Goal: Task Accomplishment & Management: Use online tool/utility

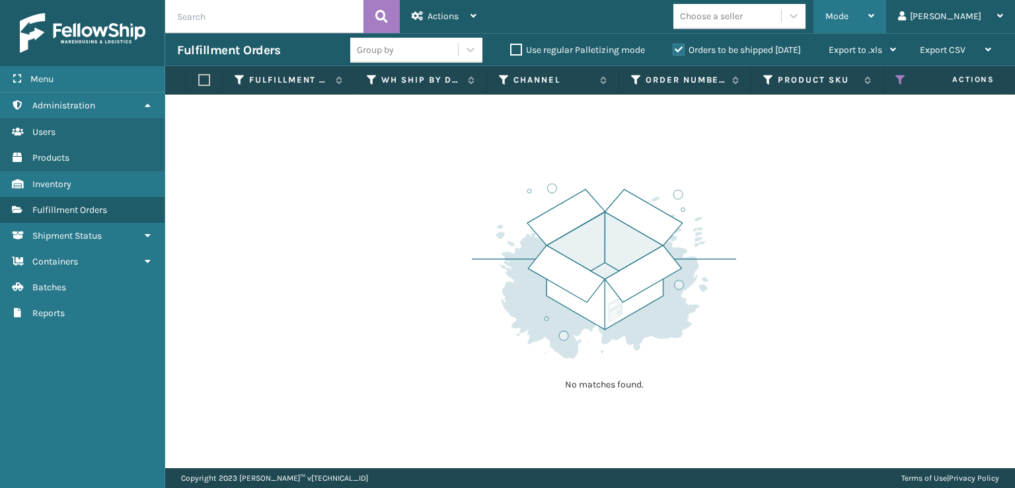
click at [849, 21] on span "Mode" at bounding box center [837, 16] width 23 height 11
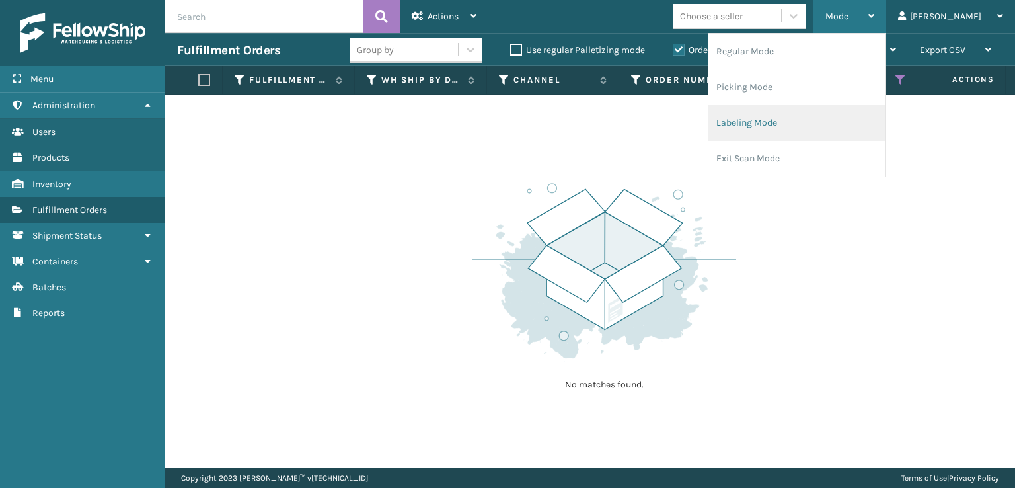
click at [775, 124] on li "Labeling Mode" at bounding box center [797, 123] width 177 height 36
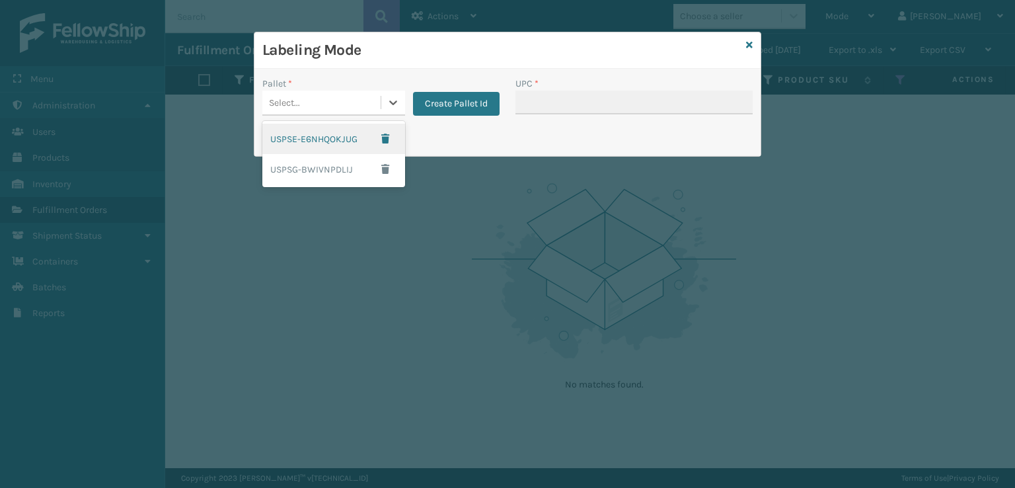
click at [323, 108] on div "Select..." at bounding box center [321, 103] width 118 height 22
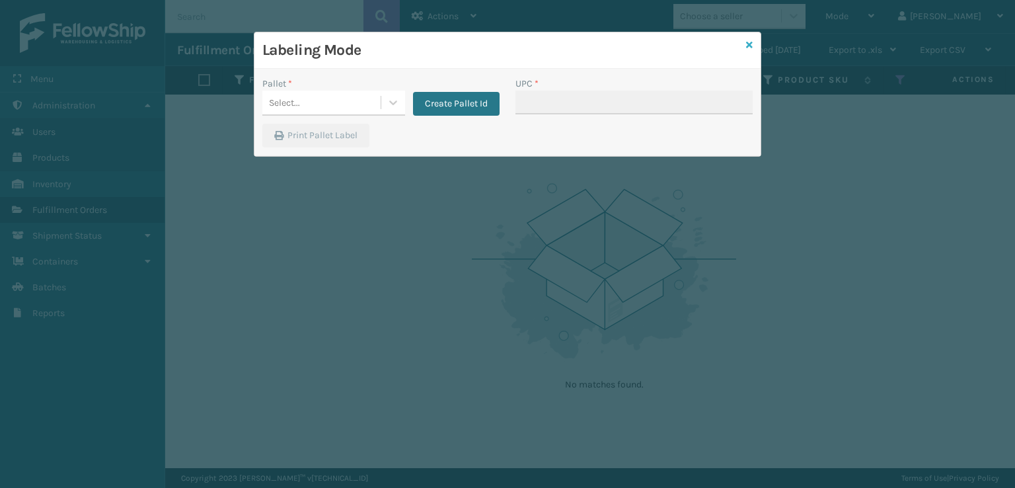
click at [751, 44] on icon at bounding box center [749, 44] width 7 height 9
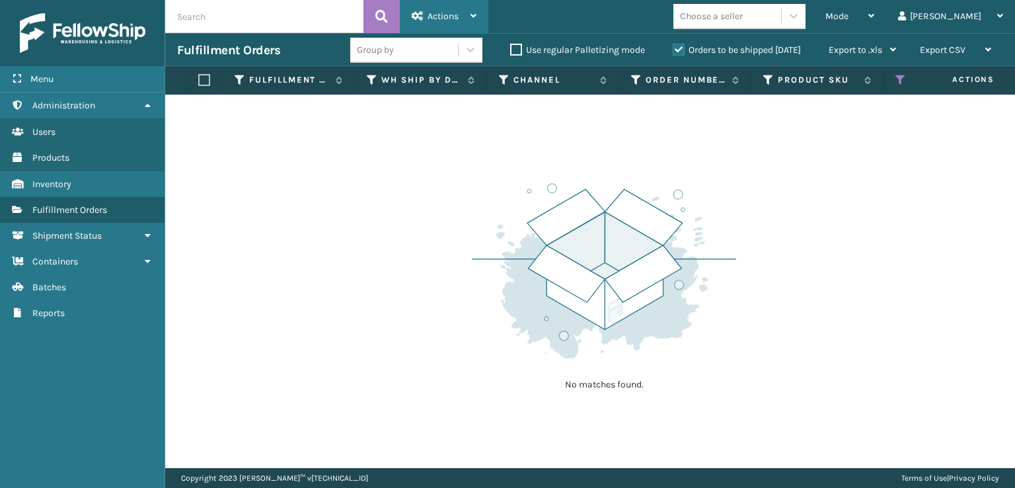
click at [452, 7] on div "Actions" at bounding box center [444, 16] width 65 height 33
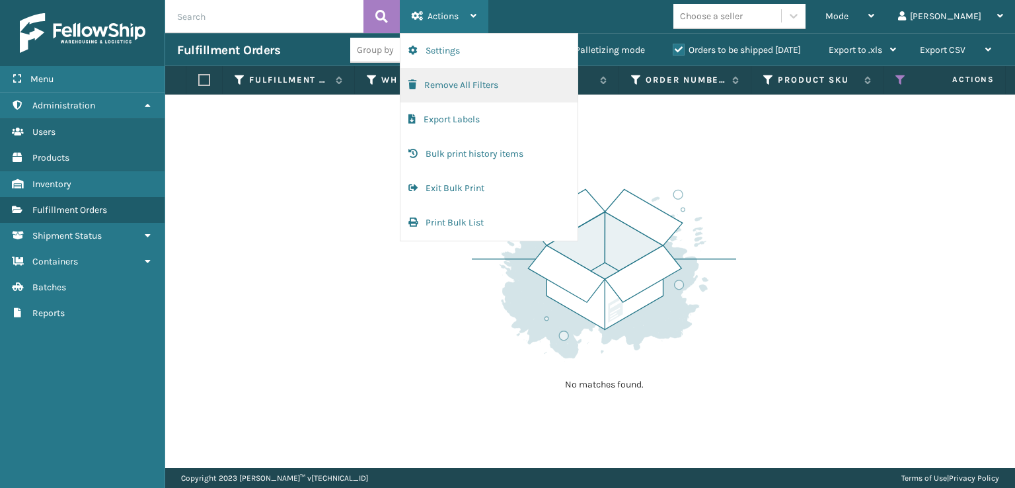
click at [431, 88] on button "Remove All Filters" at bounding box center [489, 85] width 177 height 34
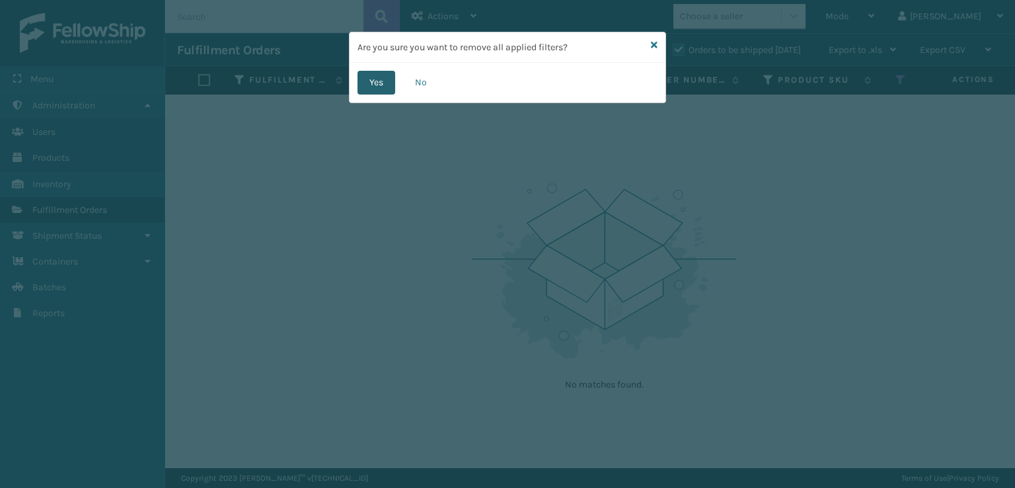
click at [375, 85] on button "Yes" at bounding box center [377, 83] width 38 height 24
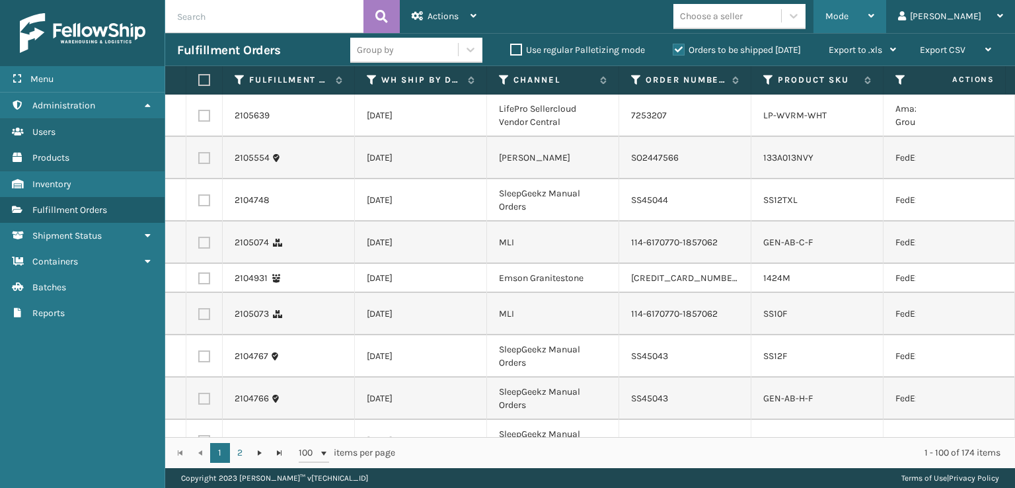
click at [849, 20] on span "Mode" at bounding box center [837, 16] width 23 height 11
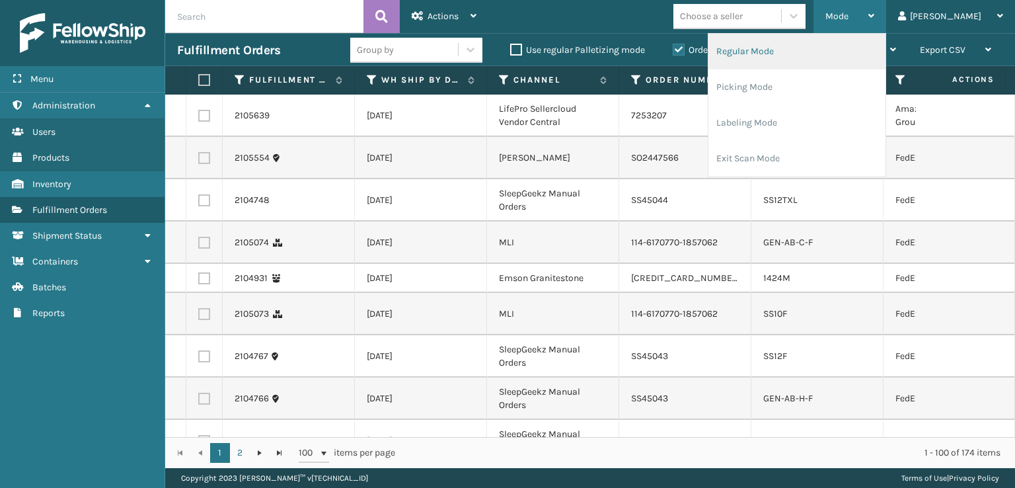
click at [785, 56] on li "Regular Mode" at bounding box center [797, 52] width 177 height 36
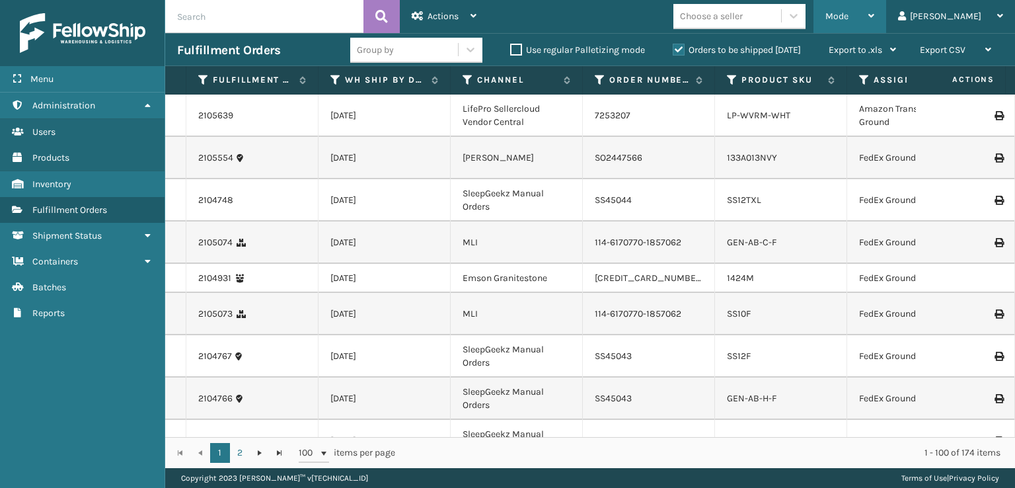
click at [878, 19] on div "Mode Regular Mode Picking Mode Labeling Mode Exit Scan Mode" at bounding box center [850, 16] width 73 height 33
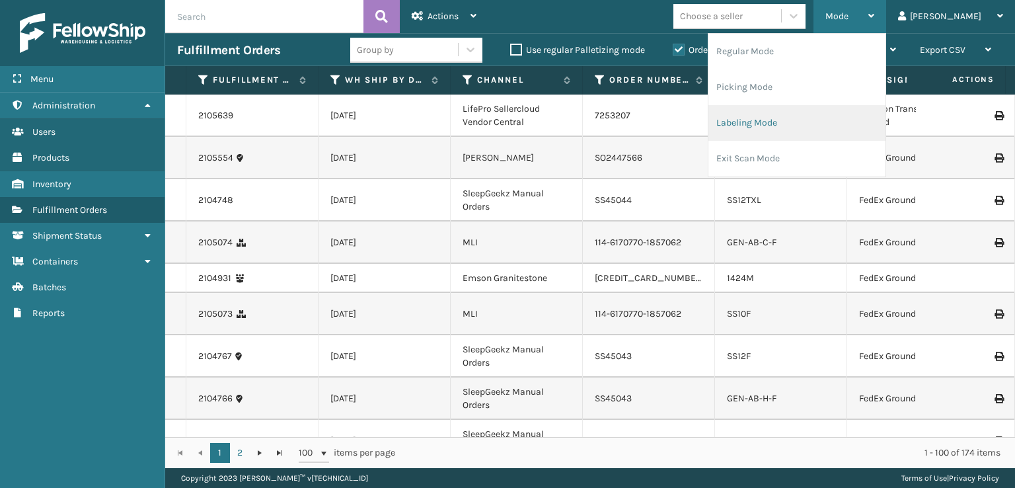
click at [777, 116] on li "Labeling Mode" at bounding box center [797, 123] width 177 height 36
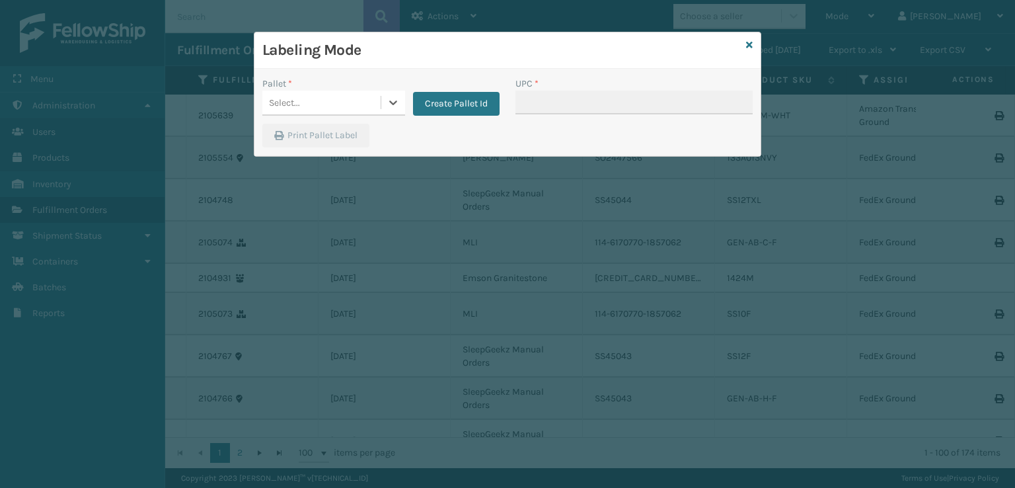
click at [284, 106] on div "Select..." at bounding box center [284, 103] width 31 height 14
click at [461, 93] on button "Create Pallet Id" at bounding box center [456, 104] width 87 height 24
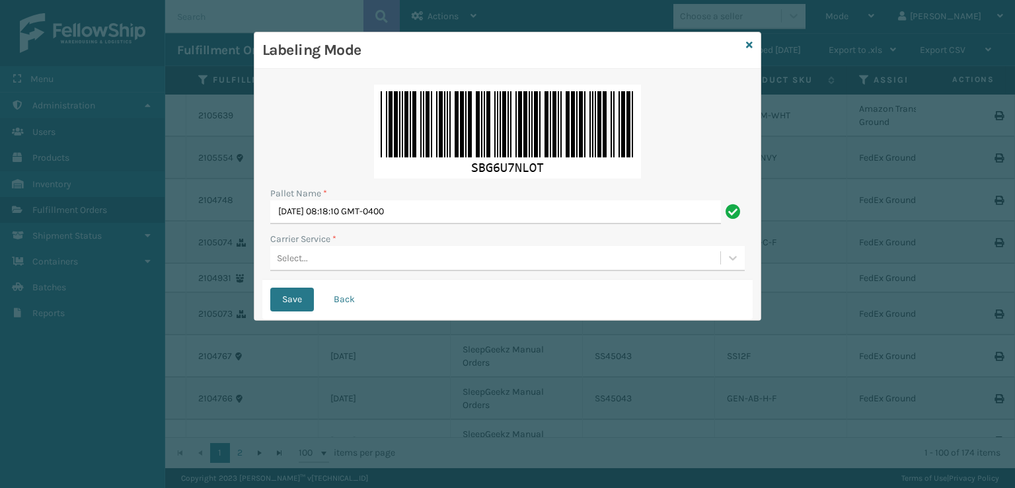
click at [399, 255] on div "Select..." at bounding box center [495, 258] width 450 height 22
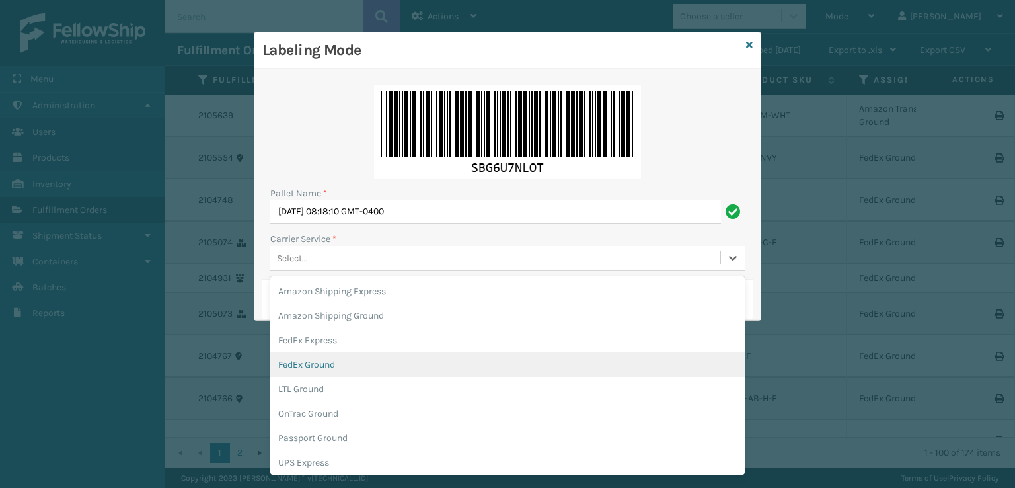
click at [303, 368] on div "FedEx Ground" at bounding box center [507, 364] width 475 height 24
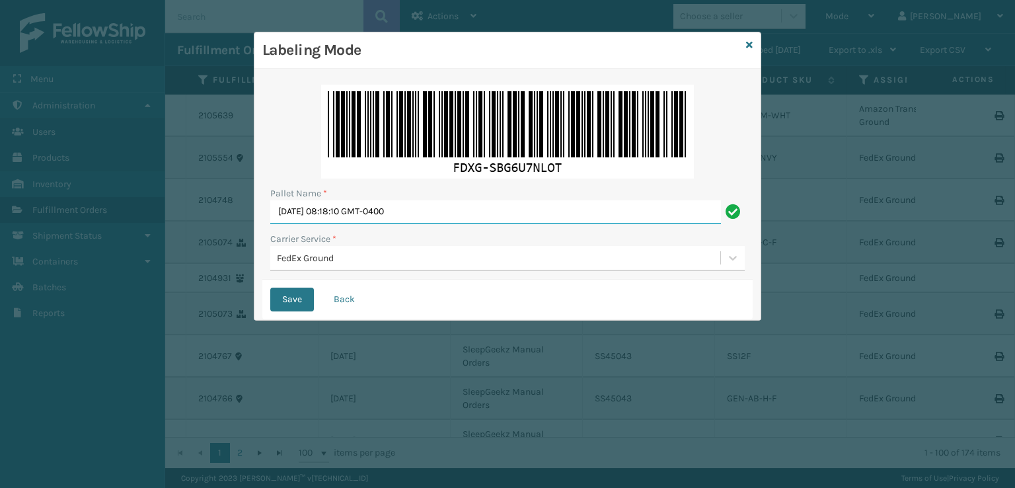
drag, startPoint x: 442, startPoint y: 210, endPoint x: 112, endPoint y: 223, distance: 330.2
click at [112, 223] on div "Labeling Mode Pallet Name * Mon Sep 29 2025 08:18:10 GMT-0400 Carrier Service *…" at bounding box center [507, 244] width 1015 height 488
type input "TFEDZ551627"
click at [270, 288] on button "Save" at bounding box center [292, 300] width 44 height 24
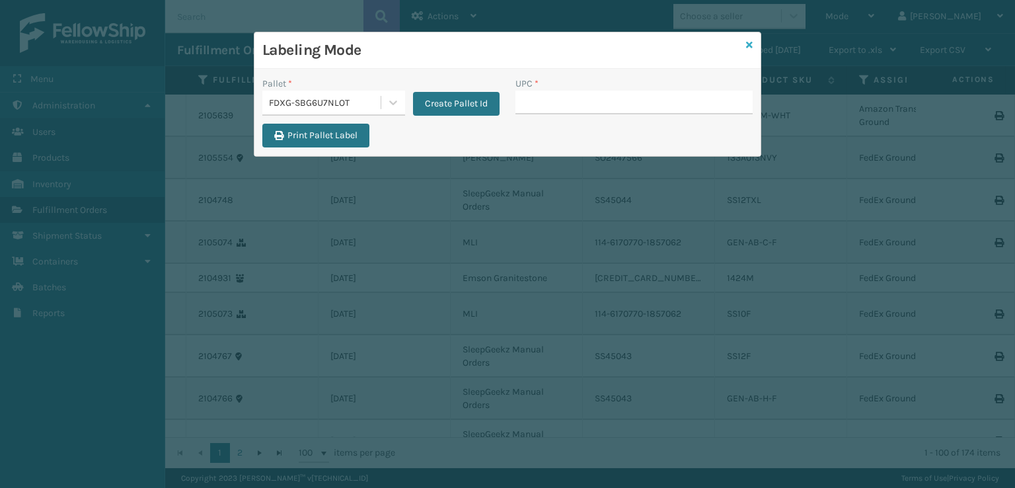
click at [751, 42] on icon at bounding box center [749, 44] width 7 height 9
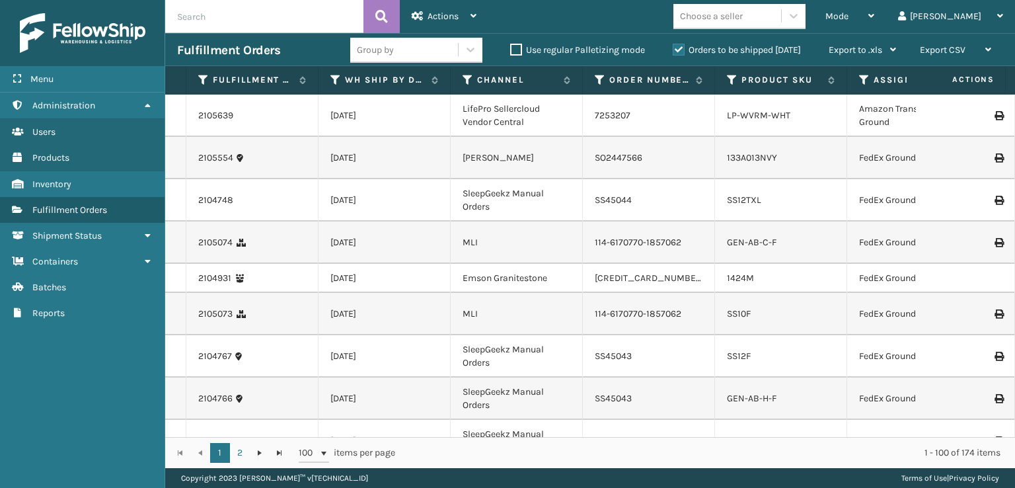
click at [239, 17] on input "text" at bounding box center [264, 16] width 198 height 33
type input "1Z59316A0309392738"
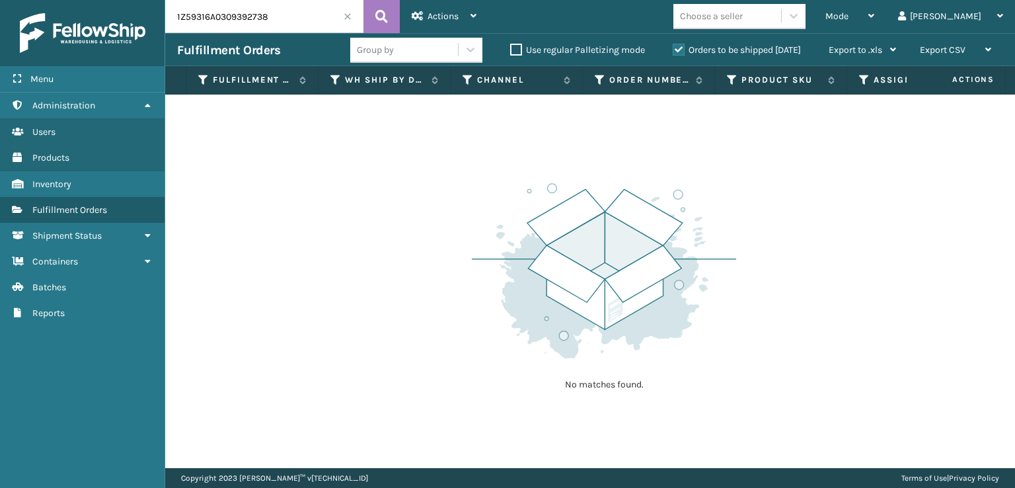
click at [677, 47] on label "Orders to be shipped [DATE]" at bounding box center [737, 49] width 128 height 11
click at [674, 47] on input "Orders to be shipped [DATE]" at bounding box center [673, 46] width 1 height 9
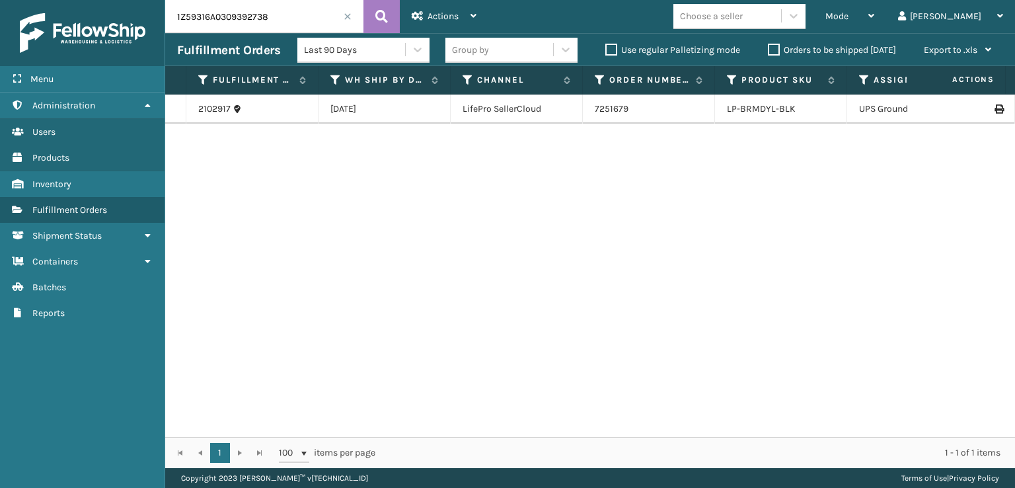
click at [344, 17] on span at bounding box center [348, 17] width 8 height 8
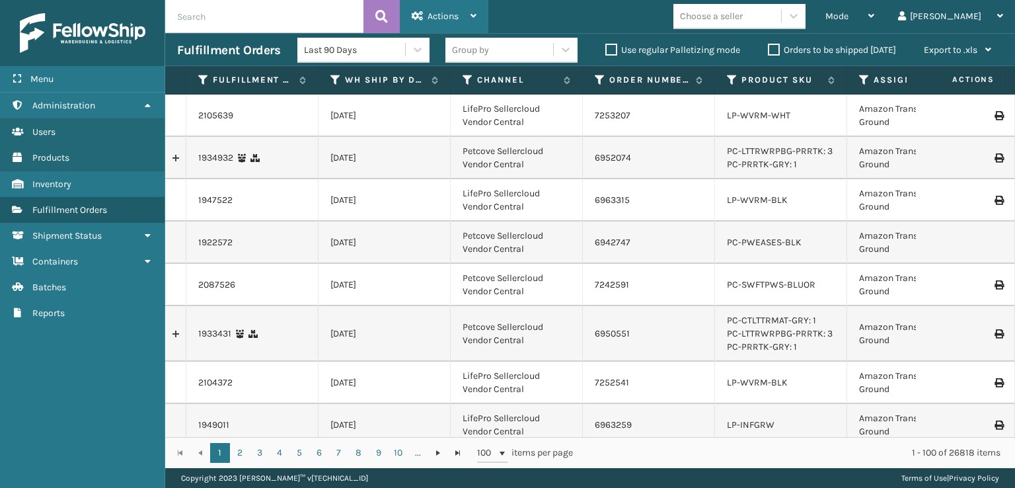
click at [439, 6] on div "Actions" at bounding box center [444, 16] width 65 height 33
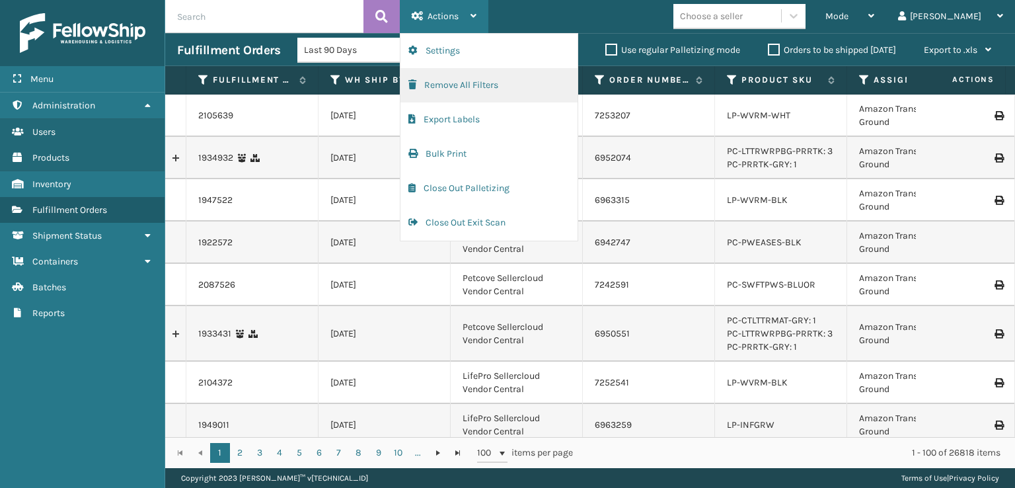
click at [431, 83] on button "Remove All Filters" at bounding box center [489, 85] width 177 height 34
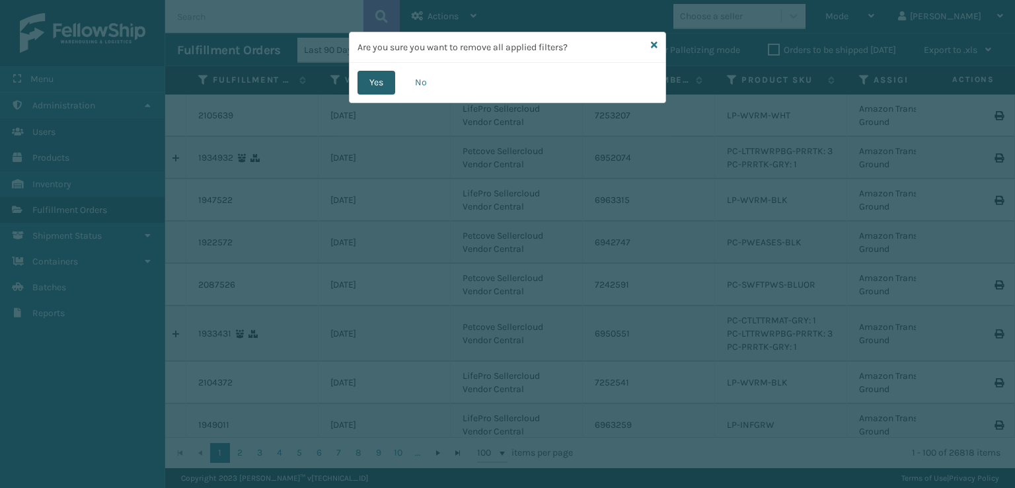
click at [379, 85] on button "Yes" at bounding box center [377, 83] width 38 height 24
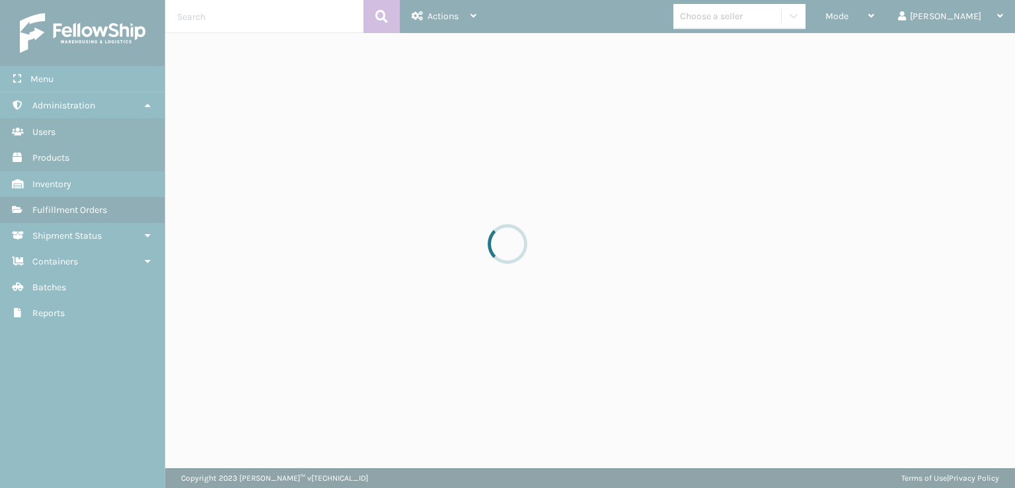
click at [875, 17] on div at bounding box center [507, 244] width 1015 height 488
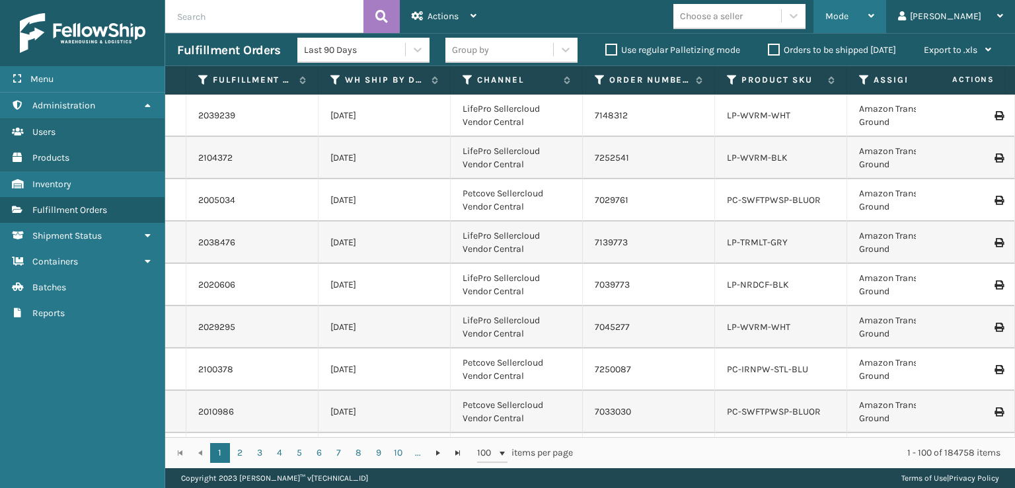
click at [849, 19] on span "Mode" at bounding box center [837, 16] width 23 height 11
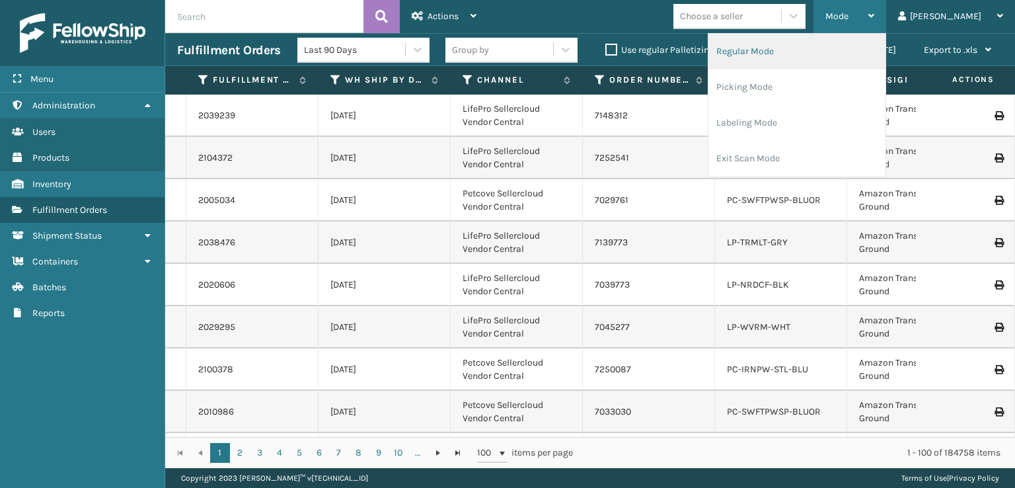
click at [799, 46] on li "Regular Mode" at bounding box center [797, 52] width 177 height 36
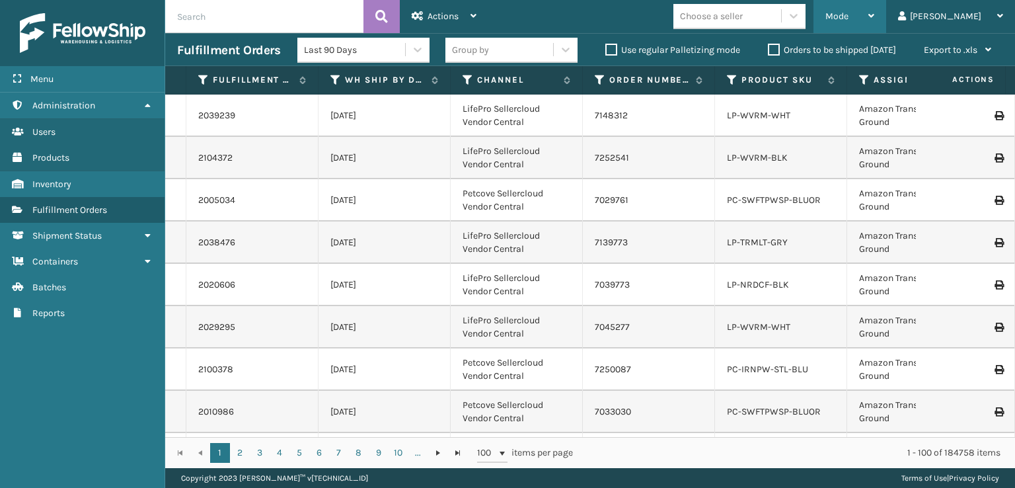
click at [849, 12] on span "Mode" at bounding box center [837, 16] width 23 height 11
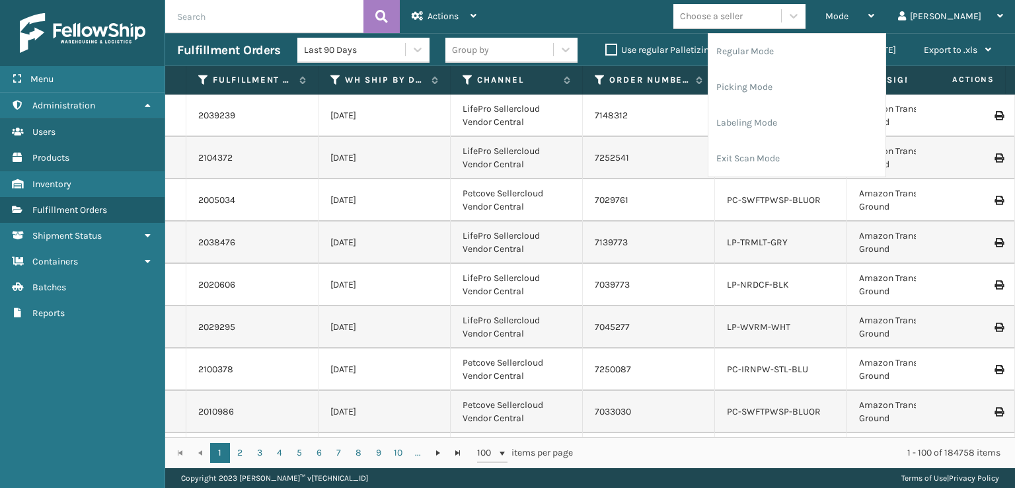
click at [793, 220] on td "PC-SWFTPWSP-BLUOR" at bounding box center [781, 200] width 132 height 42
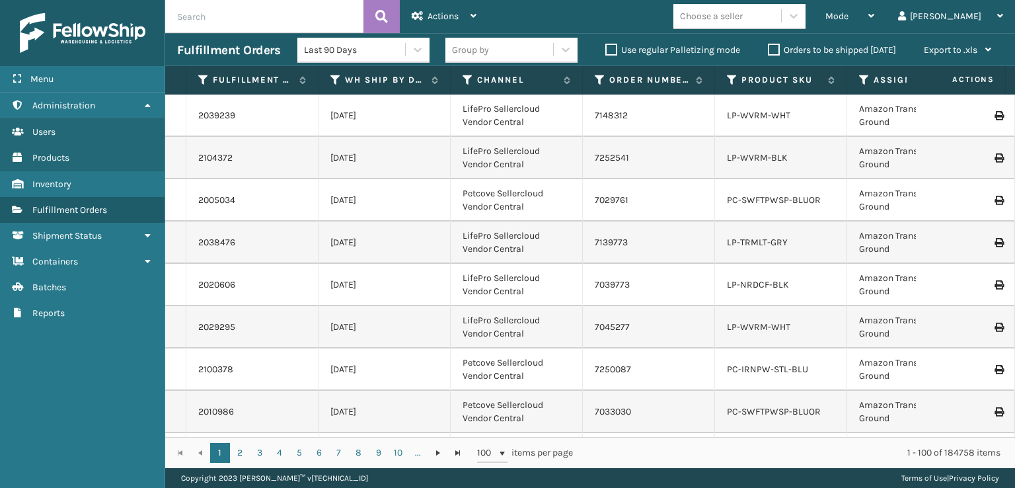
click at [778, 50] on label "Orders to be shipped [DATE]" at bounding box center [832, 49] width 128 height 11
click at [769, 50] on input "Orders to be shipped [DATE]" at bounding box center [768, 46] width 1 height 9
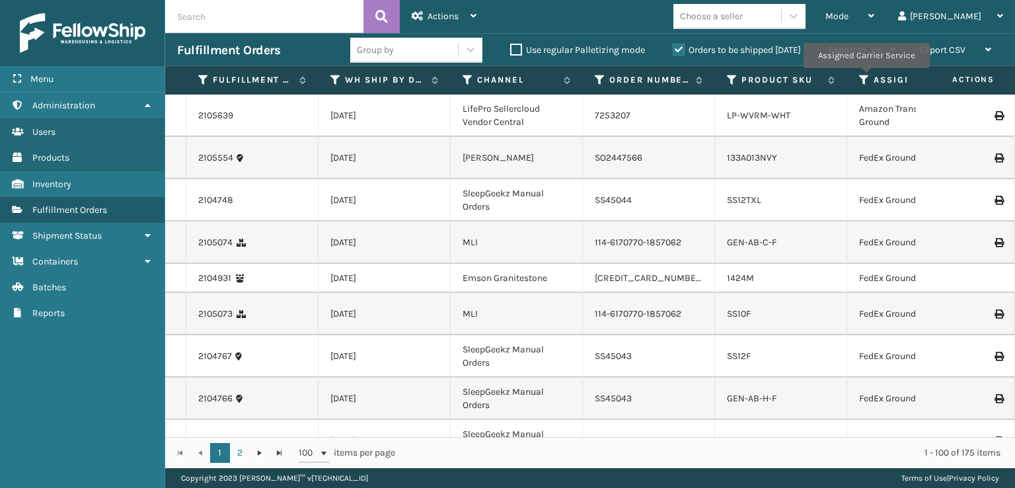
click at [866, 77] on icon at bounding box center [864, 80] width 11 height 12
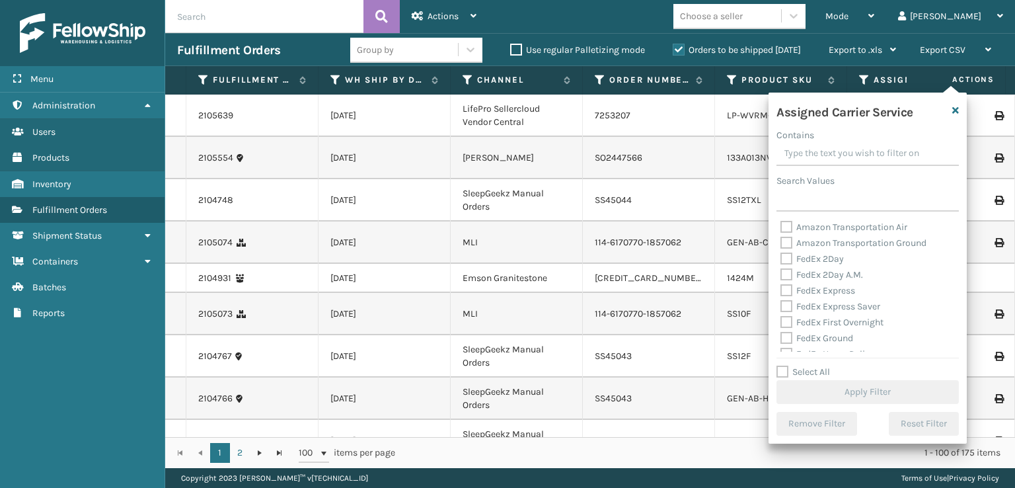
click at [793, 272] on label "FedEx 2Day A.M." at bounding box center [822, 274] width 83 height 11
click at [781, 272] on input "FedEx 2Day A.M." at bounding box center [781, 271] width 1 height 9
checkbox input "true"
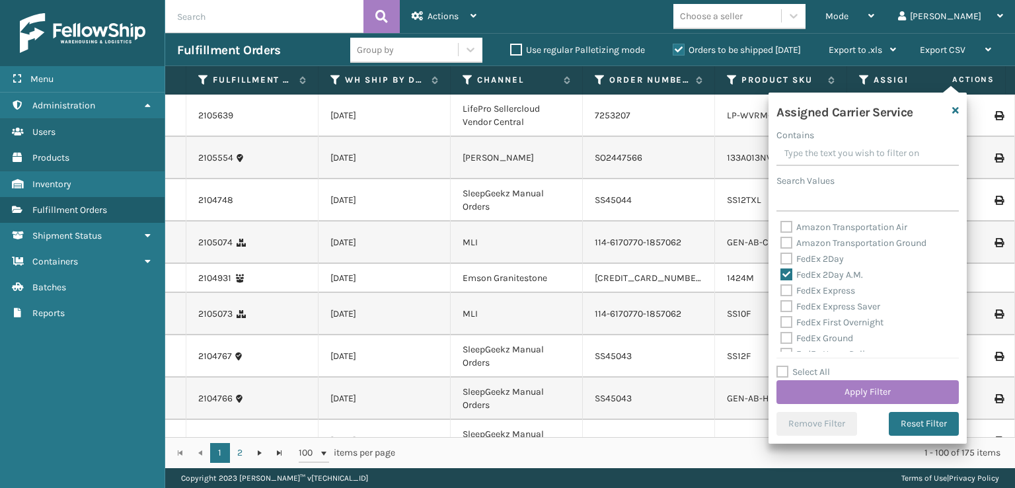
click at [787, 256] on label "FedEx 2Day" at bounding box center [812, 258] width 63 height 11
click at [781, 256] on input "FedEx 2Day" at bounding box center [781, 255] width 1 height 9
checkbox input "true"
click at [788, 299] on div "FedEx Express Saver" at bounding box center [868, 307] width 175 height 16
drag, startPoint x: 788, startPoint y: 290, endPoint x: 779, endPoint y: 321, distance: 32.2
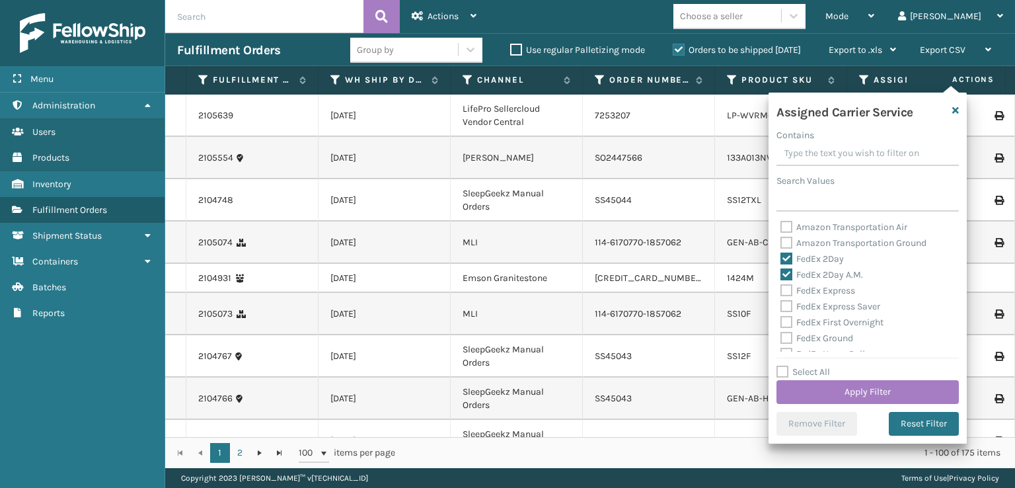
click at [788, 294] on label "FedEx Express" at bounding box center [818, 290] width 75 height 11
click at [781, 292] on input "FedEx Express" at bounding box center [781, 287] width 1 height 9
checkbox input "true"
drag, startPoint x: 784, startPoint y: 307, endPoint x: 787, endPoint y: 324, distance: 17.4
click at [785, 307] on label "FedEx Express Saver" at bounding box center [831, 306] width 100 height 11
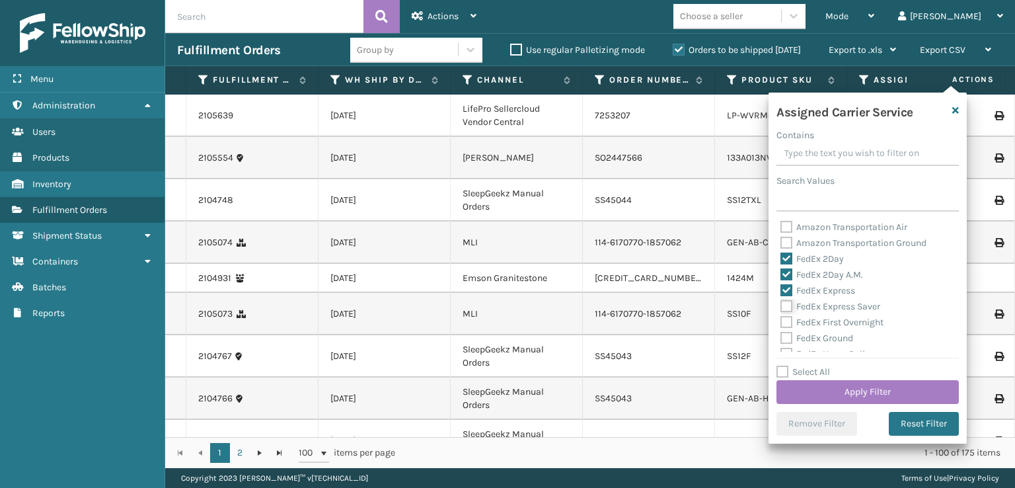
click at [781, 307] on input "FedEx Express Saver" at bounding box center [781, 303] width 1 height 9
checkbox input "true"
drag, startPoint x: 785, startPoint y: 326, endPoint x: 783, endPoint y: 333, distance: 7.1
click at [785, 330] on div "Amazon Transportation Air Amazon Transportation Ground FedEx 2Day FedEx 2Day A.…" at bounding box center [868, 285] width 182 height 132
click at [783, 337] on label "FedEx Ground" at bounding box center [817, 338] width 73 height 11
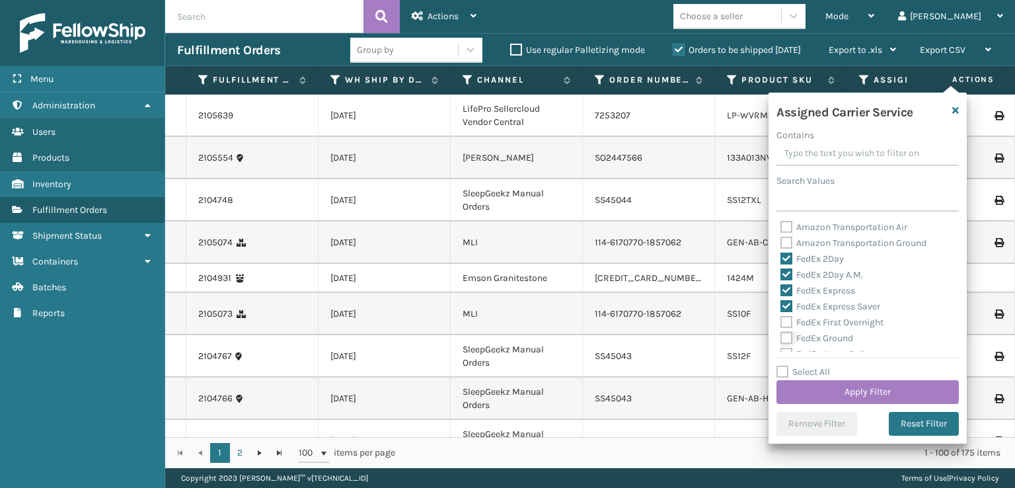
click at [781, 337] on input "FedEx Ground" at bounding box center [781, 335] width 1 height 9
checkbox input "true"
click at [787, 315] on div "FedEx First Overnight" at bounding box center [868, 323] width 175 height 16
click at [785, 319] on label "FedEx First Overnight" at bounding box center [832, 322] width 103 height 11
click at [781, 319] on input "FedEx First Overnight" at bounding box center [781, 319] width 1 height 9
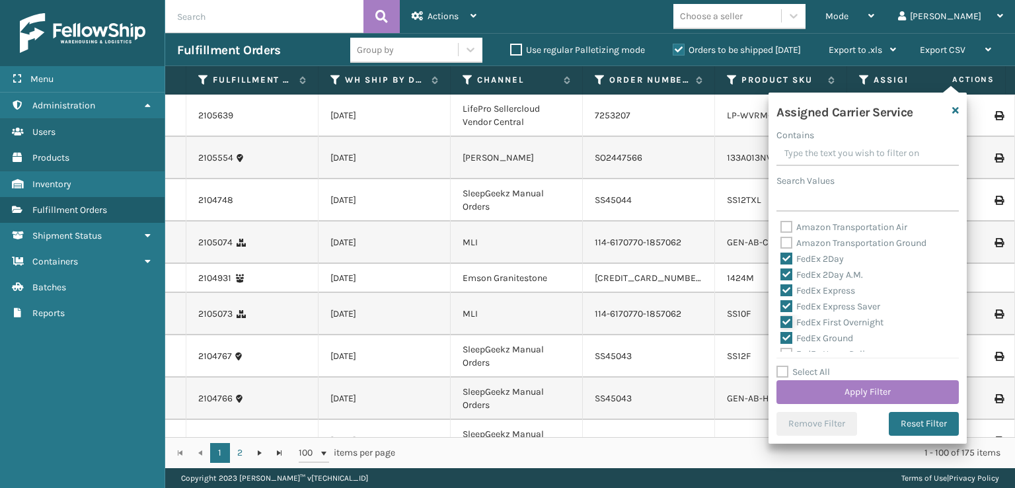
checkbox input "true"
click at [785, 289] on label "FedEx Home Delivery" at bounding box center [832, 287] width 102 height 11
click at [781, 289] on input "FedEx Home Delivery" at bounding box center [781, 284] width 1 height 9
checkbox input "true"
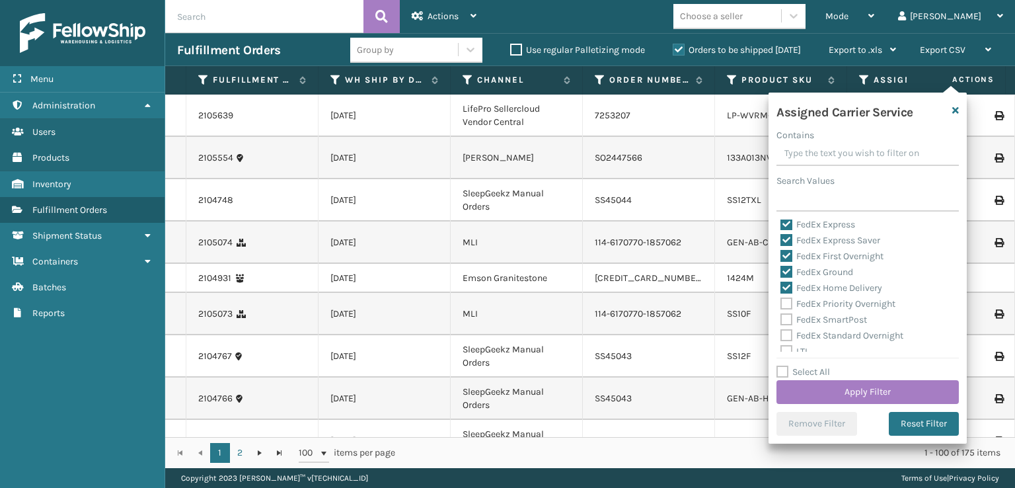
click at [785, 305] on label "FedEx Priority Overnight" at bounding box center [838, 303] width 115 height 11
click at [781, 305] on input "FedEx Priority Overnight" at bounding box center [781, 300] width 1 height 9
checkbox input "true"
click at [788, 319] on label "FedEx SmartPost" at bounding box center [824, 319] width 87 height 11
click at [781, 319] on input "FedEx SmartPost" at bounding box center [781, 316] width 1 height 9
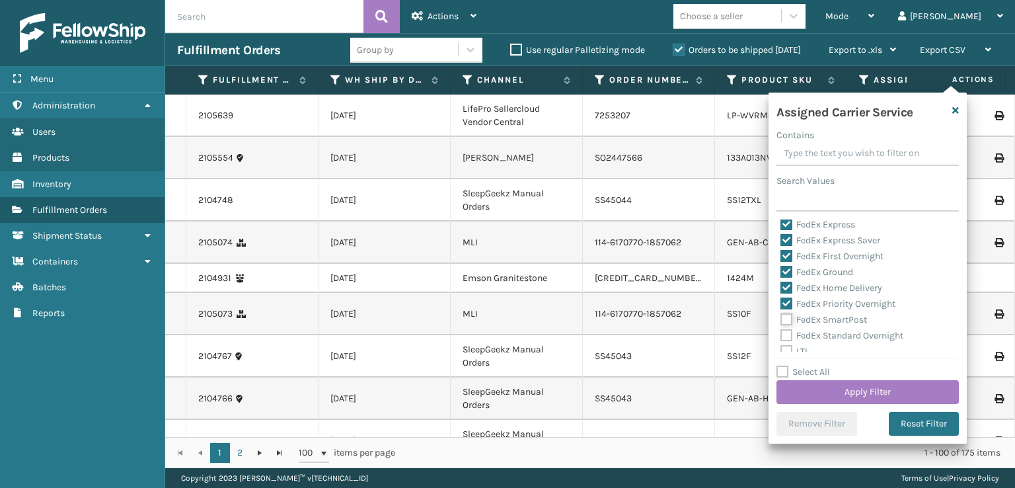
checkbox input "true"
click at [787, 339] on label "FedEx Standard Overnight" at bounding box center [842, 335] width 123 height 11
click at [781, 336] on input "FedEx Standard Overnight" at bounding box center [781, 332] width 1 height 9
checkbox input "true"
click at [843, 391] on button "Apply Filter" at bounding box center [868, 392] width 182 height 24
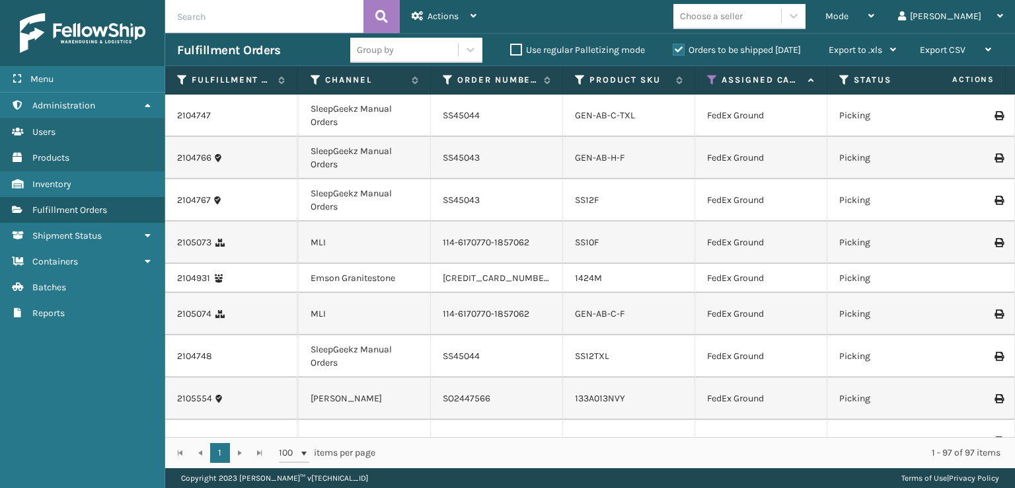
scroll to position [0, 162]
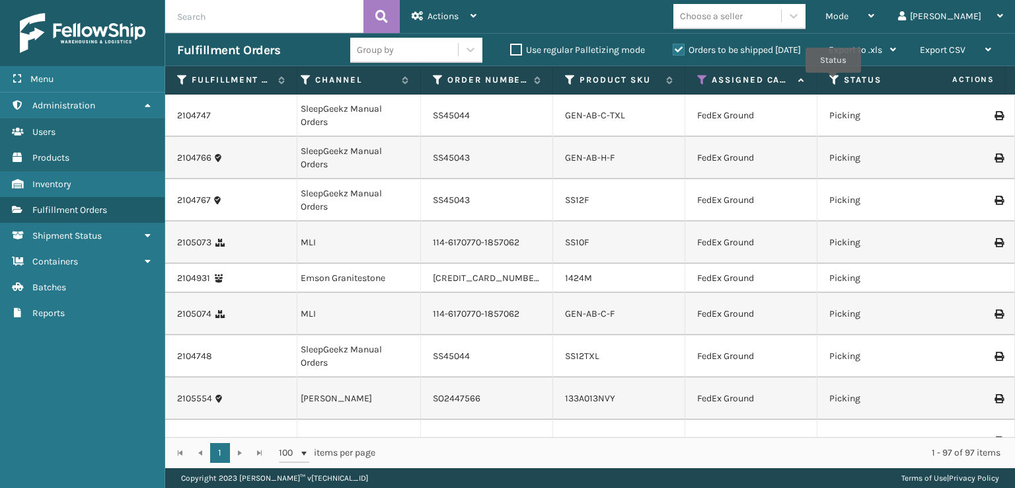
click at [834, 82] on icon at bounding box center [835, 80] width 11 height 12
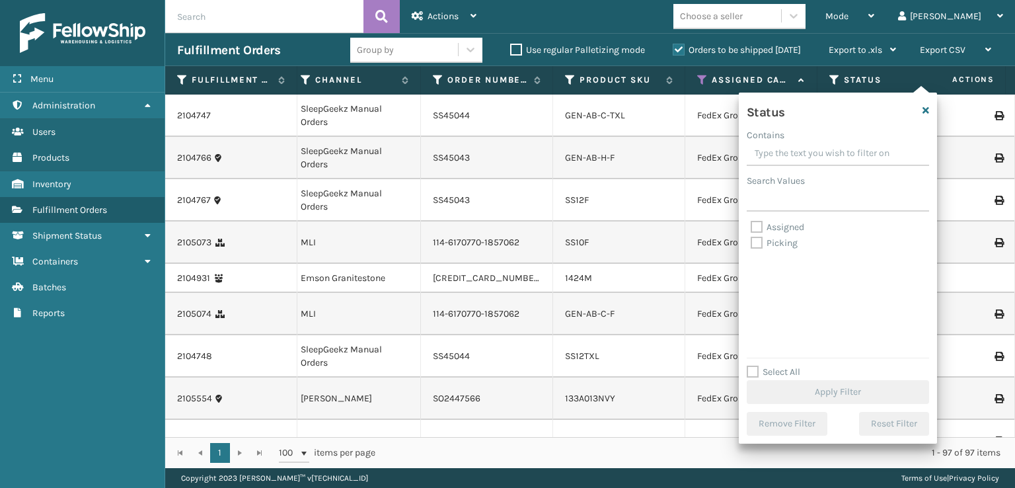
click at [759, 249] on div "Picking" at bounding box center [838, 243] width 175 height 16
click at [757, 247] on label "Picking" at bounding box center [774, 242] width 47 height 11
click at [752, 244] on input "Picking" at bounding box center [751, 239] width 1 height 9
checkbox input "true"
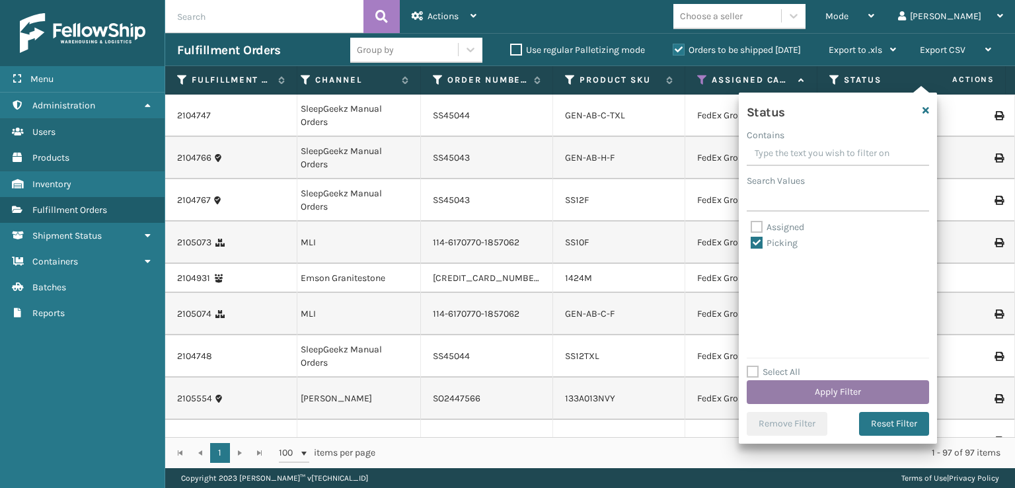
click at [802, 392] on button "Apply Filter" at bounding box center [838, 392] width 182 height 24
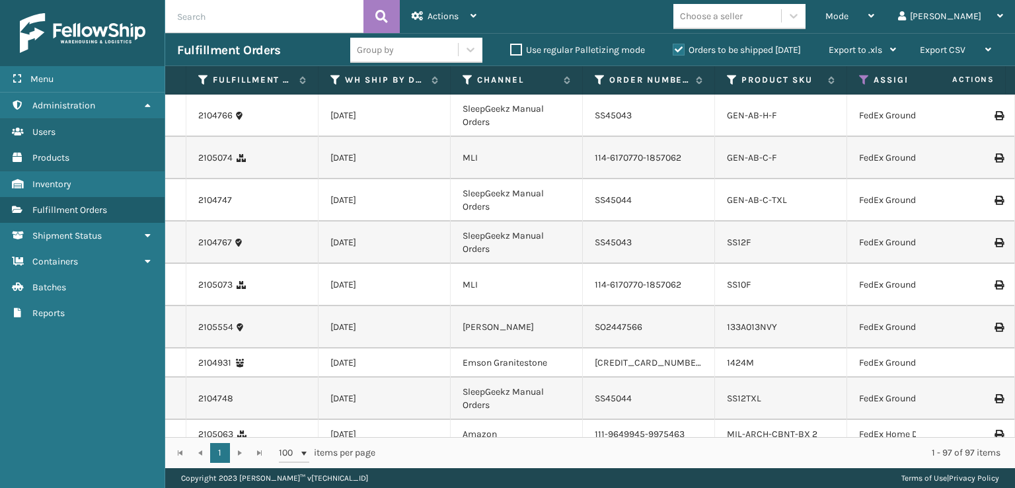
drag, startPoint x: 898, startPoint y: 15, endPoint x: 881, endPoint y: 109, distance: 96.1
click at [875, 25] on div "Mode" at bounding box center [850, 16] width 49 height 33
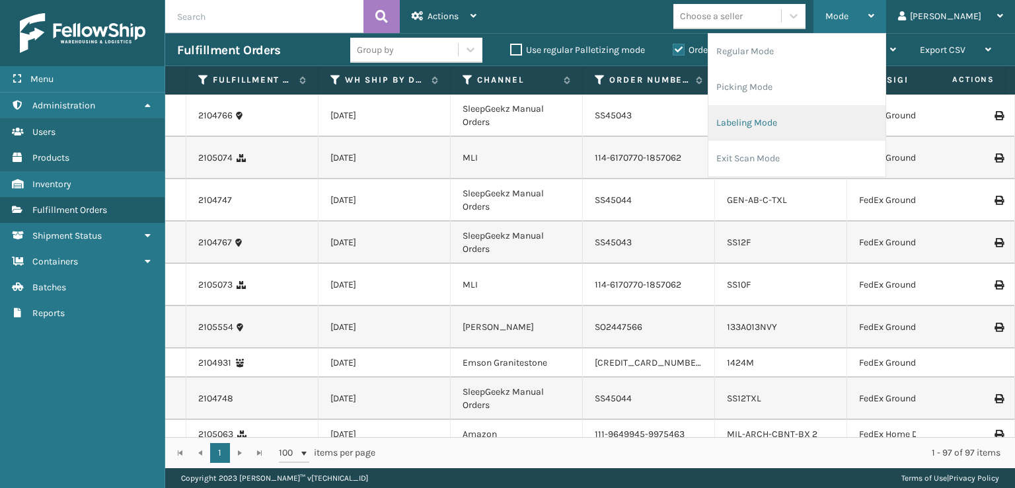
click at [775, 125] on li "Labeling Mode" at bounding box center [797, 123] width 177 height 36
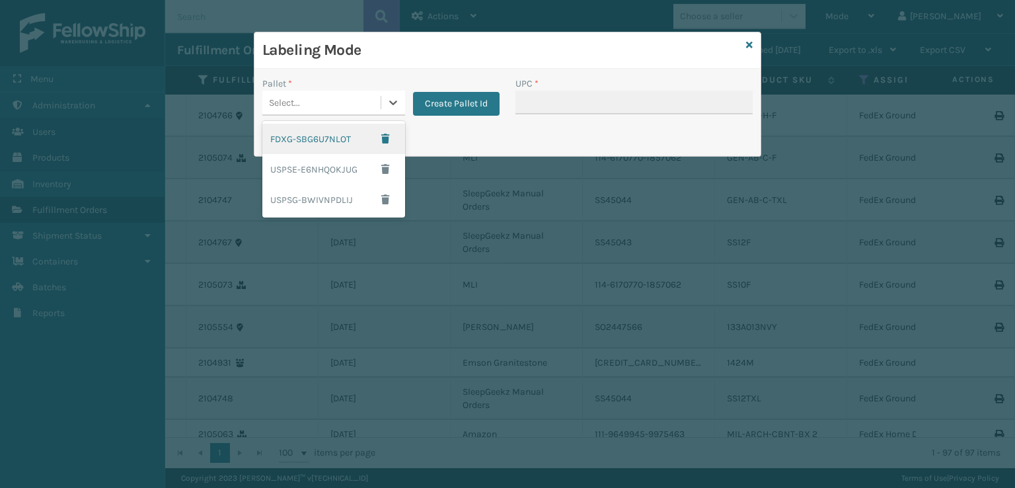
click at [340, 103] on div "Select..." at bounding box center [321, 103] width 118 height 22
click at [301, 145] on div "FDXG-SBG6U7NLOT" at bounding box center [333, 139] width 143 height 30
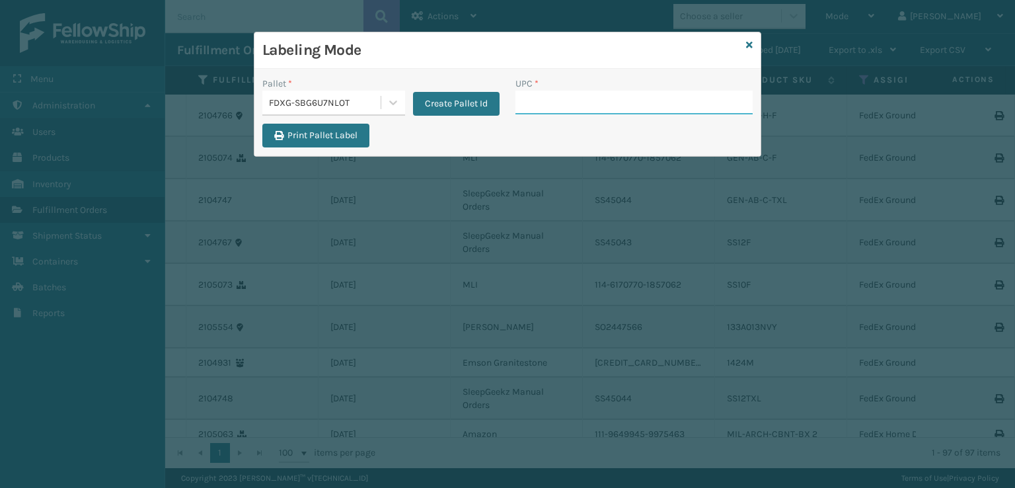
click at [553, 110] on input "UPC *" at bounding box center [634, 103] width 237 height 24
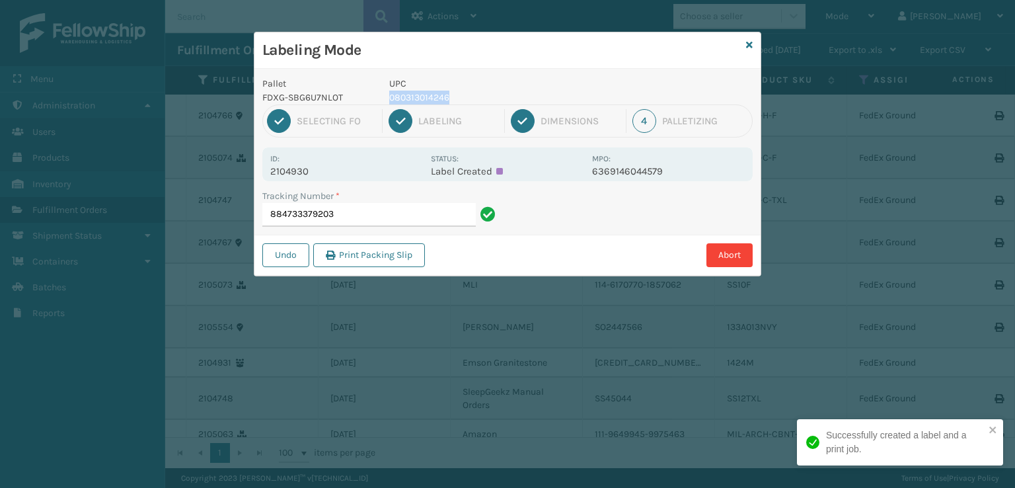
drag, startPoint x: 465, startPoint y: 102, endPoint x: 385, endPoint y: 95, distance: 80.3
click at [385, 95] on div "UPC 080313014246" at bounding box center [486, 91] width 211 height 28
copy p "080313014246"
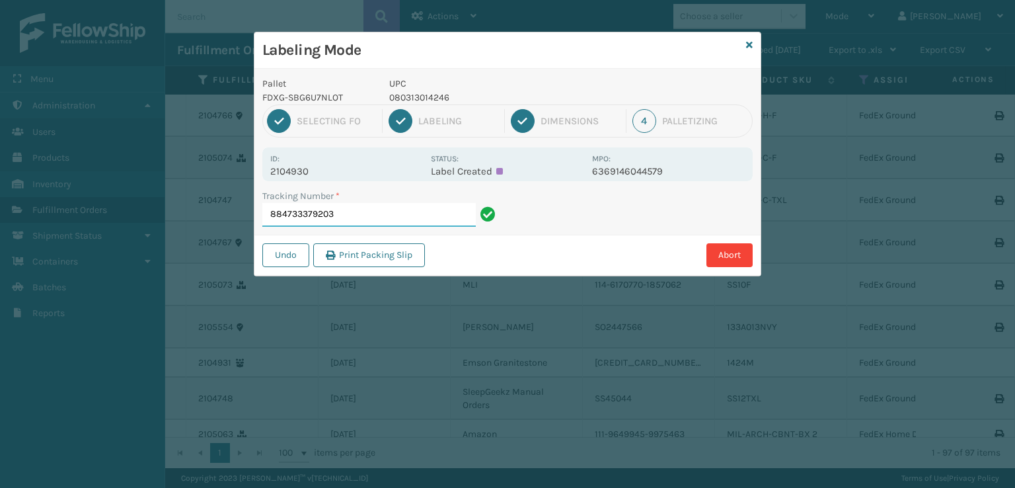
click at [376, 220] on input "884733379203" at bounding box center [369, 215] width 214 height 24
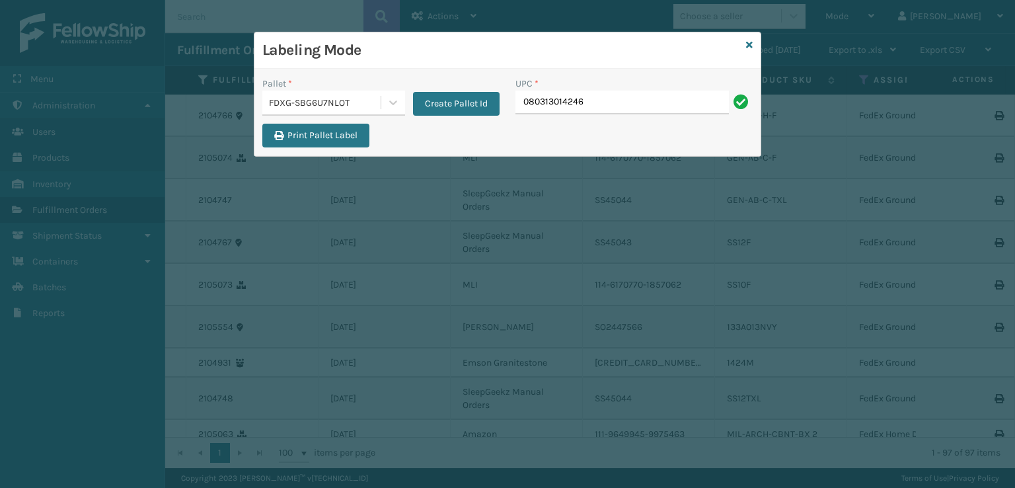
type input "080313014246"
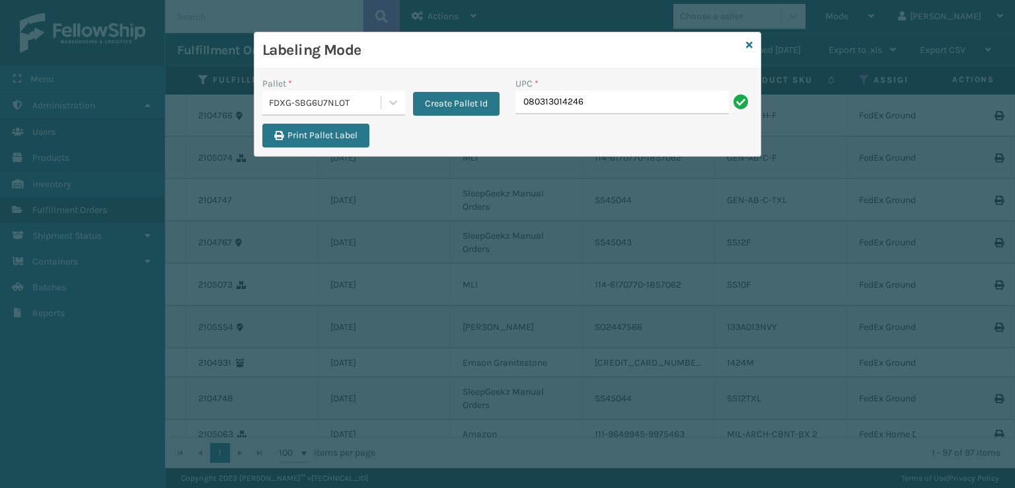
type input "080313014246"
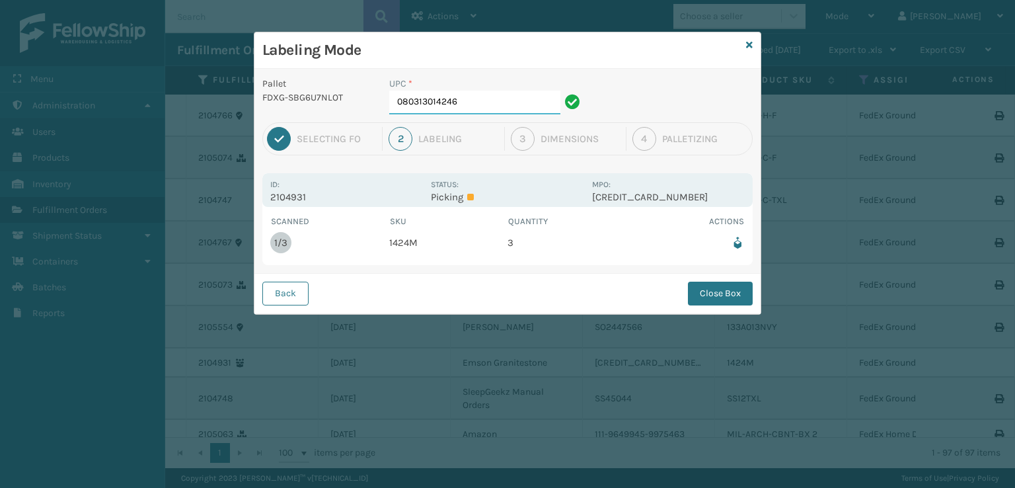
click at [491, 104] on input "080313014246" at bounding box center [474, 103] width 171 height 24
click at [714, 292] on button "Close Box" at bounding box center [720, 294] width 65 height 24
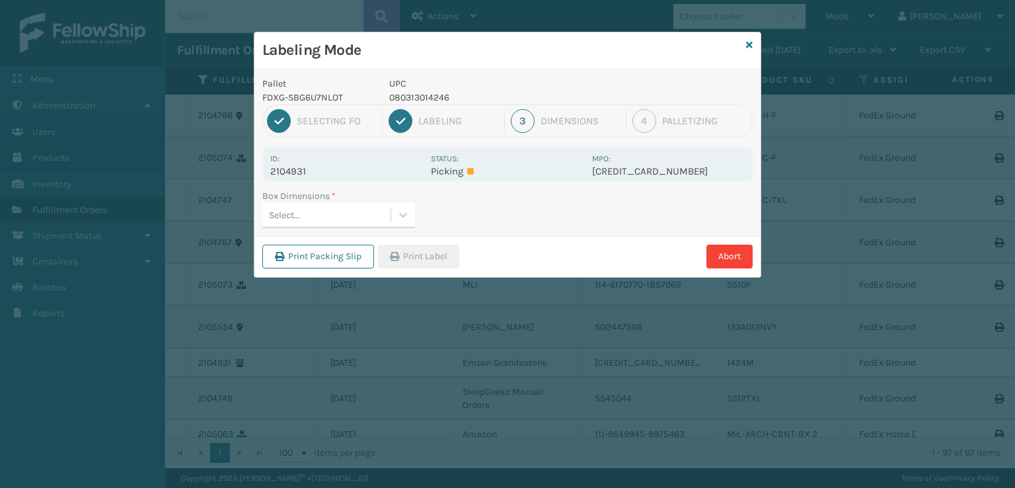
click at [373, 230] on div "Box Dimensions * Select..." at bounding box center [508, 212] width 506 height 47
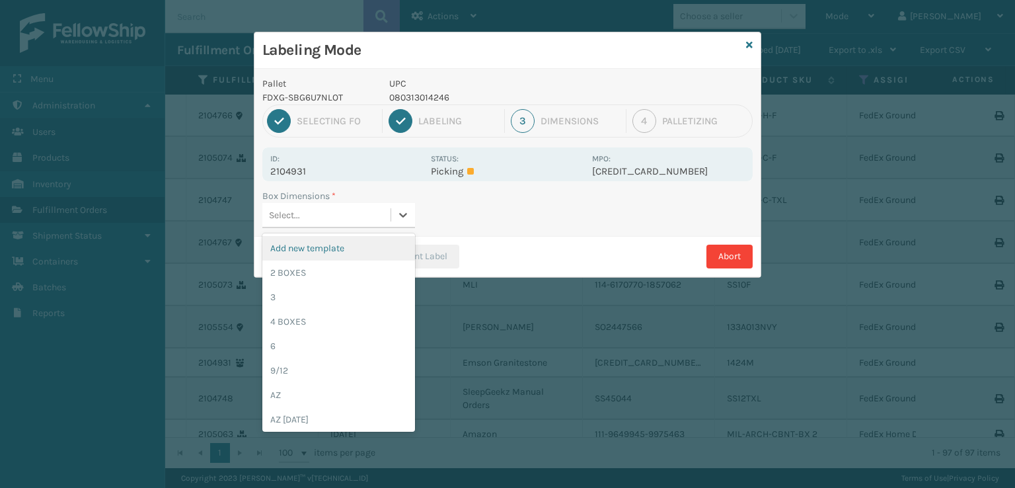
click at [366, 214] on div "Select..." at bounding box center [326, 215] width 128 height 22
click at [312, 289] on div "3" at bounding box center [338, 297] width 153 height 24
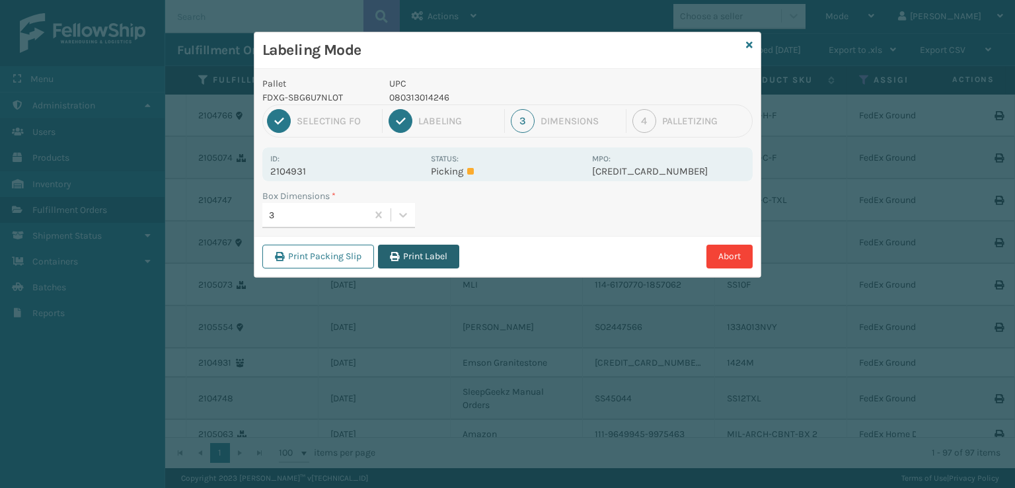
click at [427, 255] on button "Print Label" at bounding box center [418, 257] width 81 height 24
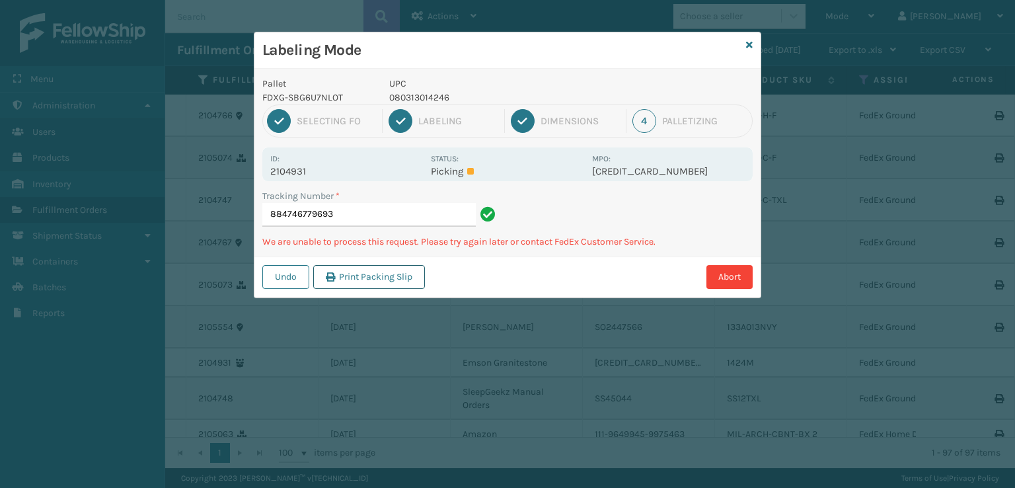
click at [373, 283] on button "Print Packing Slip" at bounding box center [369, 277] width 112 height 24
drag, startPoint x: 446, startPoint y: 100, endPoint x: 437, endPoint y: 95, distance: 10.1
click at [437, 95] on p "080313014246" at bounding box center [486, 98] width 195 height 14
drag, startPoint x: 448, startPoint y: 96, endPoint x: 388, endPoint y: 94, distance: 59.5
click at [388, 94] on div "UPC 080313014246" at bounding box center [486, 91] width 211 height 28
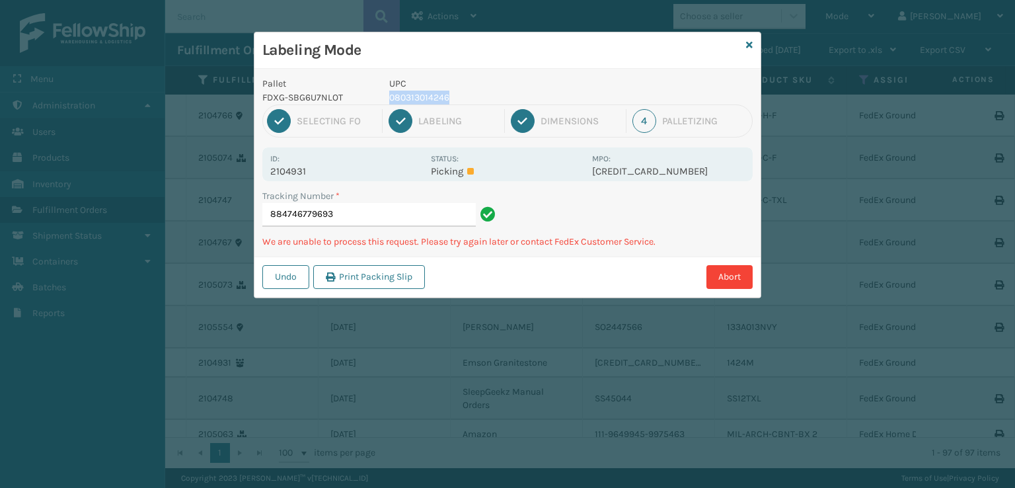
copy p "080313014246"
click at [294, 270] on button "Undo" at bounding box center [285, 277] width 47 height 24
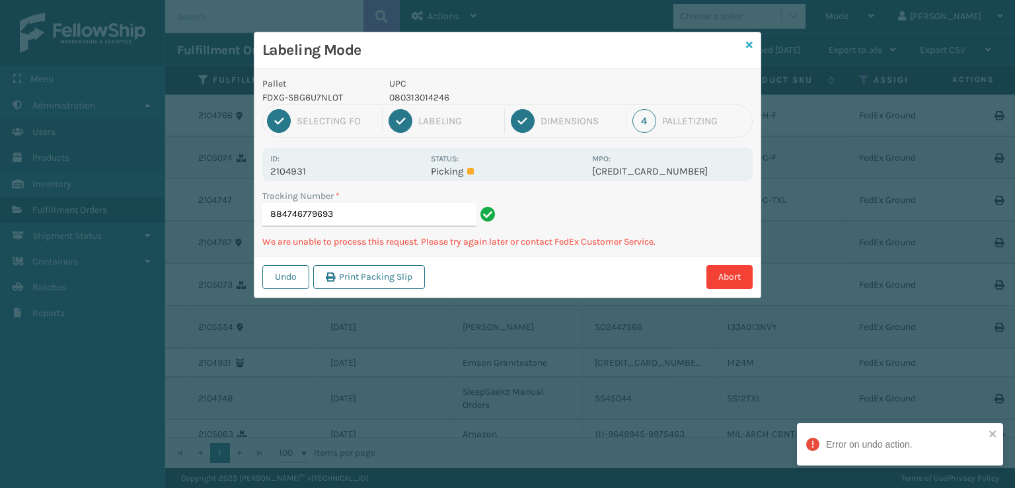
click at [748, 48] on icon at bounding box center [749, 44] width 7 height 9
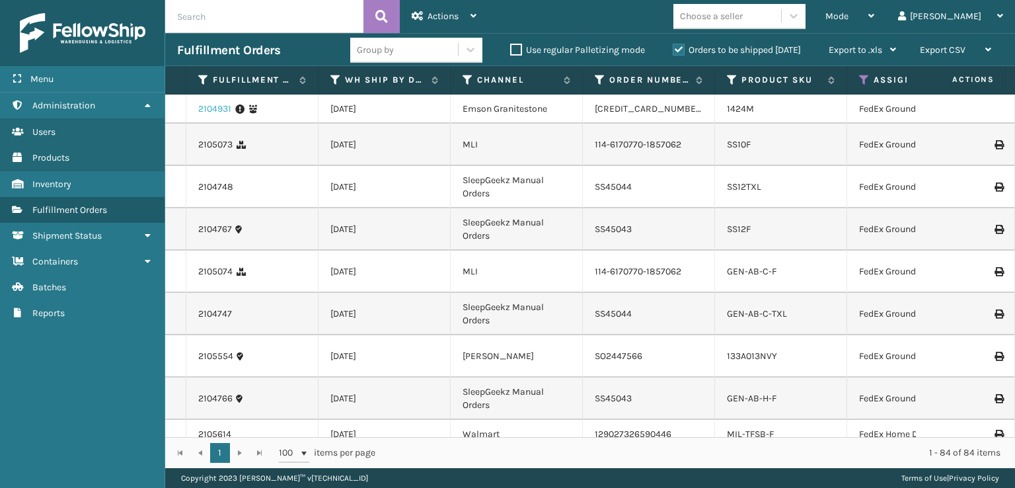
click at [219, 108] on link "2104931" at bounding box center [214, 108] width 33 height 13
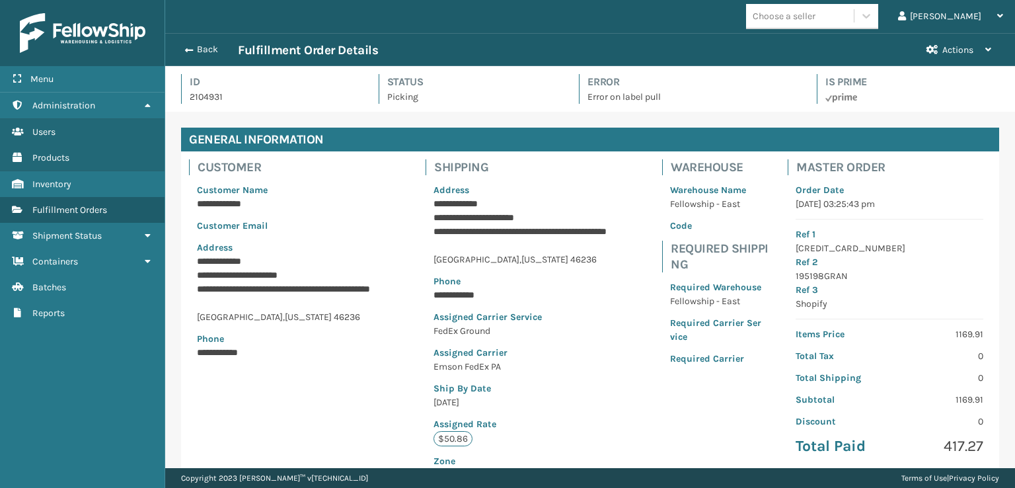
scroll to position [269, 0]
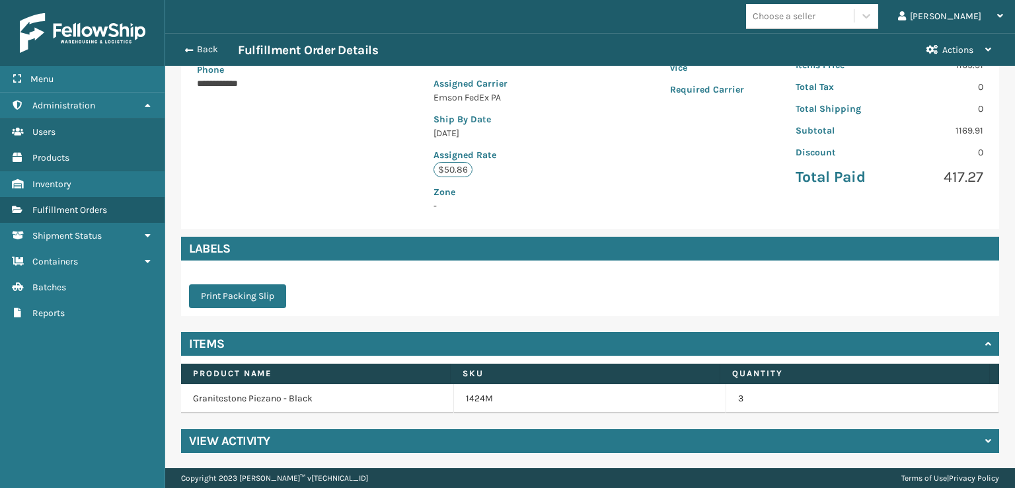
click at [251, 443] on h4 "View Activity" at bounding box center [229, 441] width 81 height 16
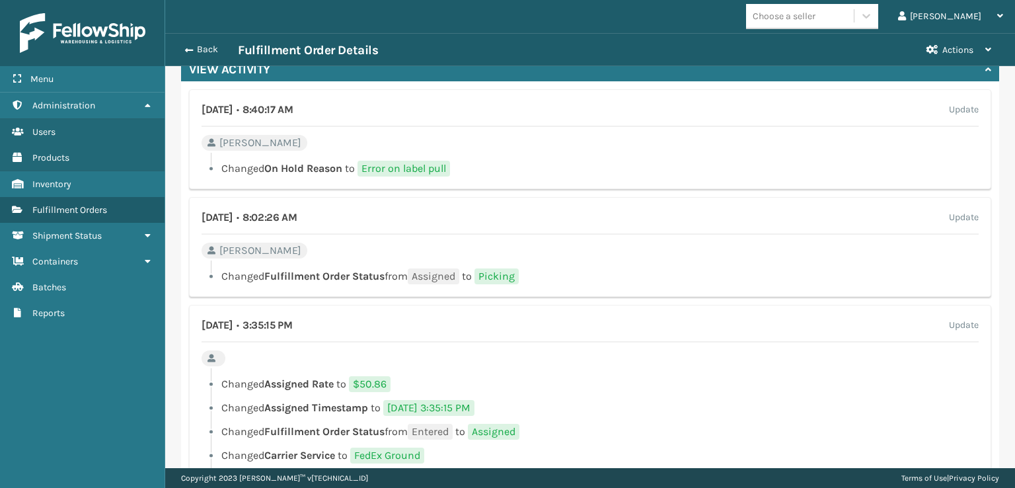
scroll to position [655, 0]
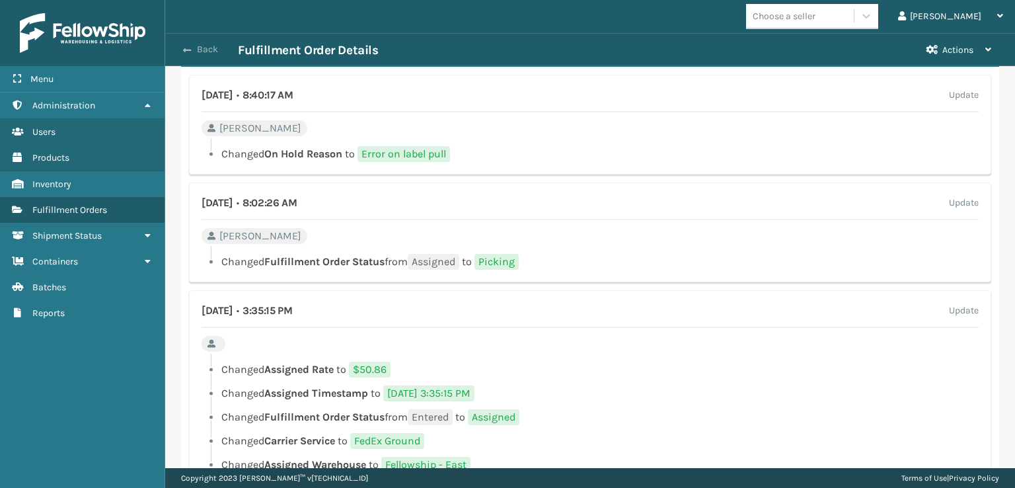
click at [188, 48] on span "button" at bounding box center [187, 50] width 8 height 9
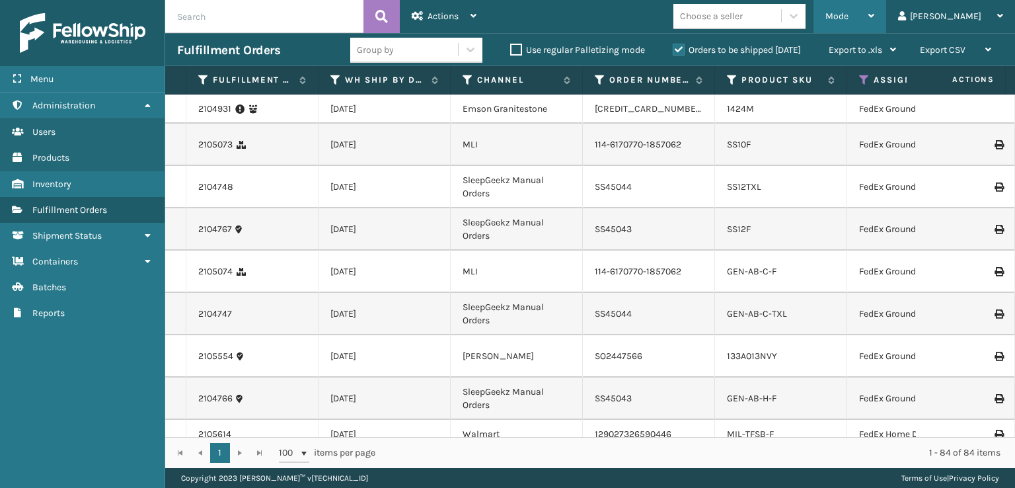
click at [875, 27] on div "Mode" at bounding box center [850, 16] width 49 height 33
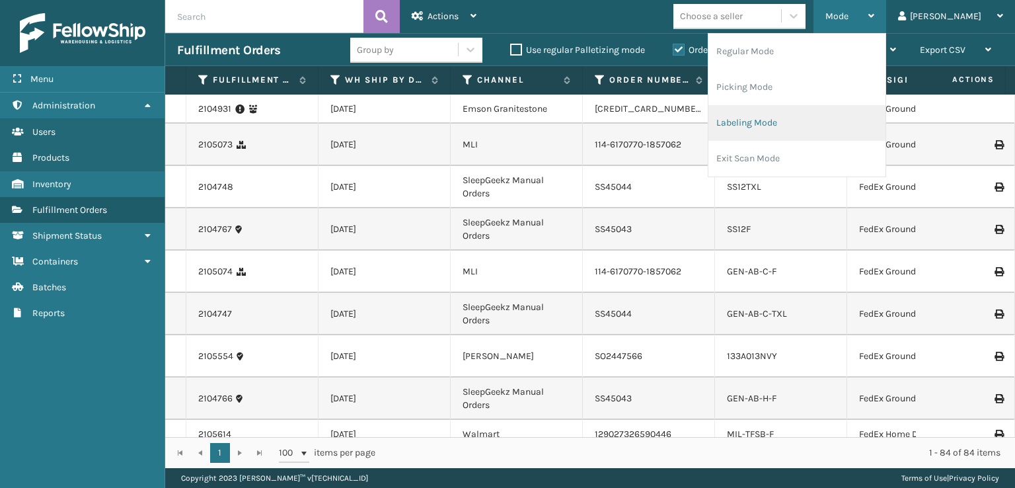
click at [789, 138] on li "Labeling Mode" at bounding box center [797, 123] width 177 height 36
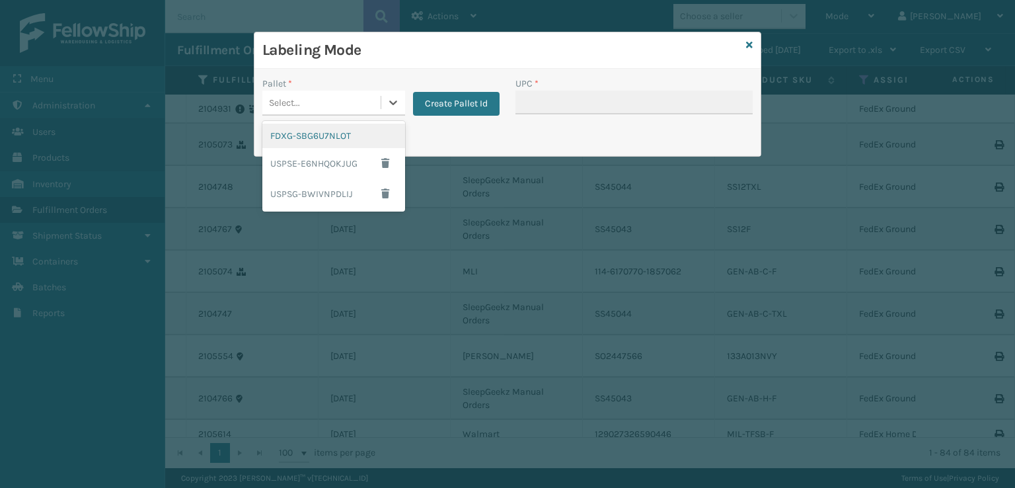
click at [315, 106] on div "Select..." at bounding box center [321, 103] width 118 height 22
click at [305, 137] on div "FDXG-SBG6U7NLOT" at bounding box center [333, 136] width 143 height 24
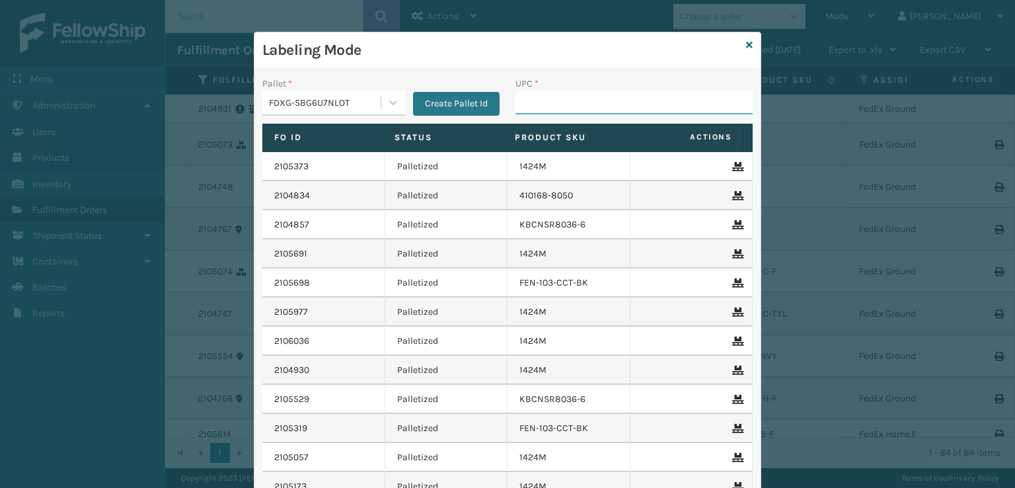
click at [529, 103] on input "UPC *" at bounding box center [634, 103] width 237 height 24
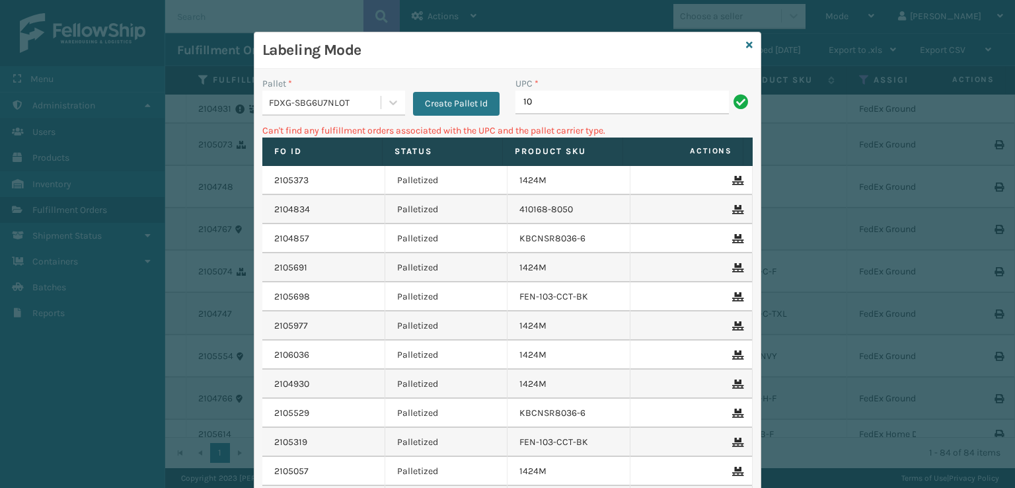
type input "1"
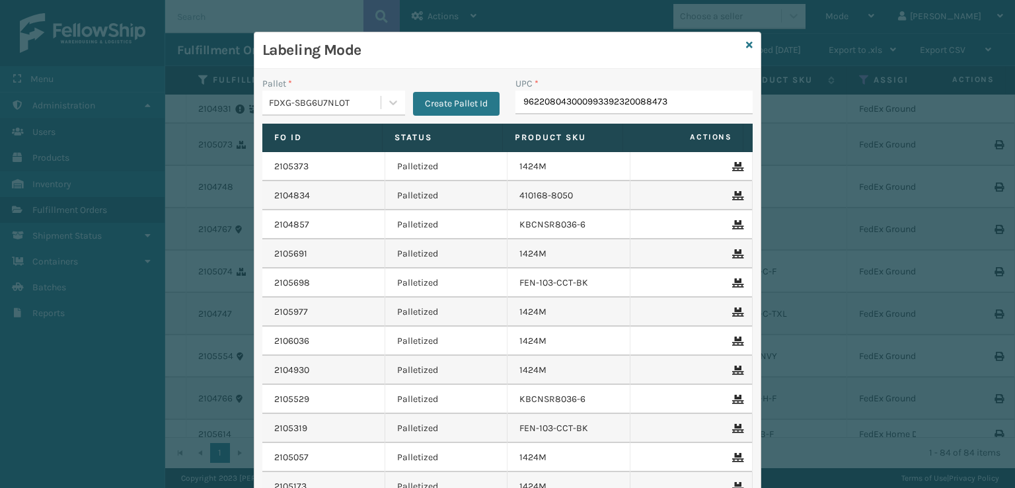
type input "9622080430009933923200884735"
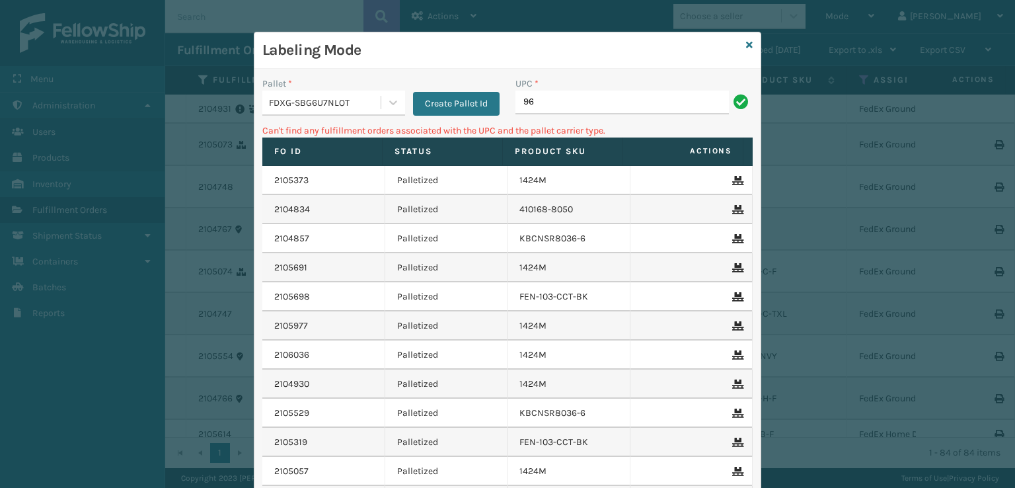
type input "9"
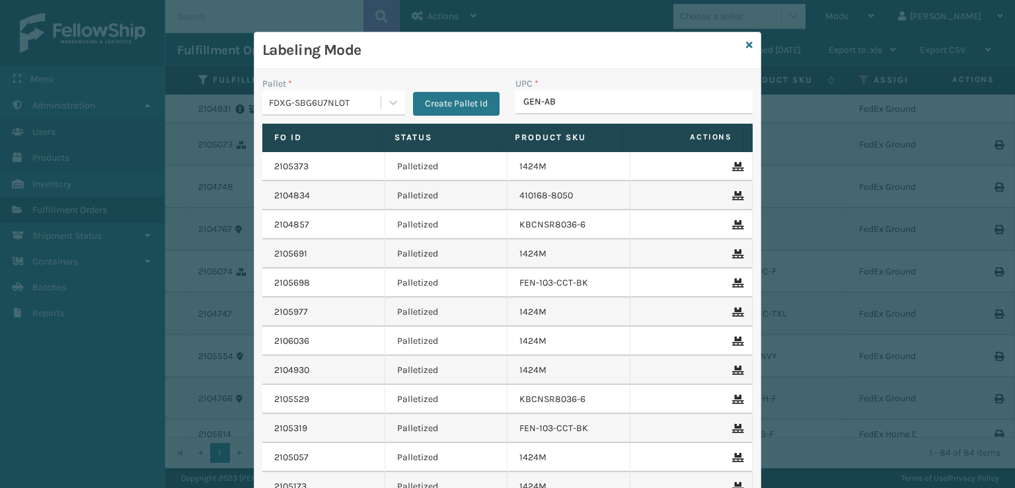
type input "GEN-AB-"
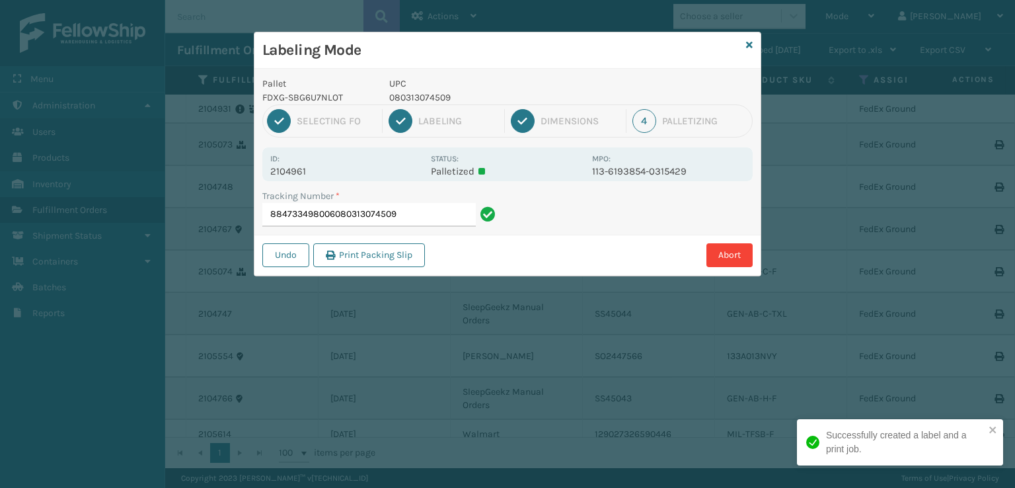
type input "884733498006080313074509"
type input "884732823907080313074509"
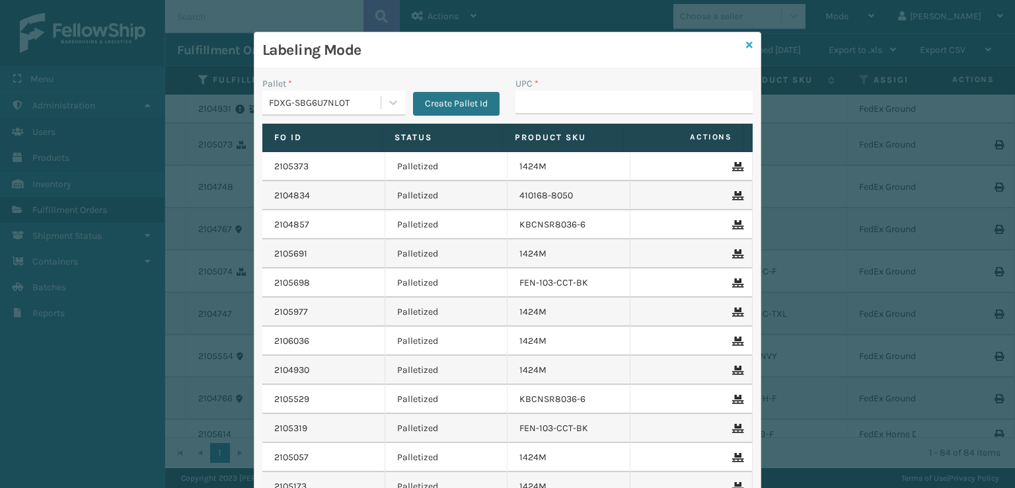
click at [746, 43] on icon at bounding box center [749, 44] width 7 height 9
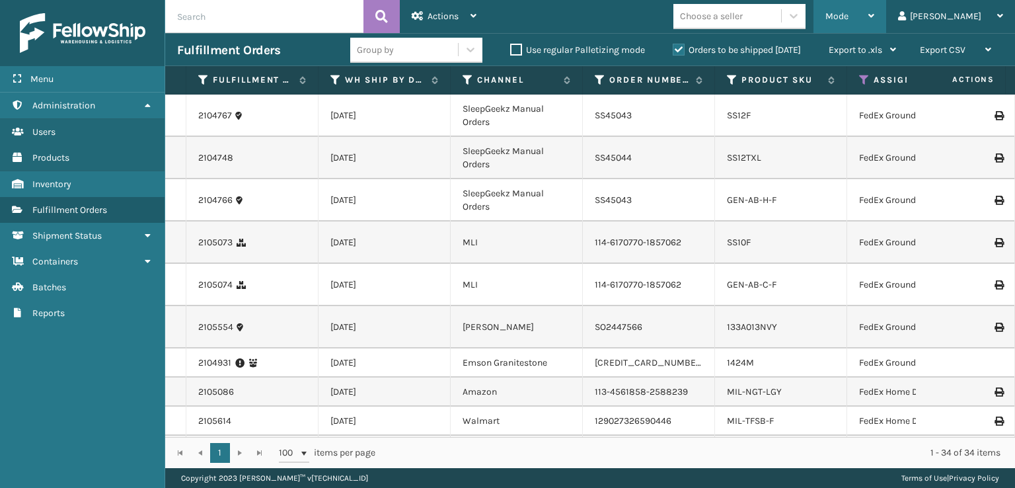
click at [875, 14] on div "Mode" at bounding box center [850, 16] width 49 height 33
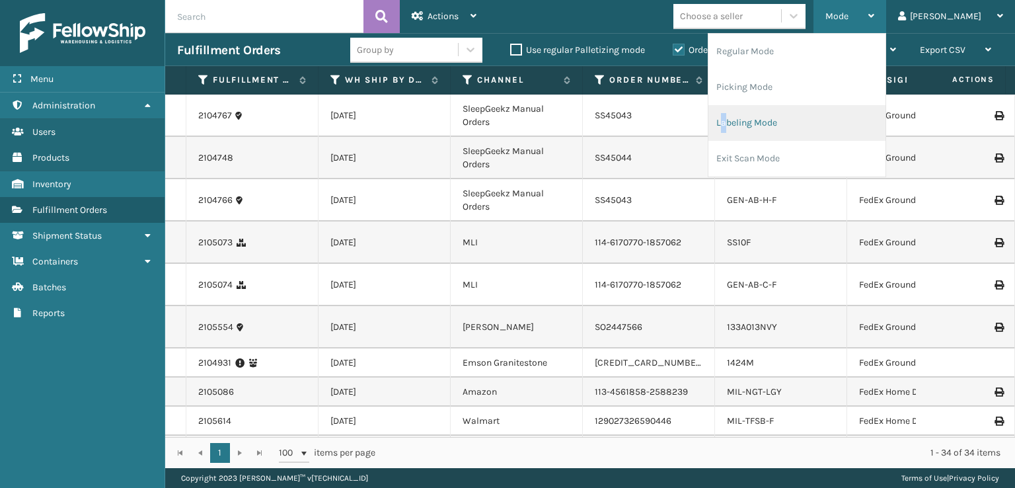
drag, startPoint x: 778, startPoint y: 115, endPoint x: 780, endPoint y: 122, distance: 6.9
click at [780, 122] on li "Labeling Mode" at bounding box center [797, 123] width 177 height 36
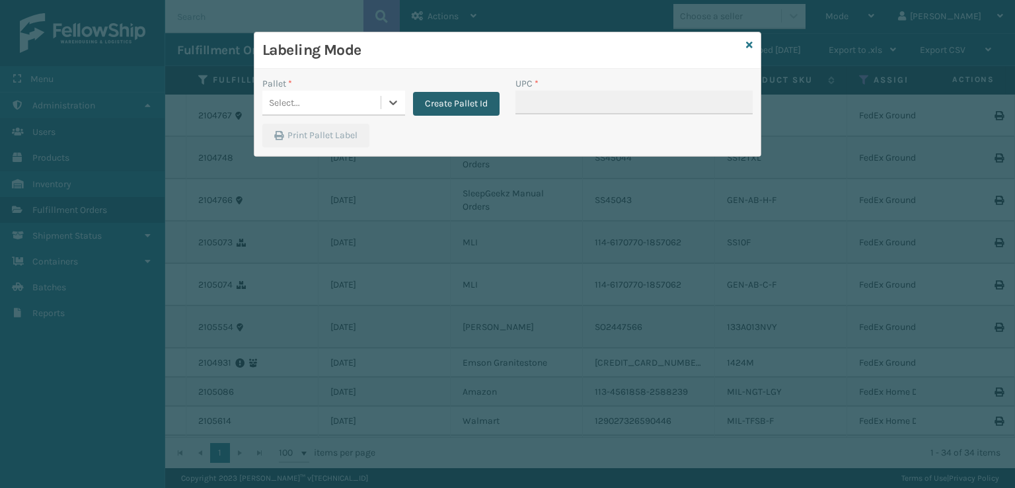
click at [436, 102] on button "Create Pallet Id" at bounding box center [456, 104] width 87 height 24
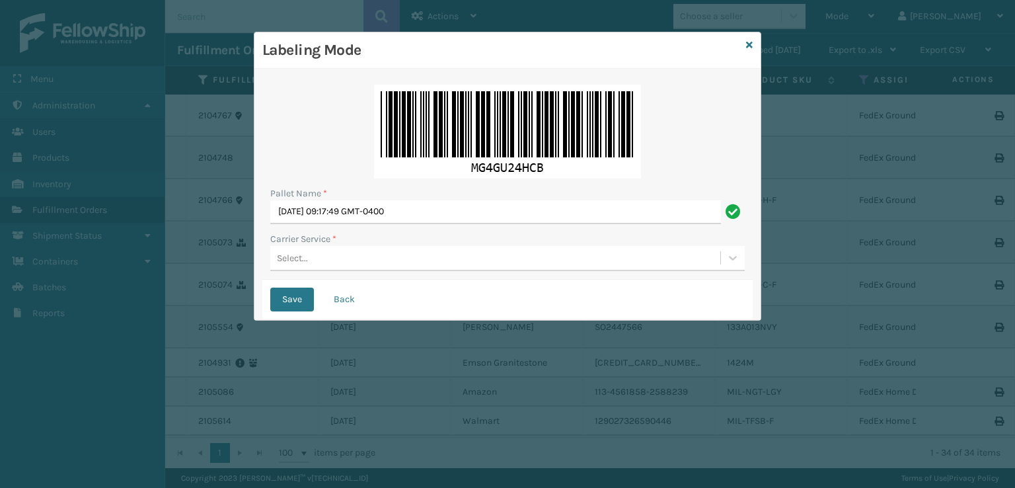
click at [352, 263] on div "Select..." at bounding box center [495, 258] width 450 height 22
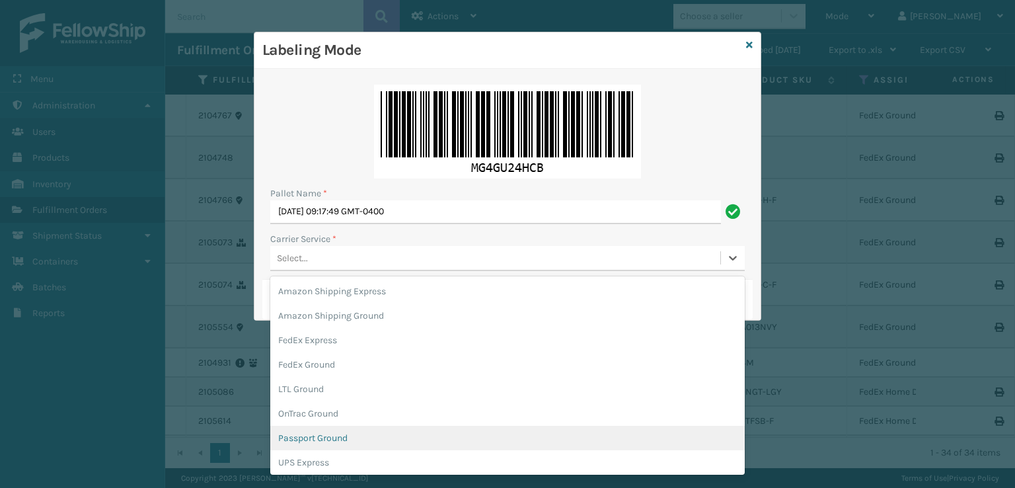
scroll to position [76, 0]
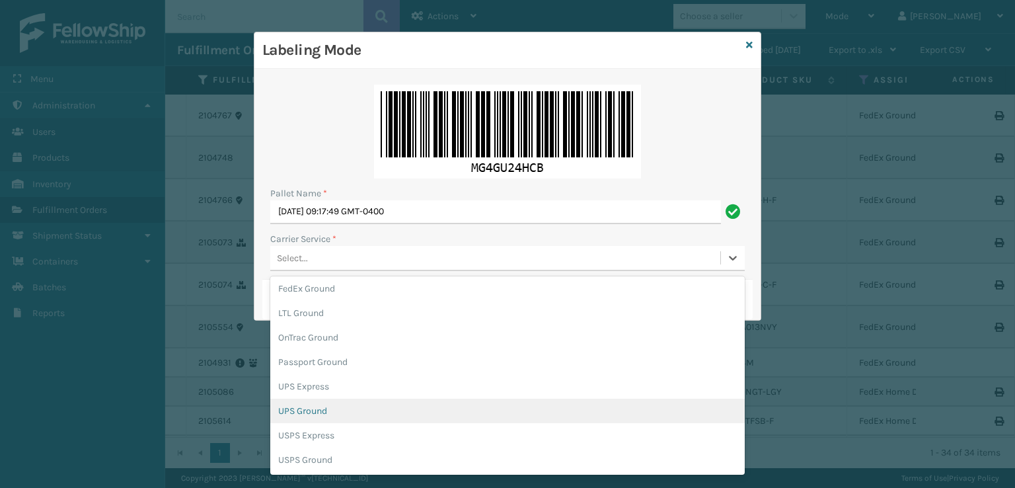
click at [311, 412] on div "UPS Ground" at bounding box center [507, 411] width 475 height 24
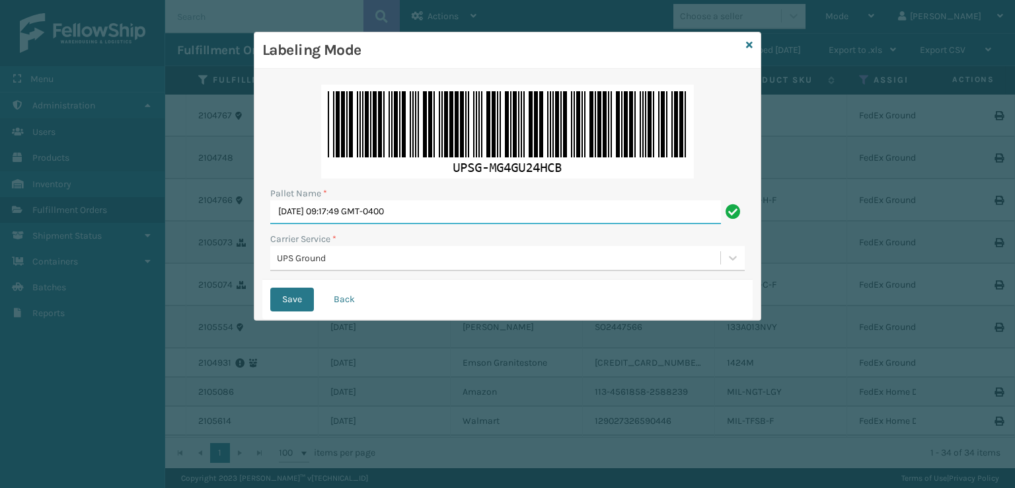
drag, startPoint x: 487, startPoint y: 202, endPoint x: 143, endPoint y: 230, distance: 344.9
click at [143, 230] on div "Labeling Mode Pallet Name * Mon Sep 29 2025 09:17:49 GMT-0400 Carrier Service *…" at bounding box center [507, 244] width 1015 height 488
type input "UPST8785383"
click at [270, 288] on button "Save" at bounding box center [292, 300] width 44 height 24
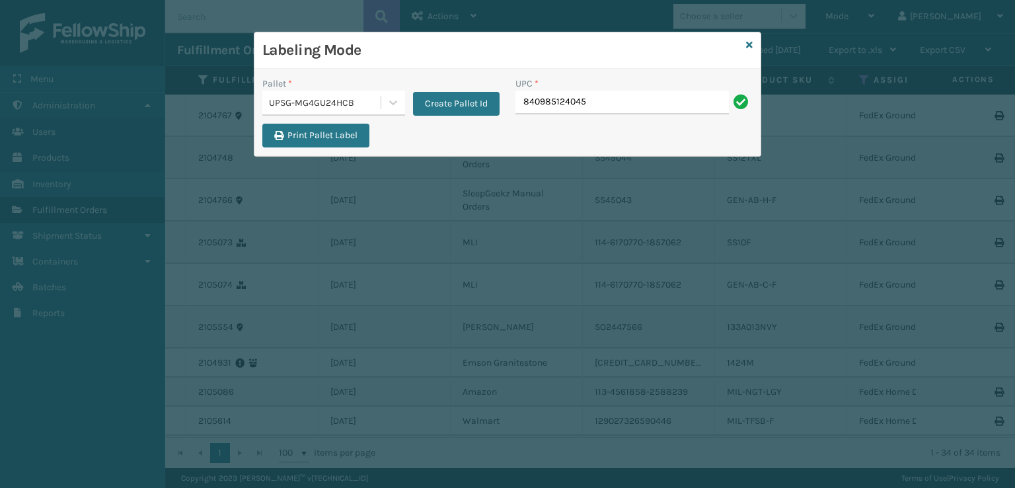
type input "840985124045"
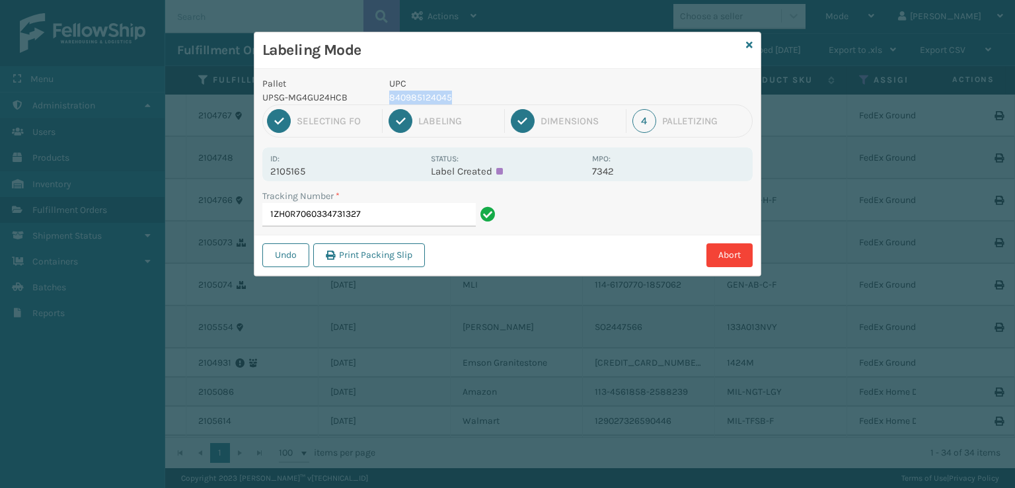
drag, startPoint x: 450, startPoint y: 95, endPoint x: 383, endPoint y: 99, distance: 66.9
click at [383, 99] on div "UPC 840985124045" at bounding box center [486, 91] width 211 height 28
copy p "840985124045"
drag, startPoint x: 403, startPoint y: 196, endPoint x: 398, endPoint y: 202, distance: 7.0
click at [402, 198] on div "Tracking Number *" at bounding box center [380, 196] width 237 height 14
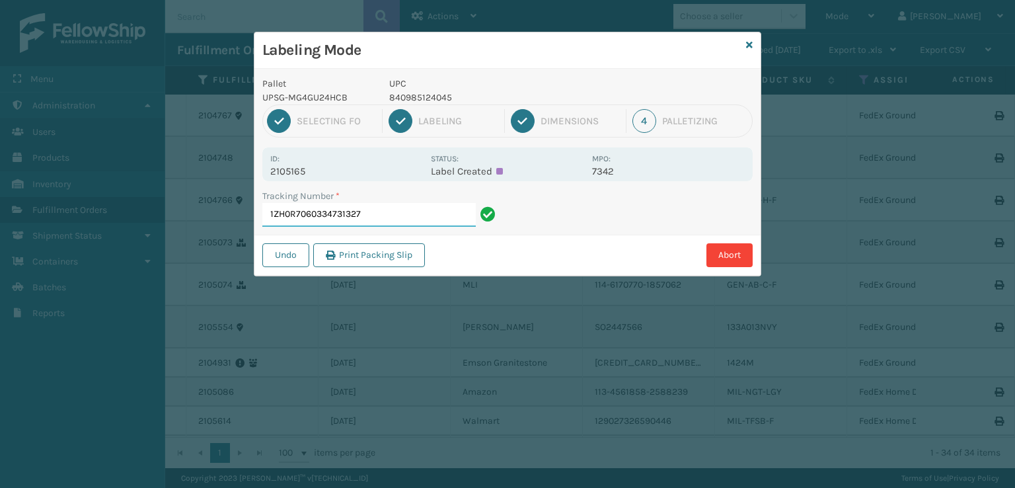
click at [392, 216] on input "1ZH0R7060334731327" at bounding box center [369, 215] width 214 height 24
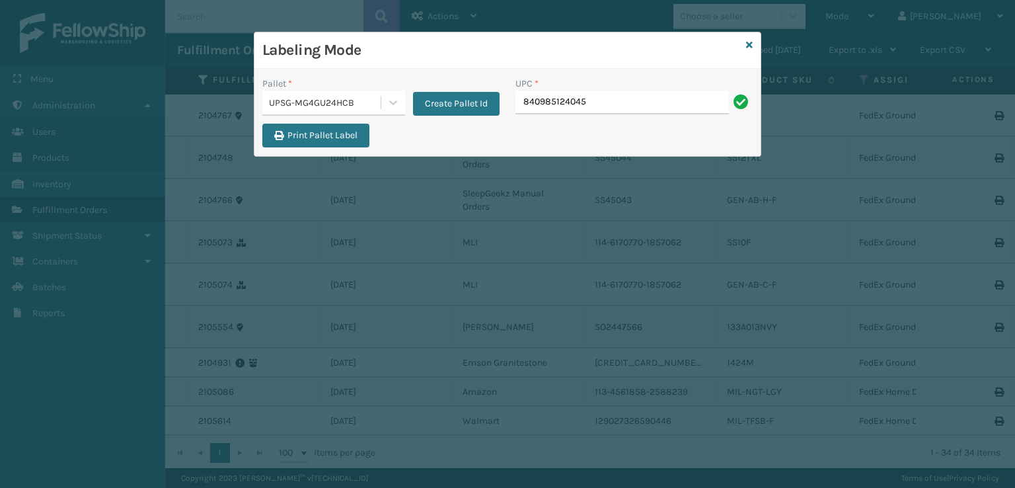
type input "840985124045"
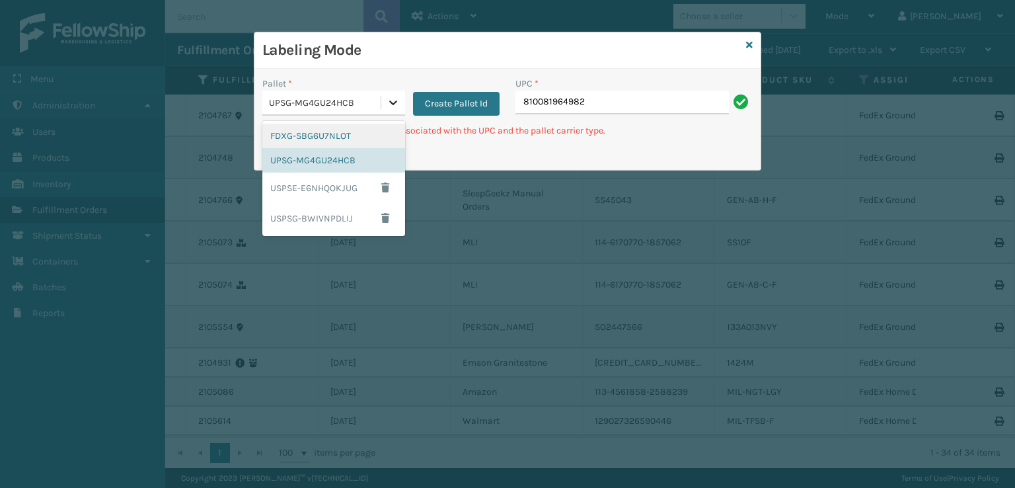
click at [391, 100] on icon at bounding box center [393, 102] width 13 height 13
click at [346, 132] on div "FDXG-SBG6U7NLOT" at bounding box center [333, 136] width 143 height 24
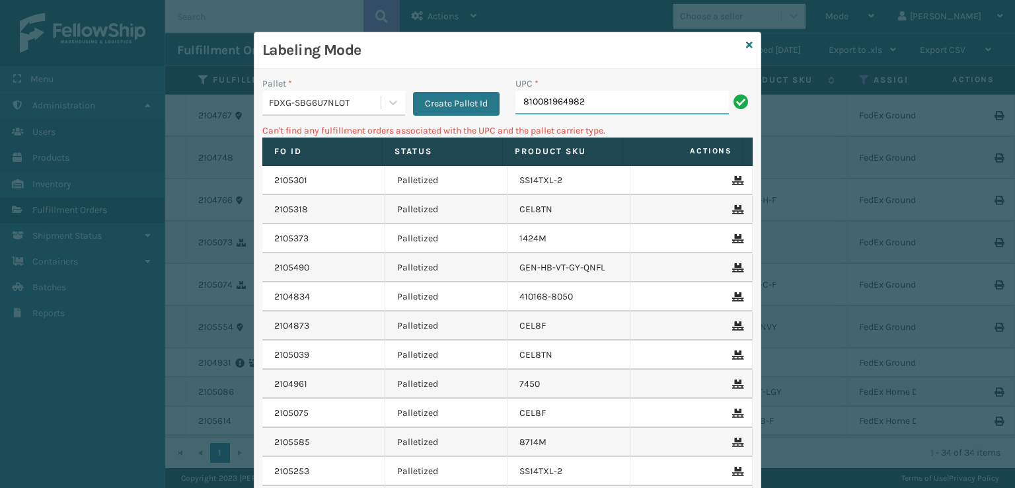
click at [613, 105] on input "810081964982" at bounding box center [623, 103] width 214 height 24
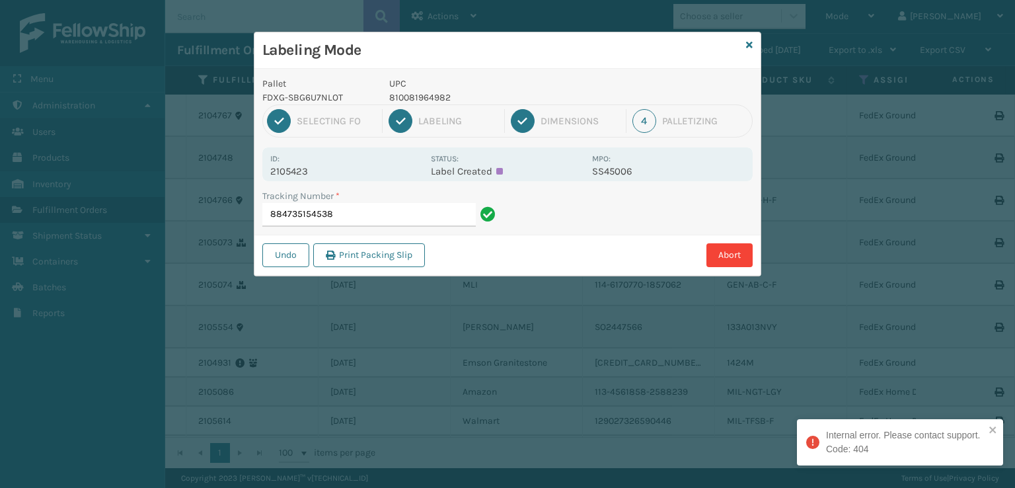
type input "884735154538"
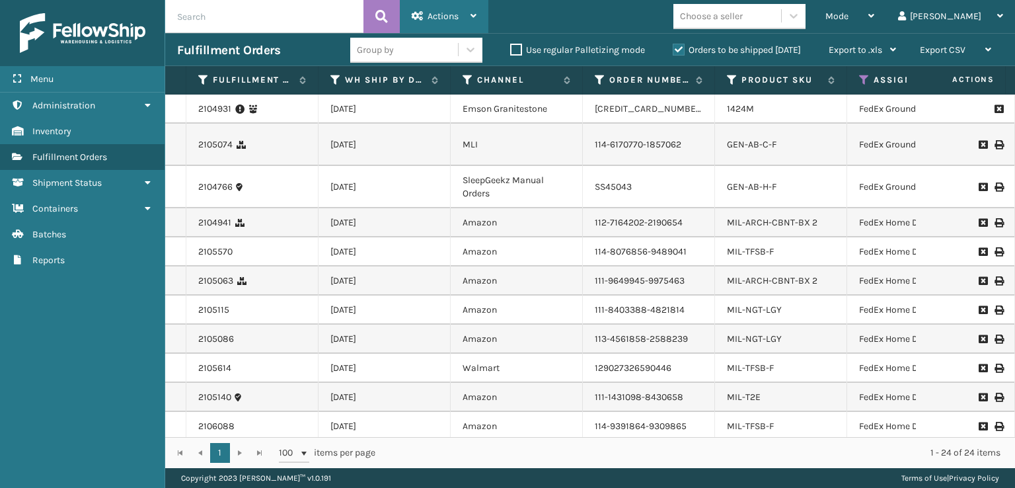
click at [423, 6] on div "Actions" at bounding box center [444, 16] width 65 height 33
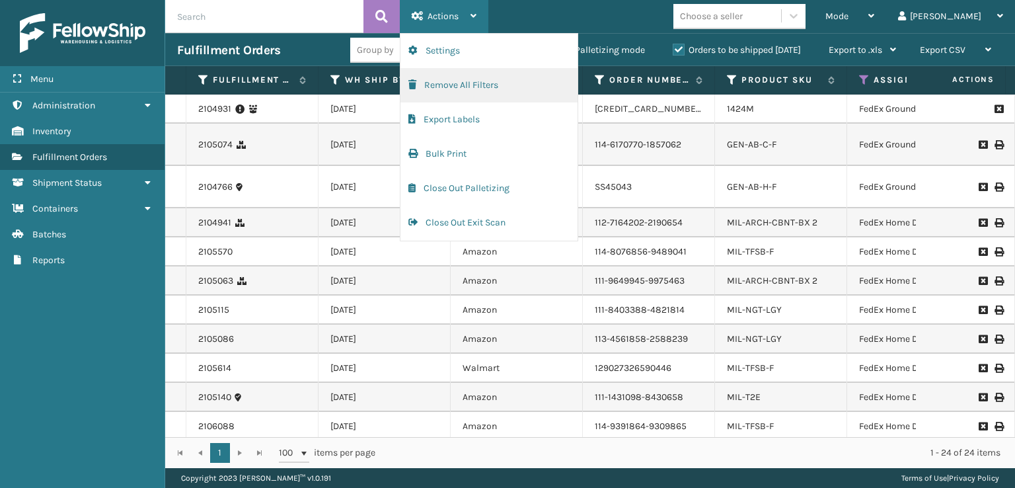
click at [438, 88] on button "Remove All Filters" at bounding box center [489, 85] width 177 height 34
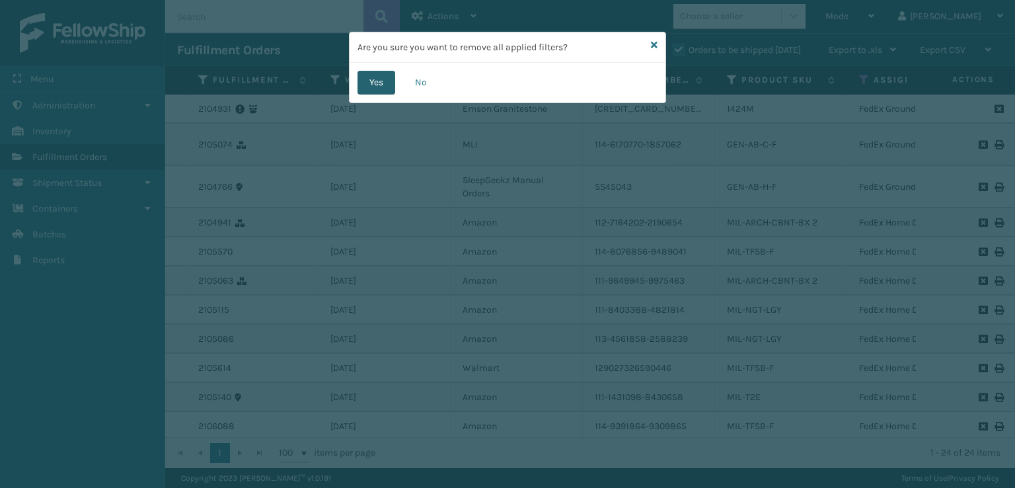
click at [381, 81] on button "Yes" at bounding box center [377, 83] width 38 height 24
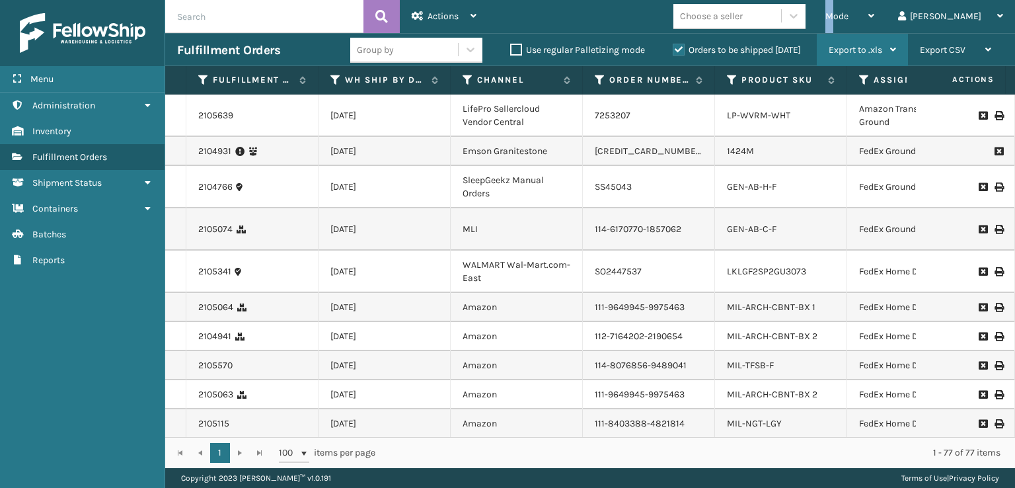
drag, startPoint x: 889, startPoint y: 22, endPoint x: 873, endPoint y: 46, distance: 28.6
click at [881, 38] on div "Actions Settings Remove All Filters Export Labels Bulk Print Close Out Palletiz…" at bounding box center [590, 234] width 850 height 468
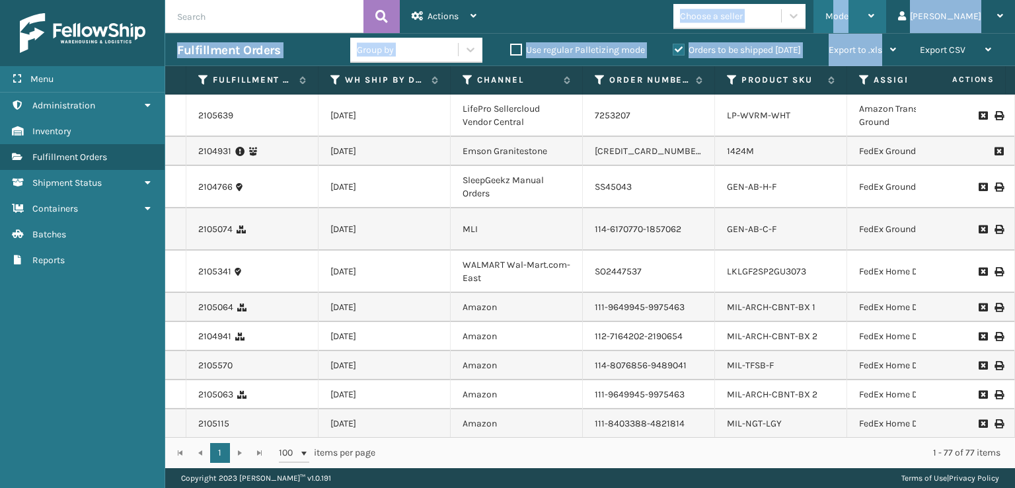
click at [849, 17] on span "Mode" at bounding box center [837, 16] width 23 height 11
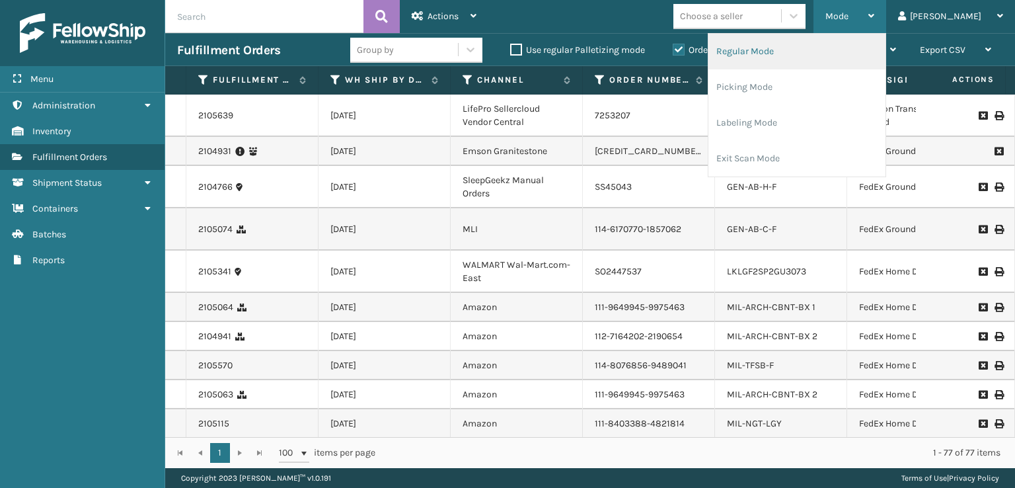
click at [838, 59] on li "Regular Mode" at bounding box center [797, 52] width 177 height 36
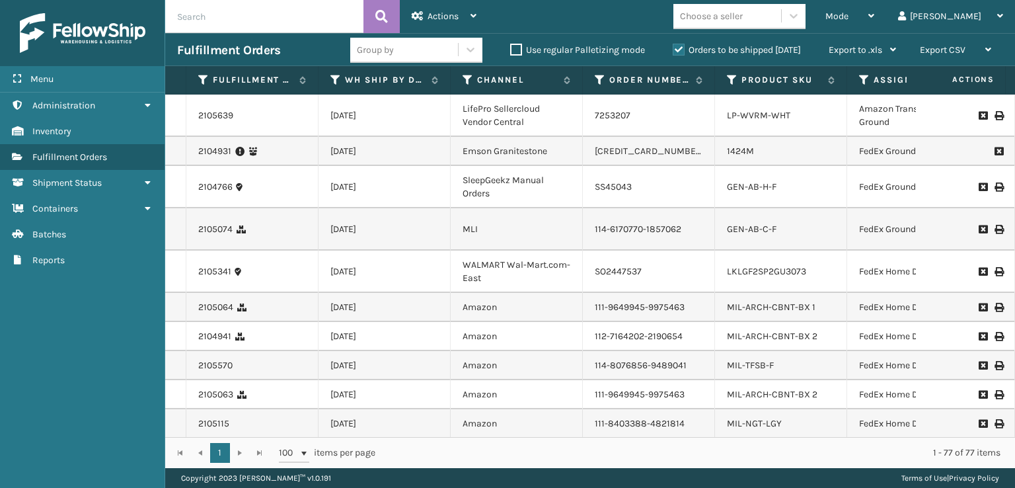
click at [862, 83] on icon at bounding box center [864, 80] width 11 height 12
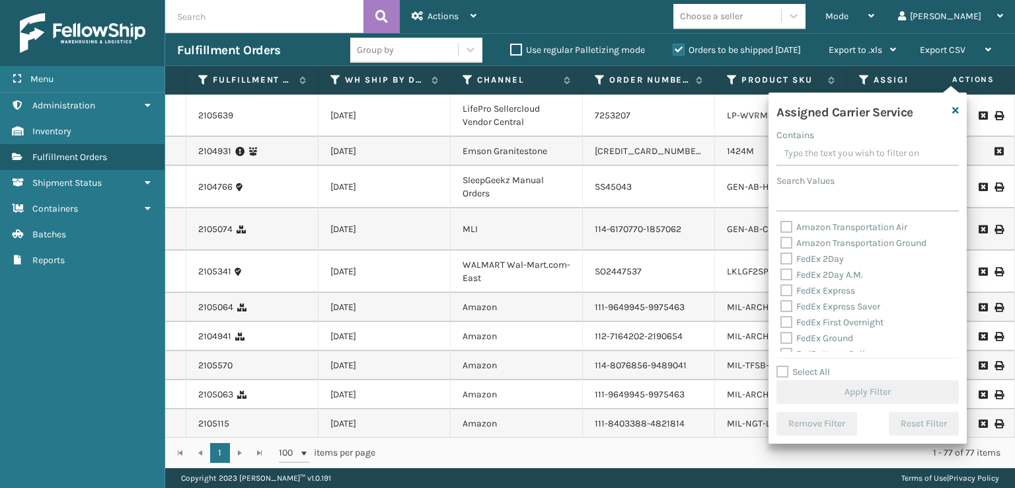
click at [786, 328] on label "FedEx First Overnight" at bounding box center [832, 322] width 103 height 11
click at [781, 323] on input "FedEx First Overnight" at bounding box center [781, 319] width 1 height 9
checkbox input "true"
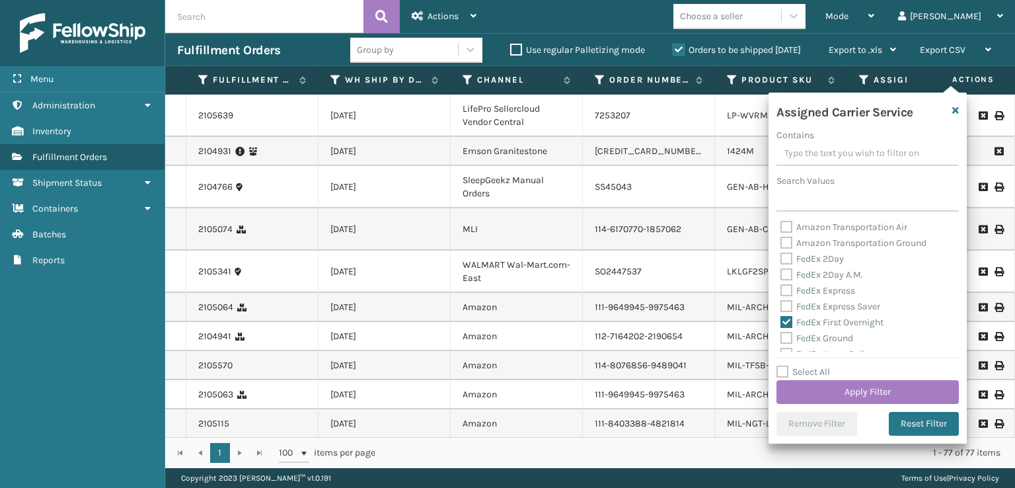
click at [790, 309] on label "FedEx Express Saver" at bounding box center [831, 306] width 100 height 11
click at [781, 307] on input "FedEx Express Saver" at bounding box center [781, 303] width 1 height 9
checkbox input "true"
click at [788, 286] on label "FedEx Express" at bounding box center [818, 290] width 75 height 11
click at [781, 286] on input "FedEx Express" at bounding box center [781, 287] width 1 height 9
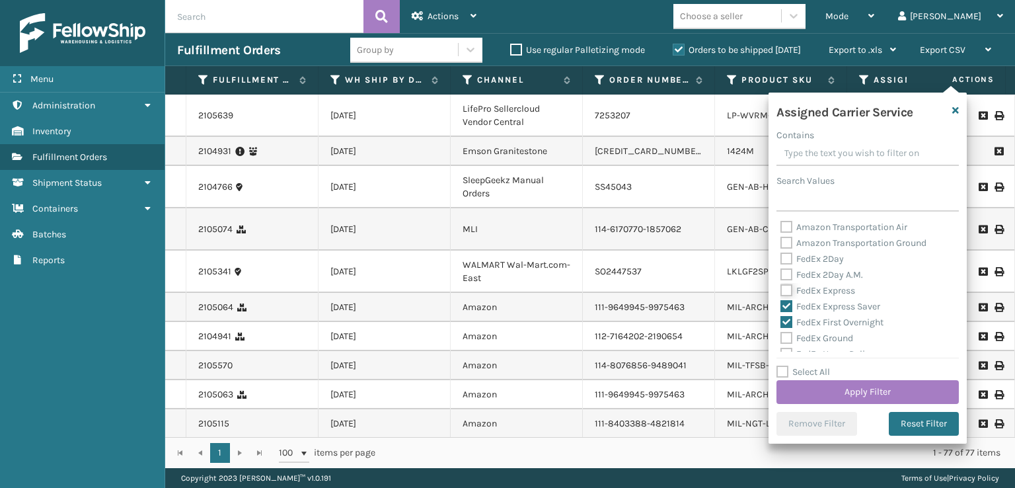
checkbox input "true"
drag, startPoint x: 788, startPoint y: 272, endPoint x: 789, endPoint y: 240, distance: 31.7
click at [788, 266] on div "Amazon Transportation Air Amazon Transportation Ground FedEx 2Day FedEx 2Day A.…" at bounding box center [868, 285] width 182 height 132
click at [781, 271] on label "FedEx 2Day A.M." at bounding box center [822, 274] width 83 height 11
click at [781, 271] on input "FedEx 2Day A.M." at bounding box center [781, 271] width 1 height 9
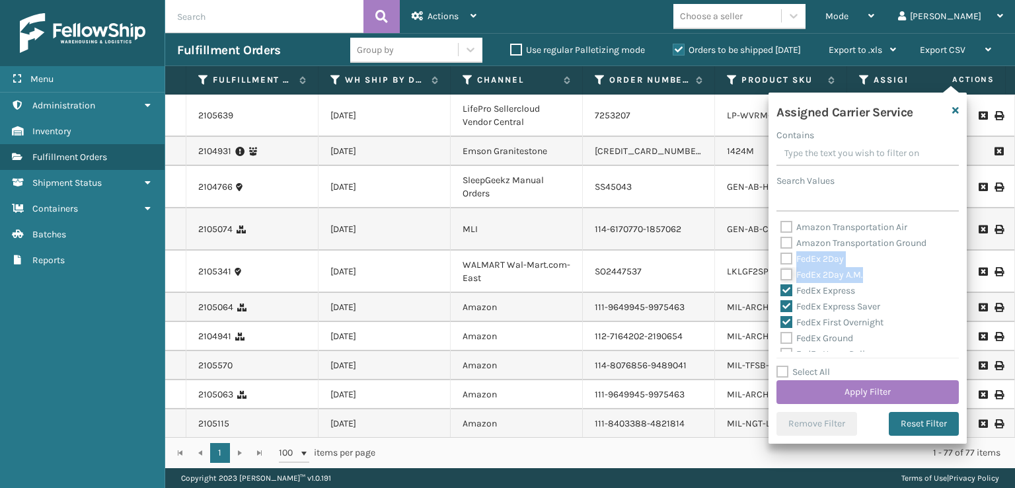
checkbox input "true"
click at [788, 258] on label "FedEx 2Day" at bounding box center [812, 258] width 63 height 11
click at [781, 258] on input "FedEx 2Day" at bounding box center [781, 255] width 1 height 9
checkbox input "true"
click at [784, 342] on label "FedEx Ground" at bounding box center [817, 338] width 73 height 11
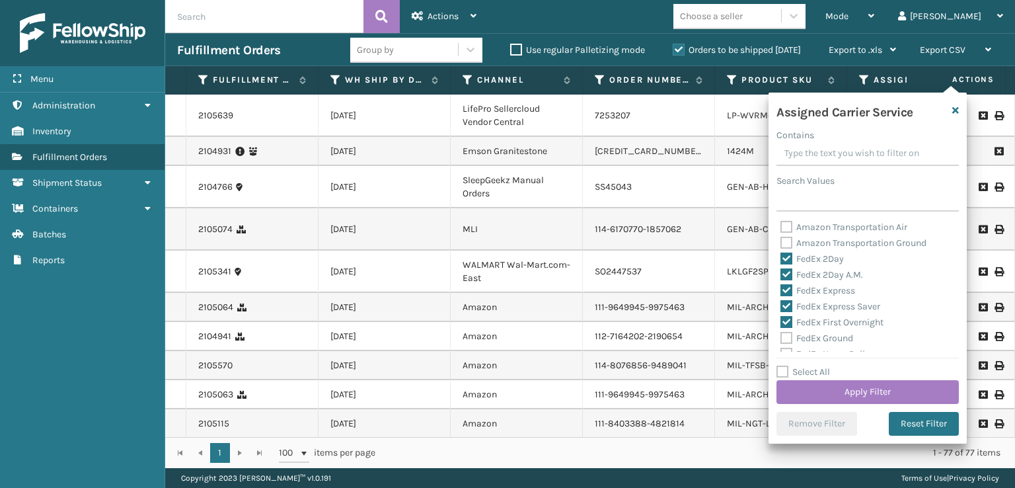
click at [781, 339] on input "FedEx Ground" at bounding box center [781, 335] width 1 height 9
checkbox input "true"
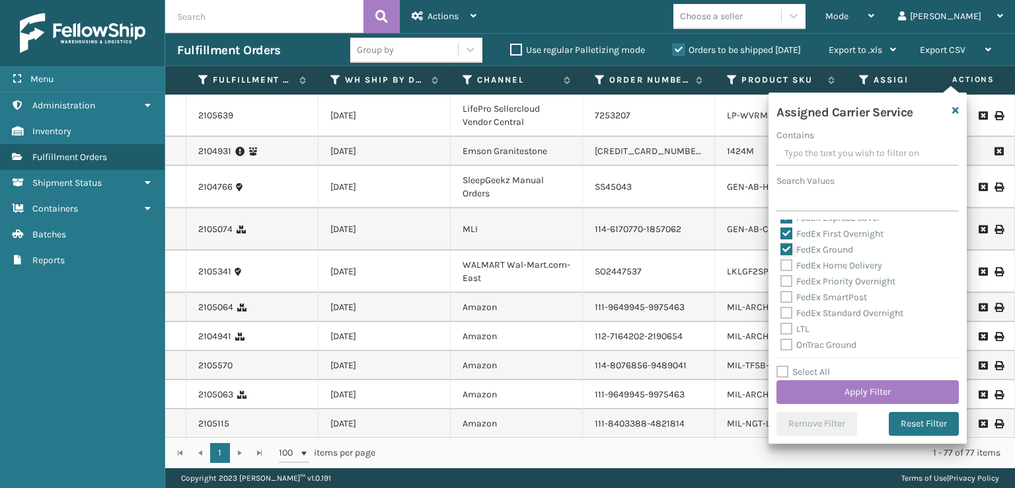
scroll to position [66, 0]
click at [781, 339] on label "FedEx Standard Overnight" at bounding box center [842, 335] width 123 height 11
click at [781, 336] on input "FedEx Standard Overnight" at bounding box center [781, 332] width 1 height 9
checkbox input "true"
click at [787, 319] on label "FedEx SmartPost" at bounding box center [824, 319] width 87 height 11
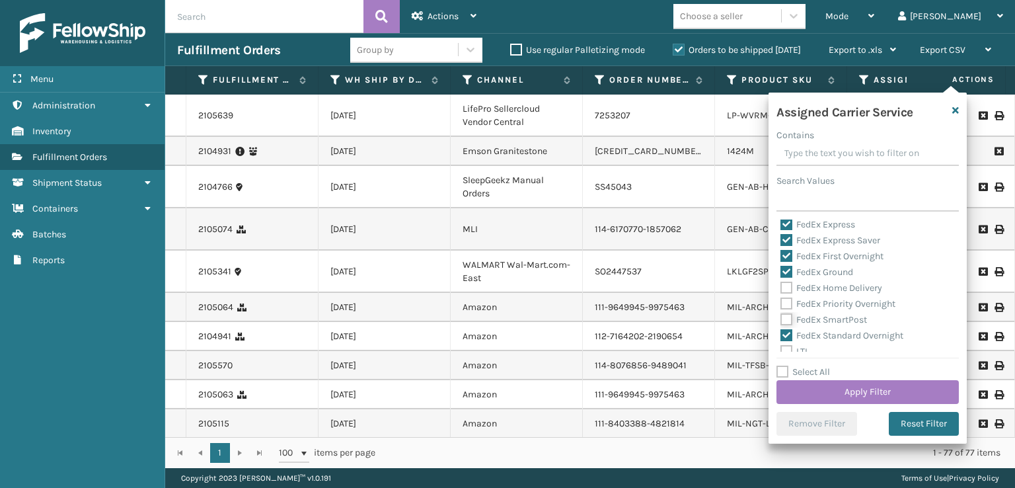
click at [781, 319] on input "FedEx SmartPost" at bounding box center [781, 316] width 1 height 9
checkbox input "true"
click at [783, 310] on div "FedEx Priority Overnight" at bounding box center [868, 304] width 175 height 16
click at [785, 294] on div "FedEx Home Delivery" at bounding box center [868, 288] width 175 height 16
click at [787, 309] on label "FedEx Priority Overnight" at bounding box center [838, 303] width 115 height 11
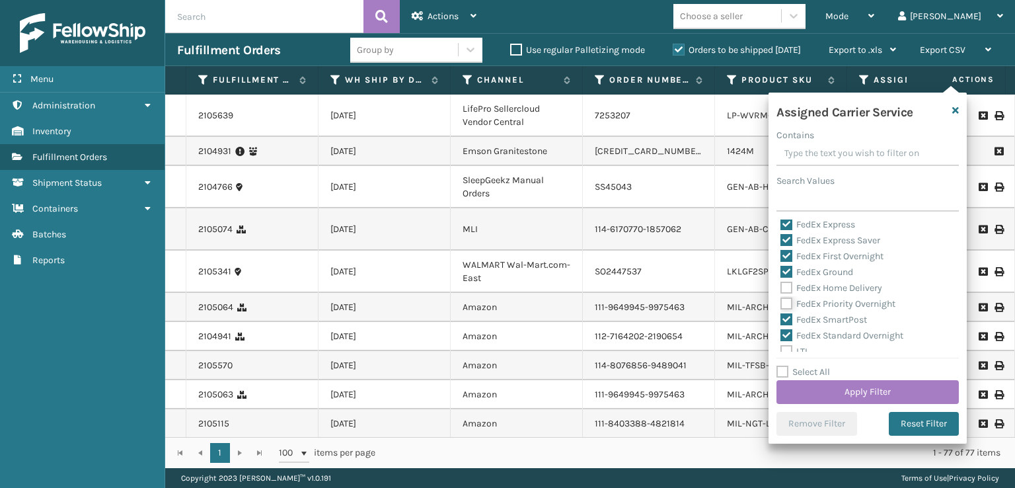
click at [781, 305] on input "FedEx Priority Overnight" at bounding box center [781, 300] width 1 height 9
checkbox input "true"
click at [787, 299] on label "FedEx Priority Overnight" at bounding box center [838, 303] width 115 height 11
click at [786, 291] on label "FedEx Home Delivery" at bounding box center [832, 287] width 102 height 11
click at [781, 289] on input "FedEx Home Delivery" at bounding box center [781, 284] width 1 height 9
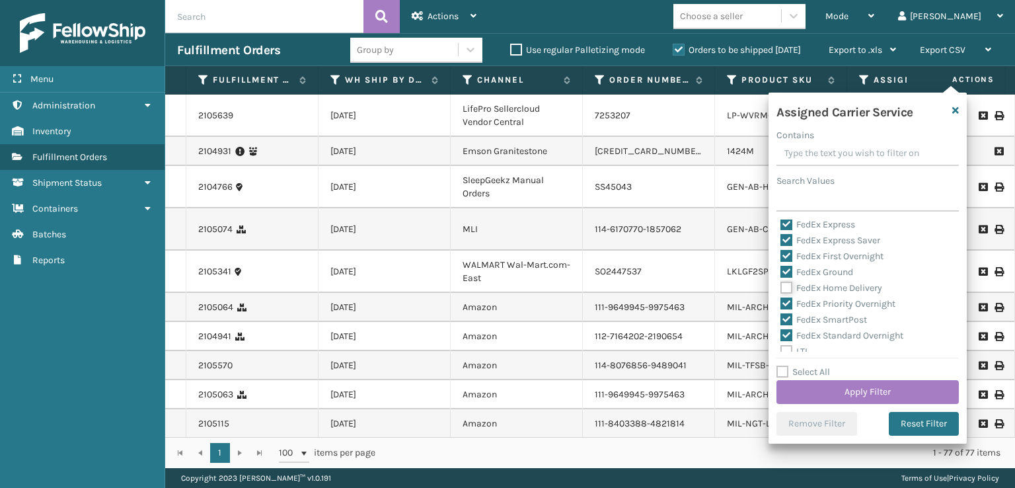
checkbox input "true"
click at [819, 393] on button "Apply Filter" at bounding box center [868, 392] width 182 height 24
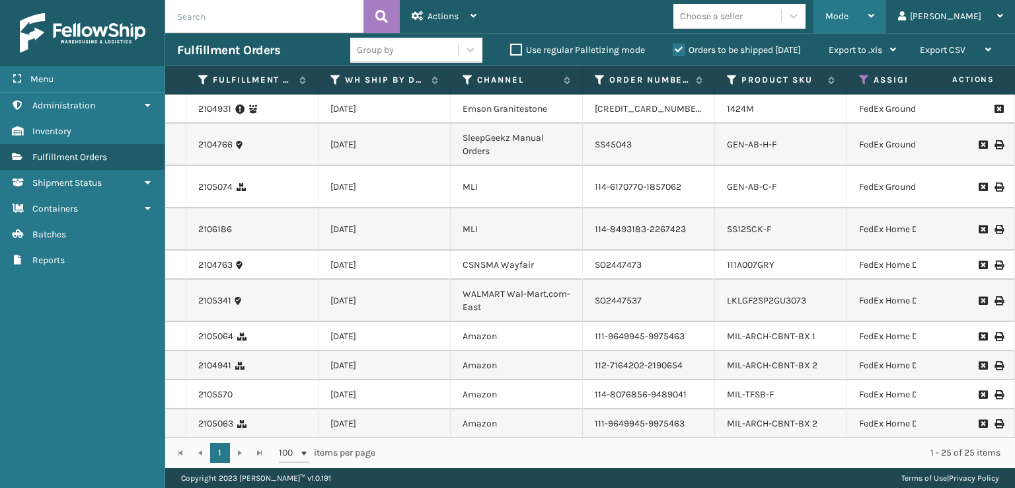
click at [875, 24] on div "Mode" at bounding box center [850, 16] width 49 height 33
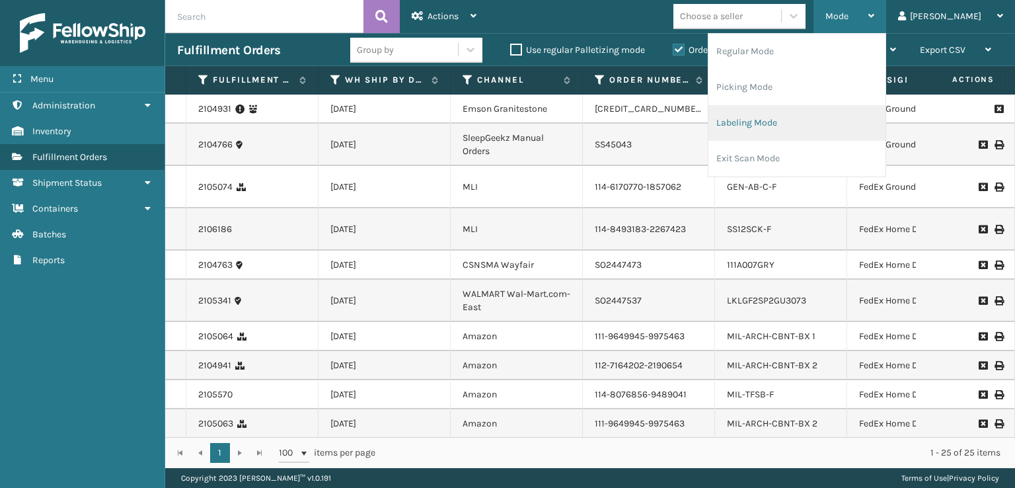
click at [803, 127] on li "Labeling Mode" at bounding box center [797, 123] width 177 height 36
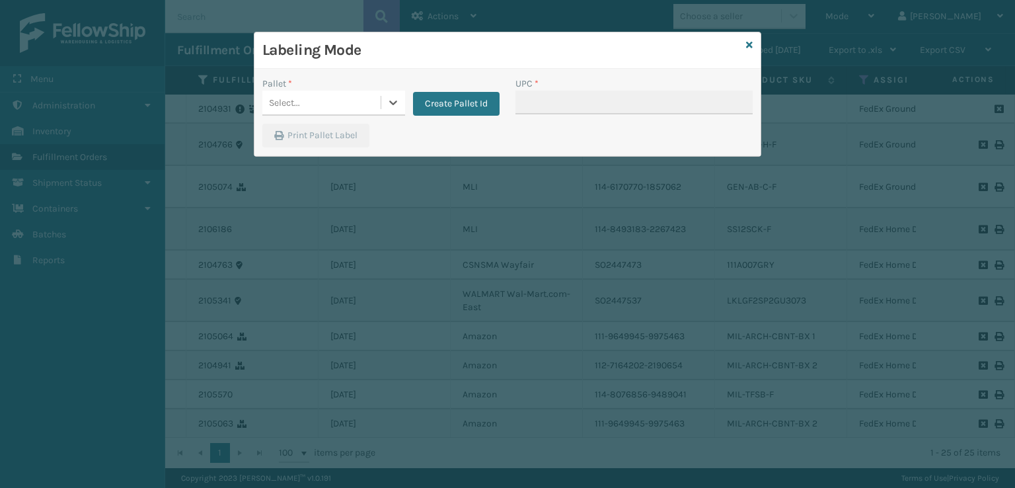
click at [329, 106] on div "Select..." at bounding box center [321, 103] width 118 height 22
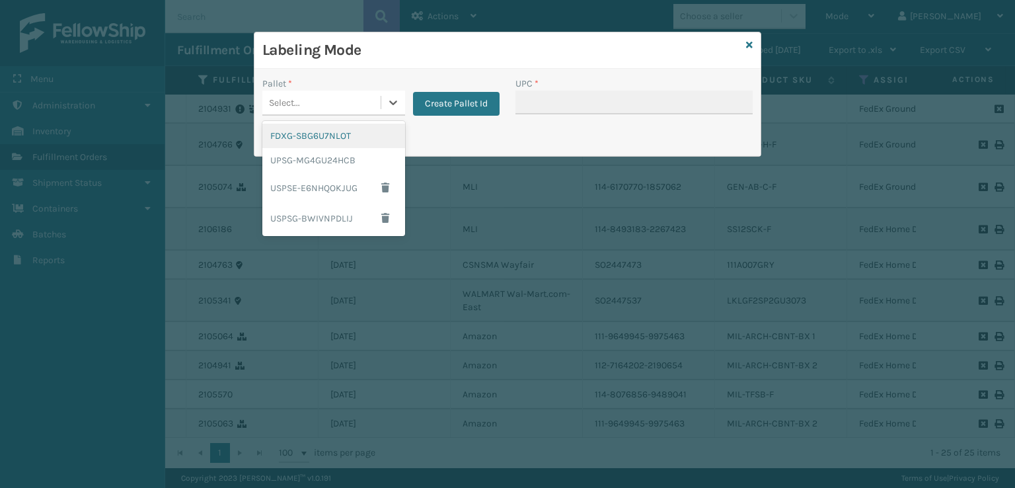
drag, startPoint x: 305, startPoint y: 141, endPoint x: 320, endPoint y: 139, distance: 15.3
click at [320, 139] on div "FDXG-SBG6U7NLOT" at bounding box center [333, 136] width 143 height 24
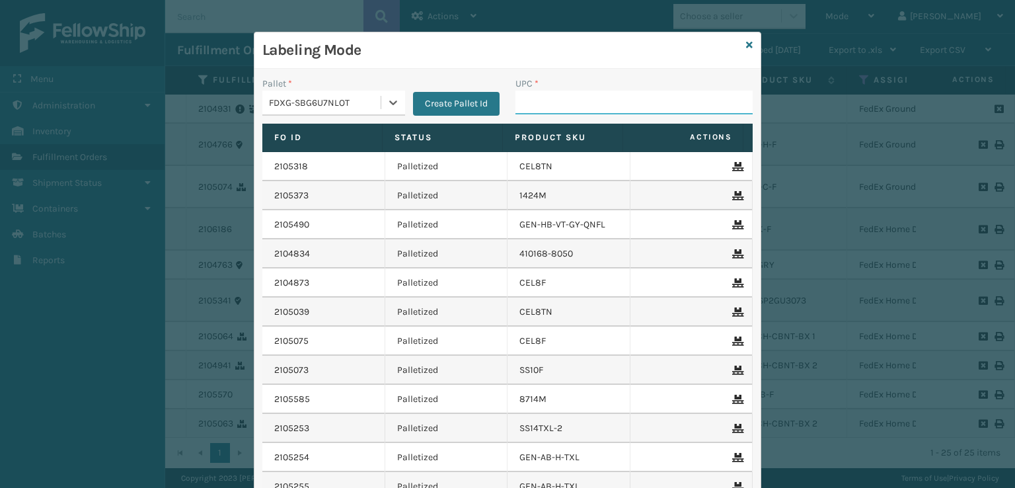
click at [532, 108] on input "UPC *" at bounding box center [634, 103] width 237 height 24
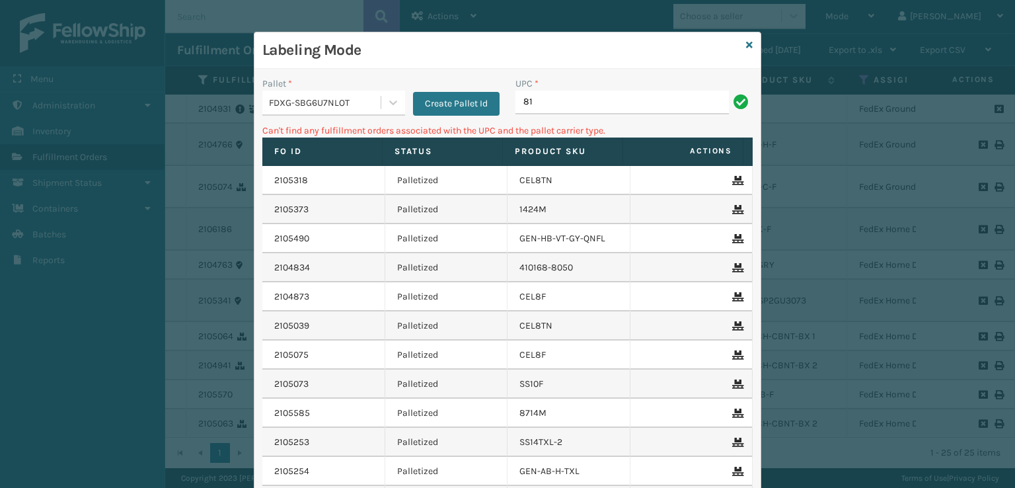
type input "8"
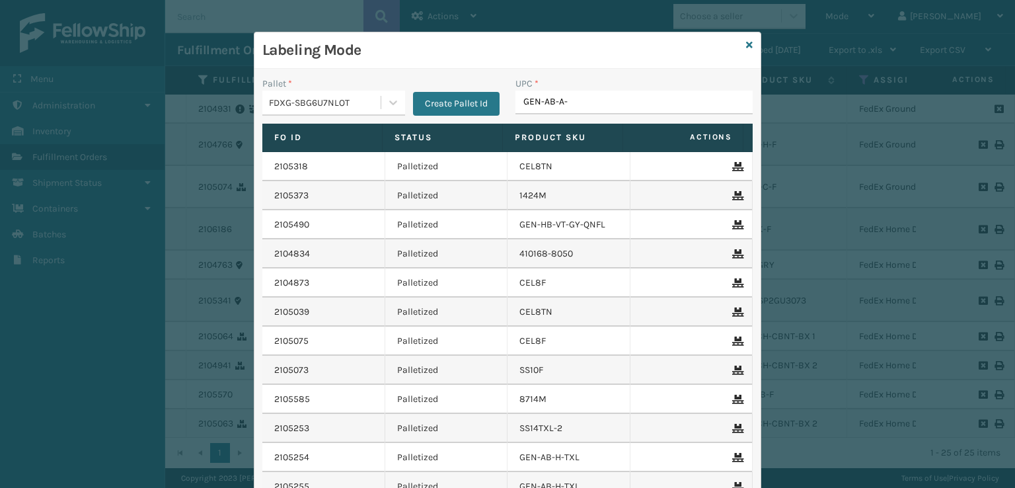
type input "GEN-AB-A-F"
type input "MIL-ARCH-CBNT-BX 2"
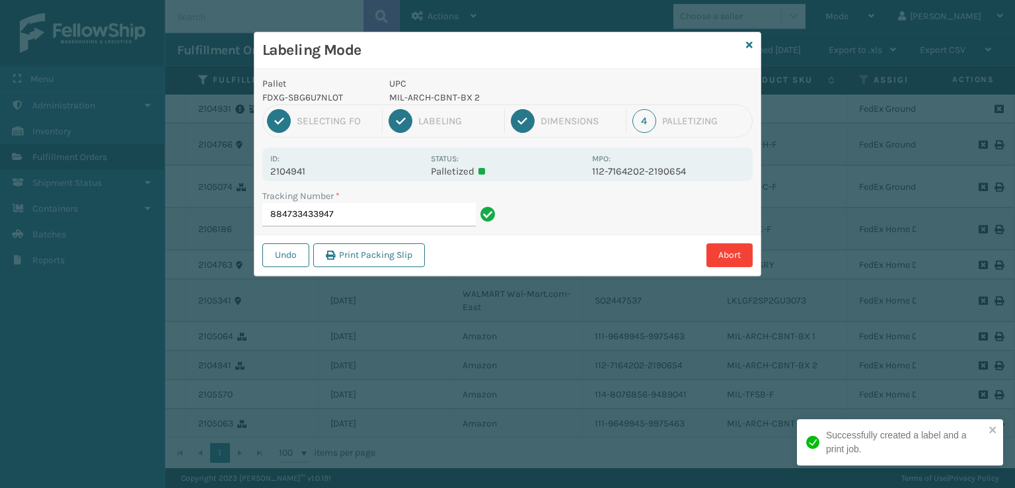
type input "884733433947m"
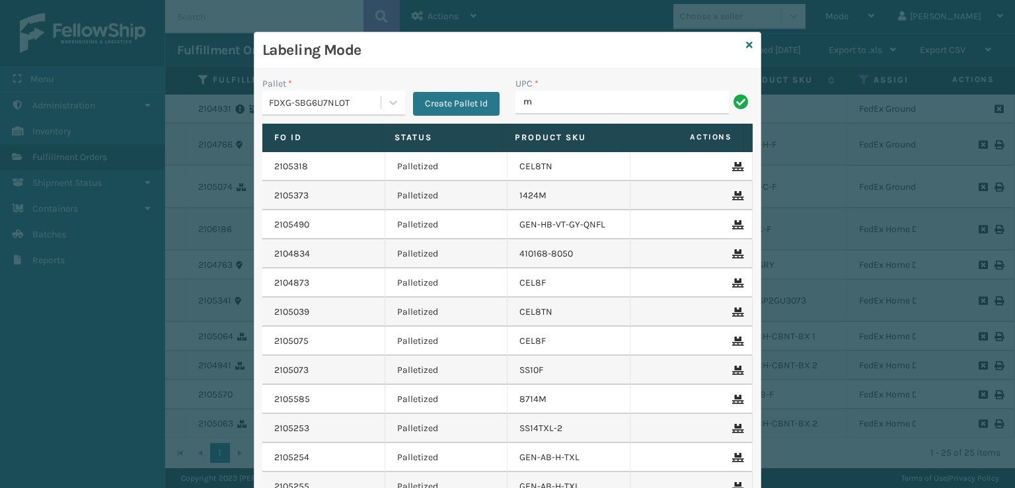
type input "MIL-ARCH-CBNT-BX 2"
type input "MIL-ARCH-CBNT-BX 1"
click at [746, 46] on icon at bounding box center [749, 44] width 7 height 9
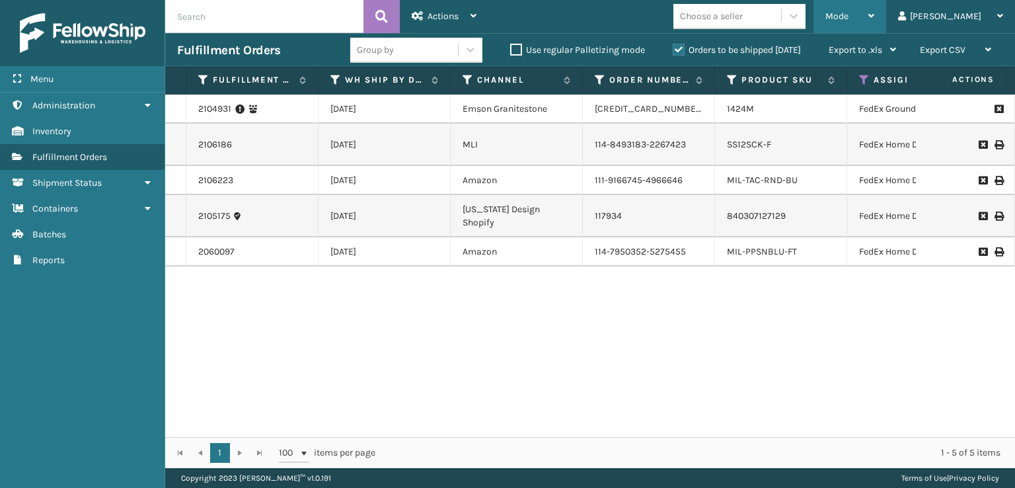
drag, startPoint x: 896, startPoint y: 19, endPoint x: 879, endPoint y: 25, distance: 18.2
click at [849, 19] on span "Mode" at bounding box center [837, 16] width 23 height 11
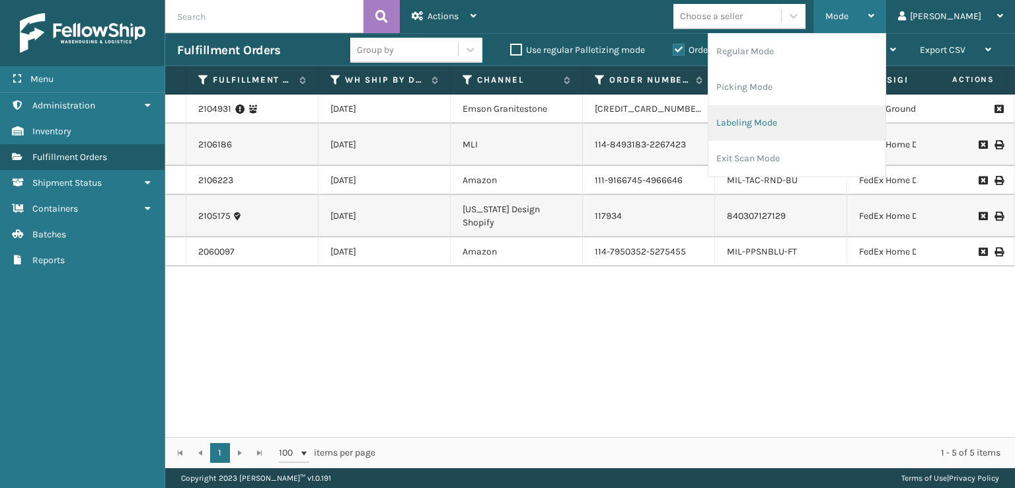
click at [785, 128] on li "Labeling Mode" at bounding box center [797, 123] width 177 height 36
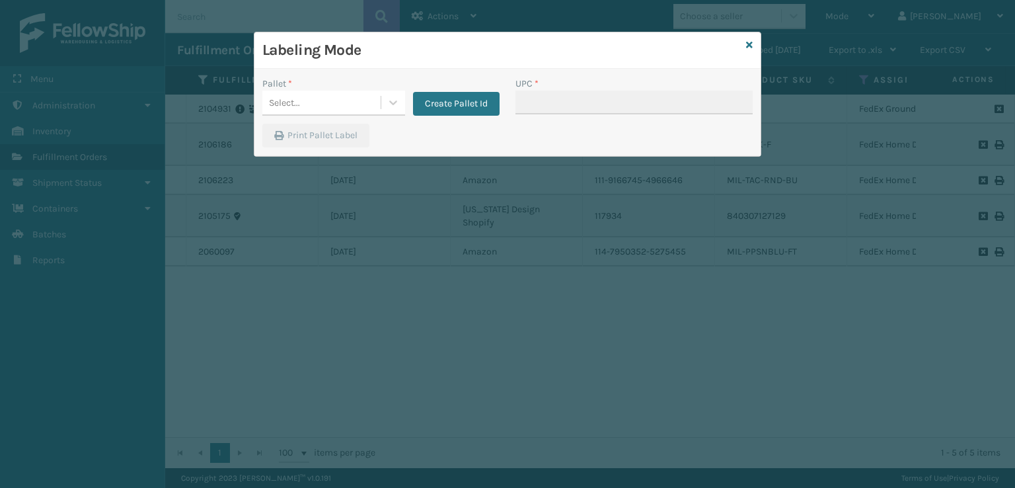
click at [261, 100] on div "Pallet * Select... Create Pallet Id" at bounding box center [381, 100] width 253 height 47
click at [299, 109] on div "Select..." at bounding box center [321, 103] width 118 height 22
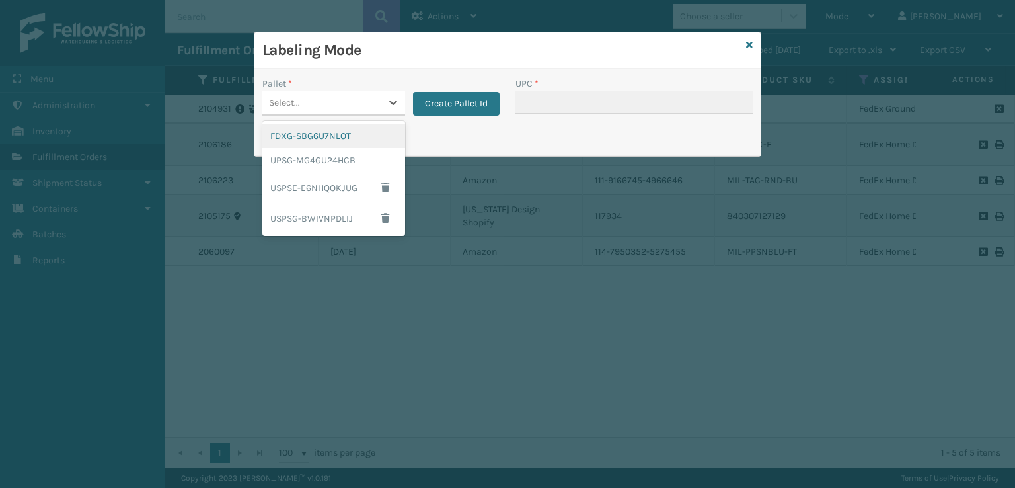
click at [297, 131] on div "FDXG-SBG6U7NLOT" at bounding box center [333, 136] width 143 height 24
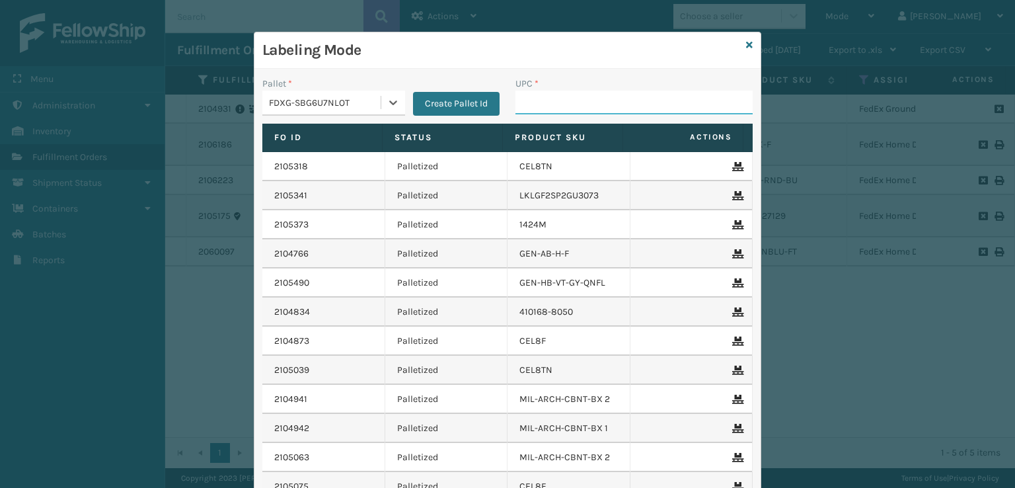
click at [530, 109] on input "UPC *" at bounding box center [634, 103] width 237 height 24
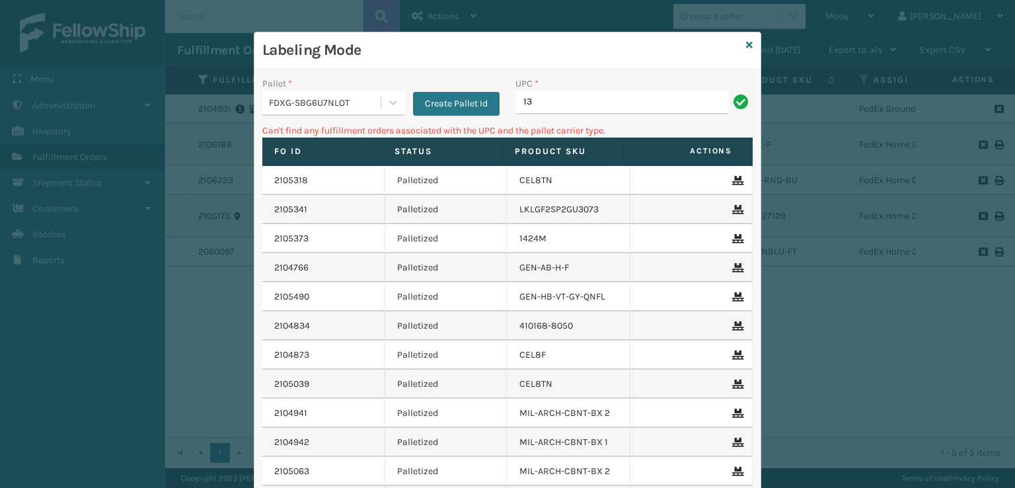
type input "1"
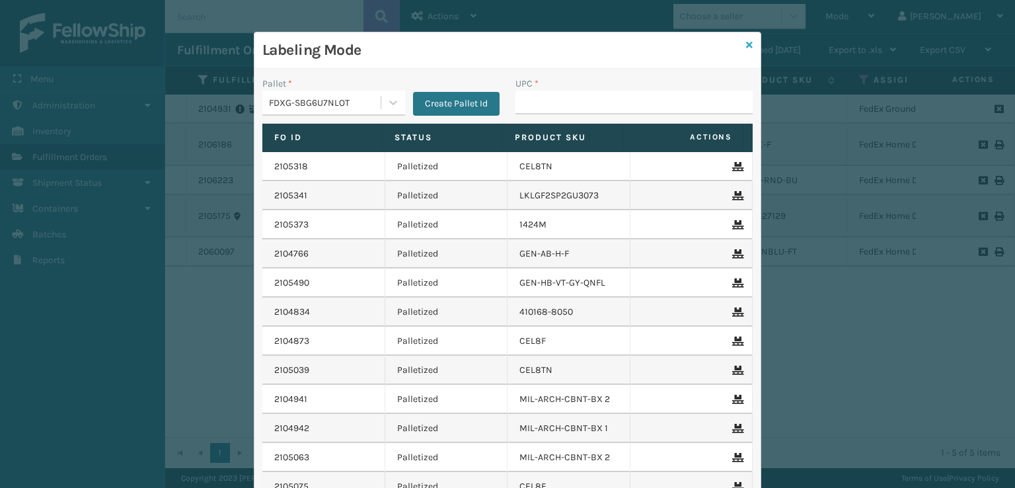
click at [746, 44] on icon at bounding box center [749, 44] width 7 height 9
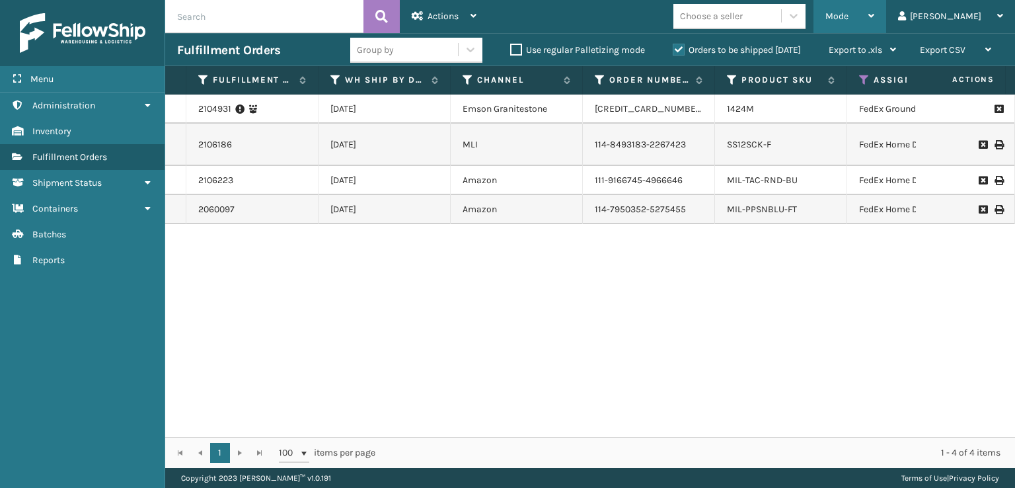
click at [849, 11] on span "Mode" at bounding box center [837, 16] width 23 height 11
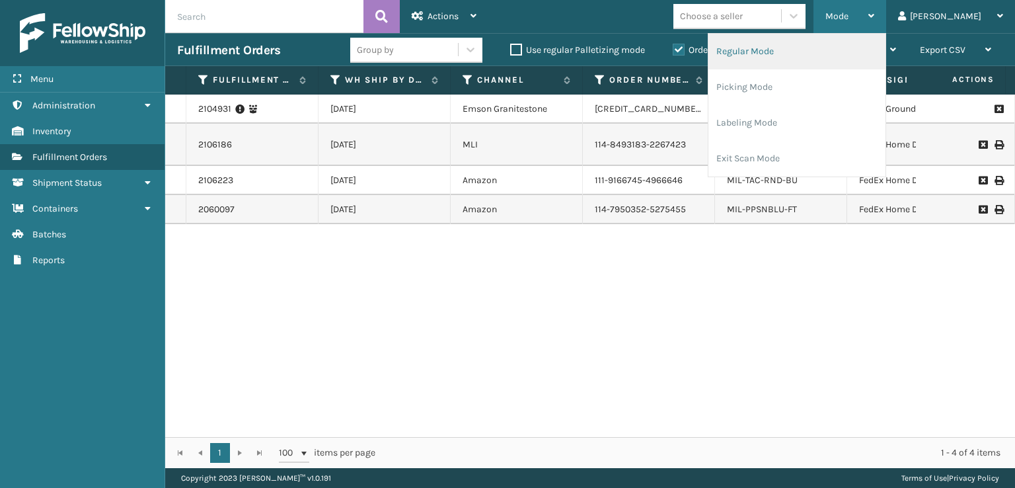
click at [797, 50] on li "Regular Mode" at bounding box center [797, 52] width 177 height 36
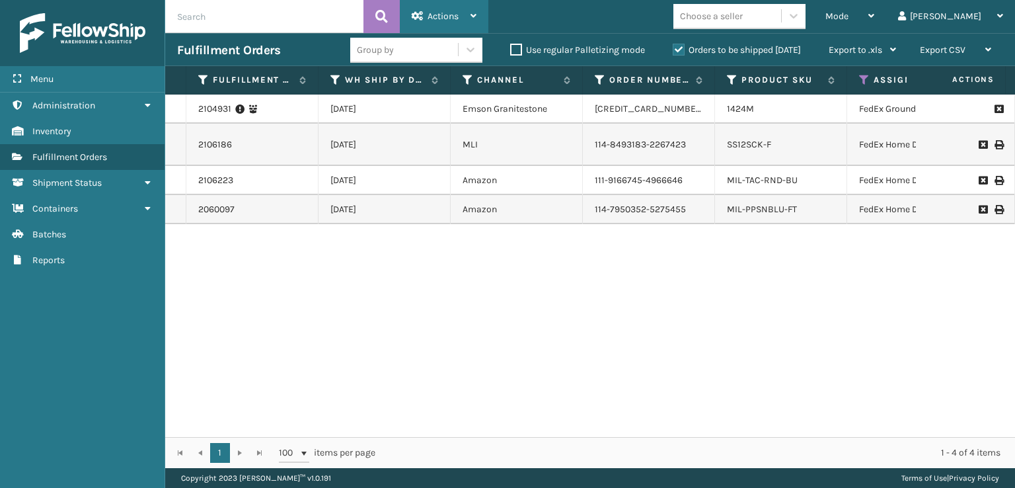
click at [415, 10] on div "Actions" at bounding box center [444, 16] width 65 height 33
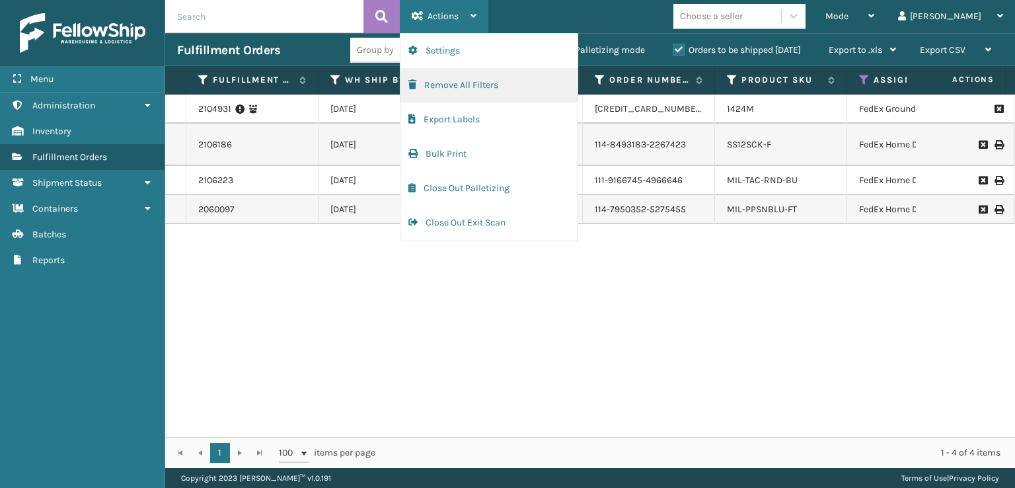
click at [434, 89] on button "Remove All Filters" at bounding box center [489, 85] width 177 height 34
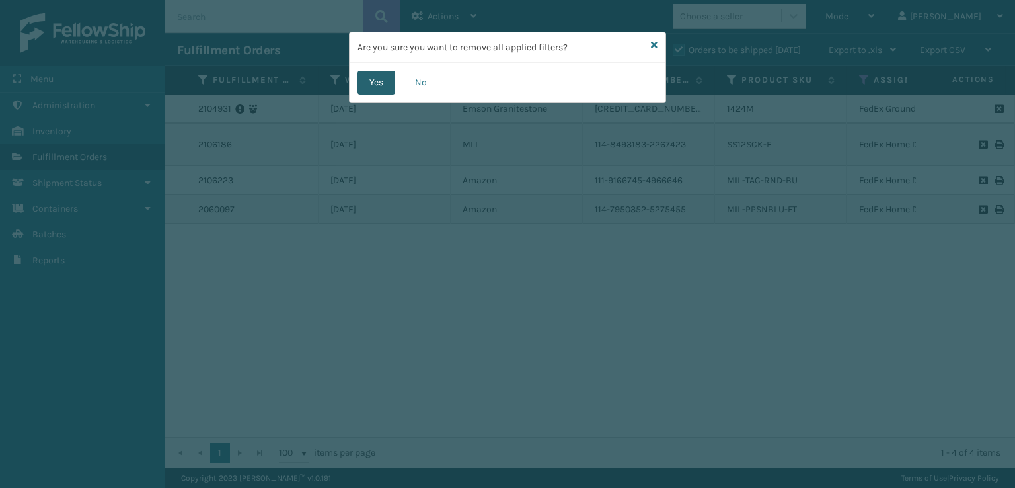
click at [368, 75] on button "Yes" at bounding box center [377, 83] width 38 height 24
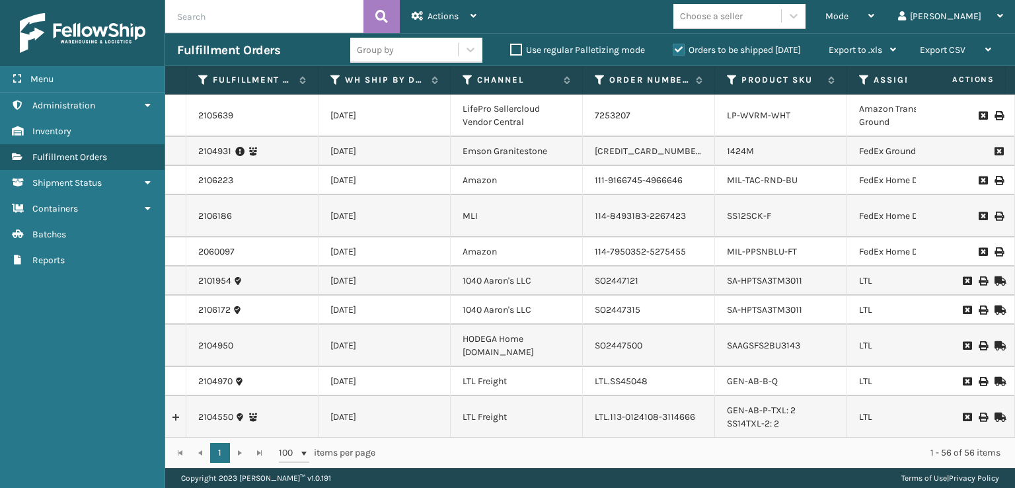
click at [863, 87] on th "Assigned Carrier Service" at bounding box center [914, 80] width 132 height 28
click at [861, 83] on icon at bounding box center [864, 80] width 11 height 12
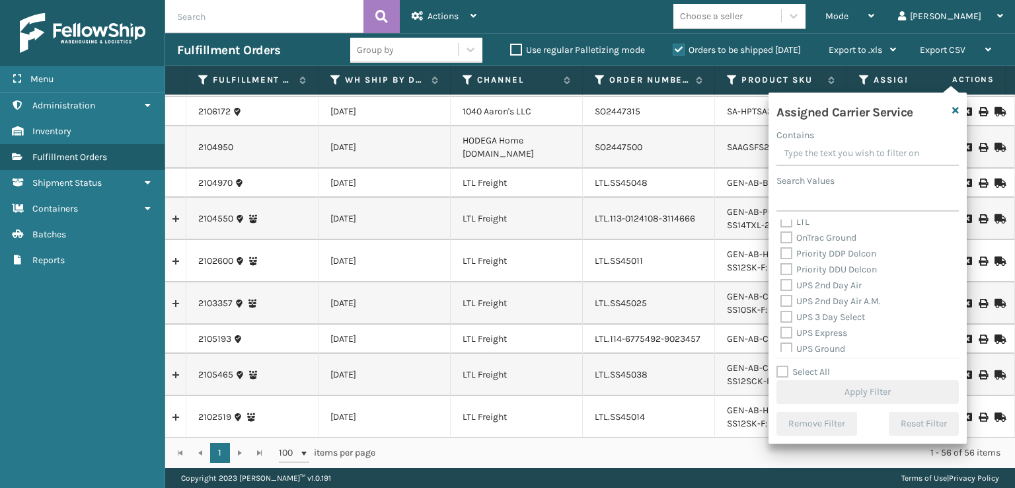
scroll to position [198, 0]
drag, startPoint x: 791, startPoint y: 281, endPoint x: 791, endPoint y: 293, distance: 11.9
click at [791, 284] on label "UPS 2nd Day Air" at bounding box center [821, 282] width 81 height 11
click at [781, 284] on input "UPS 2nd Day Air" at bounding box center [781, 279] width 1 height 9
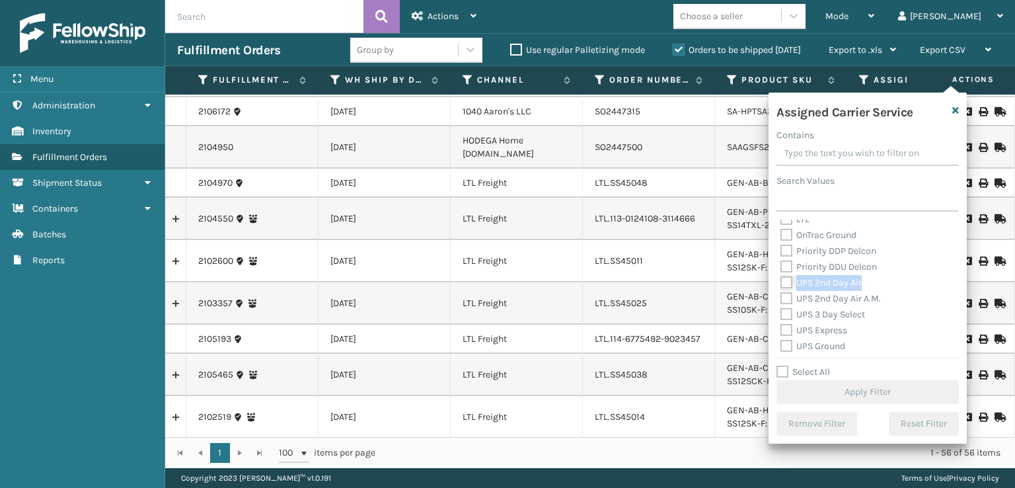
checkbox input "true"
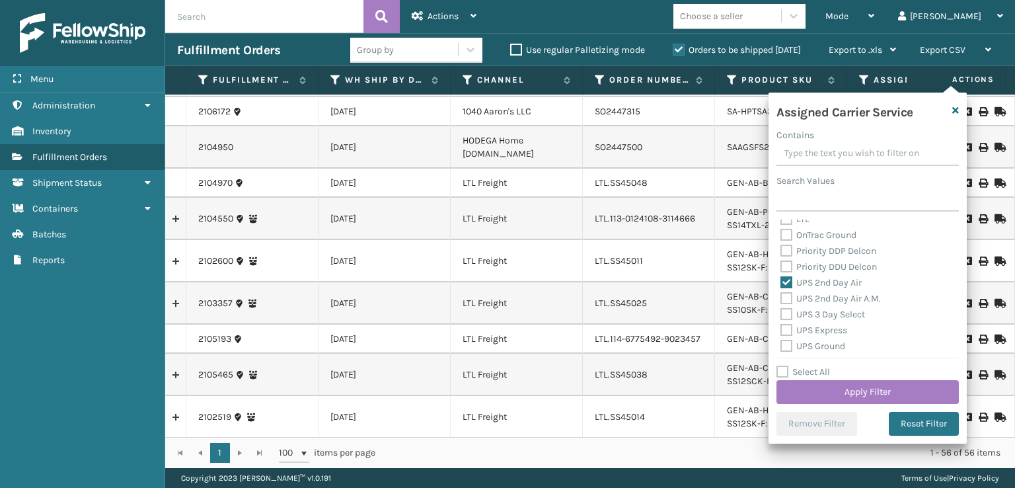
click at [789, 299] on label "UPS 2nd Day Air A.M." at bounding box center [831, 298] width 100 height 11
click at [781, 299] on input "UPS 2nd Day Air A.M." at bounding box center [781, 295] width 1 height 9
checkbox input "true"
click at [790, 313] on label "UPS 3 Day Select" at bounding box center [823, 314] width 85 height 11
click at [781, 313] on input "UPS 3 Day Select" at bounding box center [781, 311] width 1 height 9
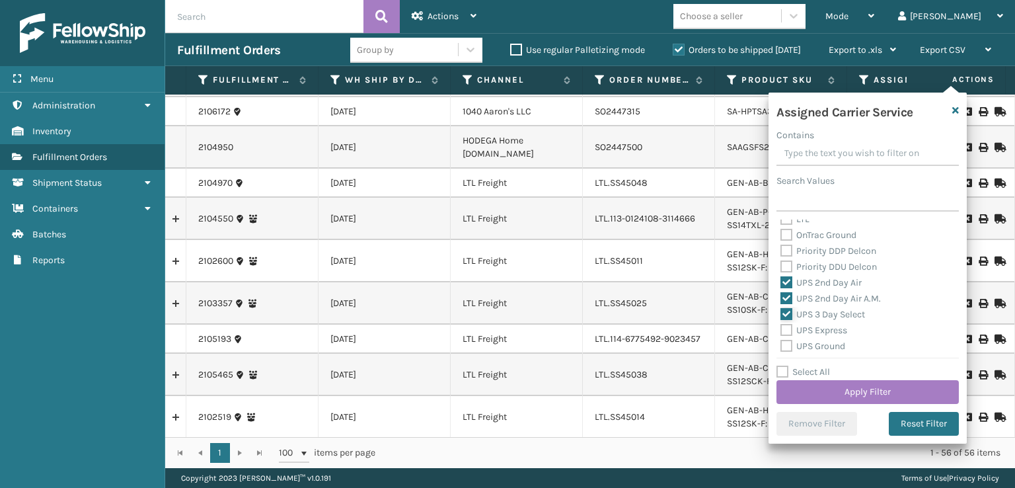
checkbox input "true"
click at [791, 333] on label "UPS Express" at bounding box center [814, 330] width 67 height 11
click at [781, 331] on input "UPS Express" at bounding box center [781, 327] width 1 height 9
checkbox input "true"
click at [785, 344] on label "UPS Ground" at bounding box center [813, 345] width 65 height 11
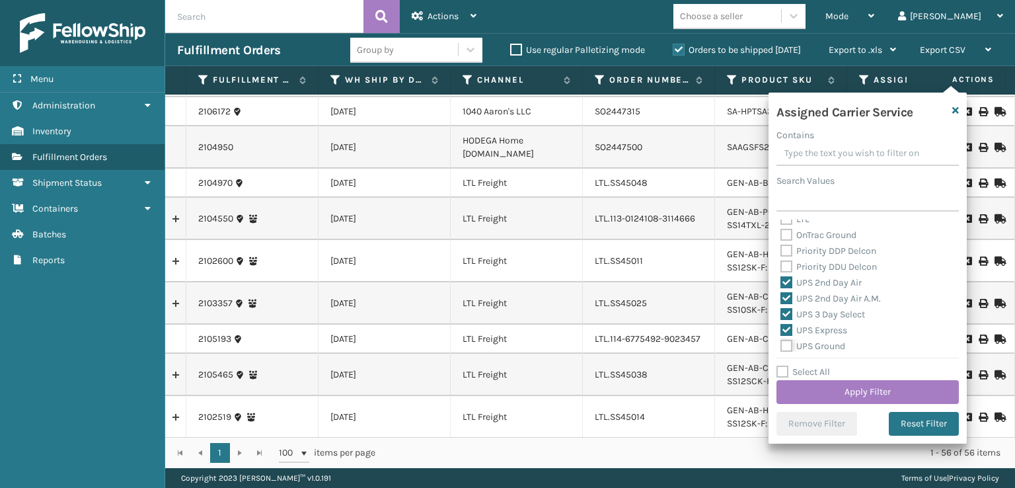
click at [781, 344] on input "UPS Ground" at bounding box center [781, 342] width 1 height 9
checkbox input "true"
click at [783, 317] on label "UPS Next Day Air Early" at bounding box center [835, 311] width 108 height 11
click at [781, 313] on input "UPS Next Day Air Early" at bounding box center [781, 308] width 1 height 9
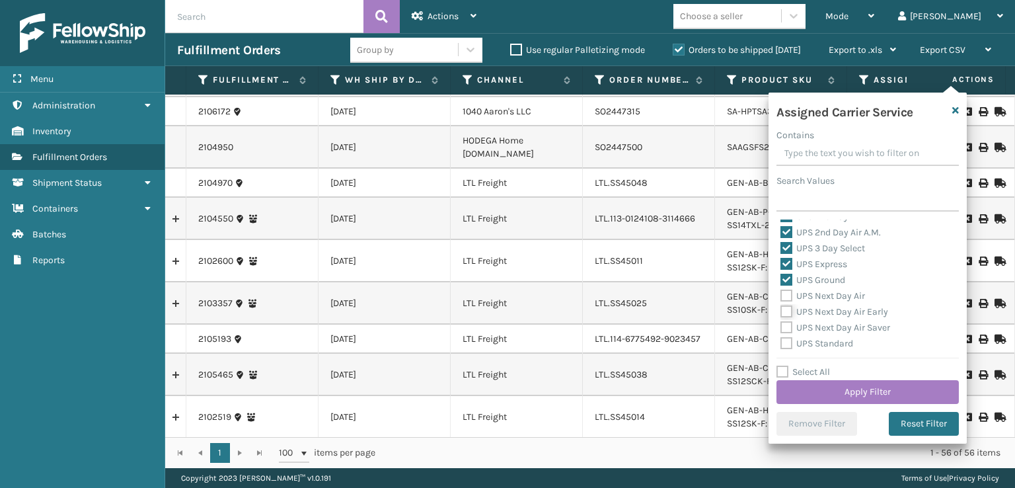
checkbox input "true"
click at [783, 298] on label "UPS Next Day Air" at bounding box center [823, 295] width 85 height 11
click at [782, 326] on label "UPS Next Day Air Saver" at bounding box center [836, 327] width 110 height 11
click at [781, 326] on input "UPS Next Day Air Saver" at bounding box center [781, 324] width 1 height 9
checkbox input "true"
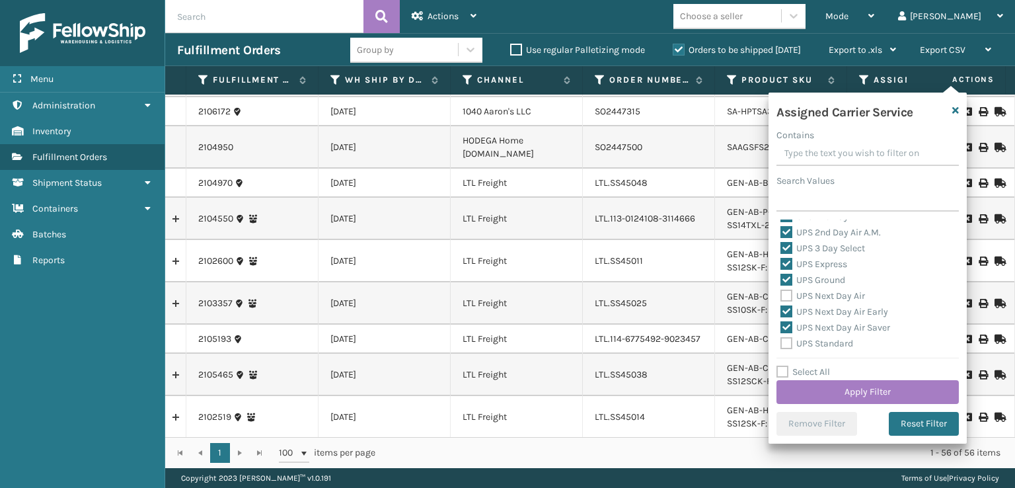
drag, startPoint x: 788, startPoint y: 295, endPoint x: 793, endPoint y: 311, distance: 17.4
click at [792, 308] on div "Amazon Transportation Air Amazon Transportation Ground FedEx 2Day FedEx 2Day A.…" at bounding box center [868, 285] width 182 height 132
click at [785, 339] on label "UPS Standard" at bounding box center [817, 343] width 73 height 11
click at [781, 339] on input "UPS Standard" at bounding box center [781, 340] width 1 height 9
checkbox input "true"
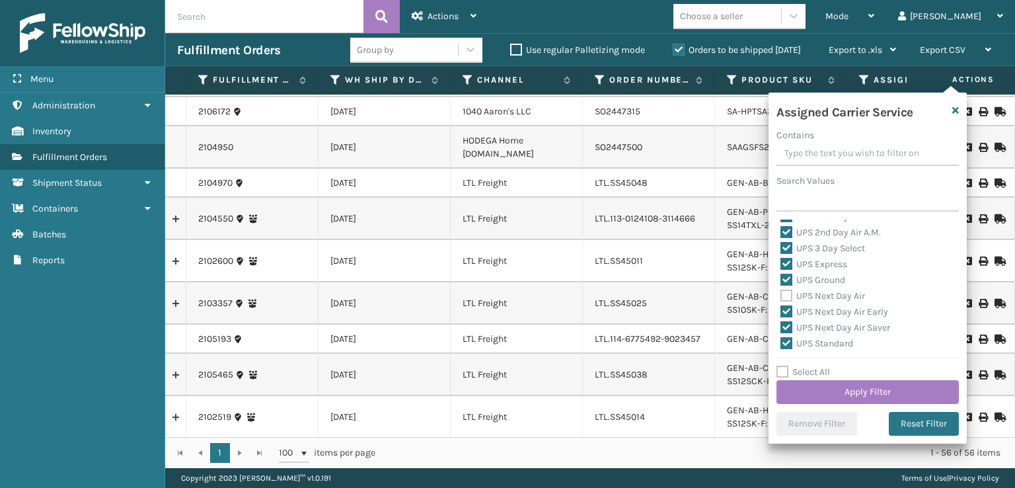
click at [786, 297] on label "UPS Next Day Air" at bounding box center [823, 295] width 85 height 11
click at [781, 297] on input "UPS Next Day Air" at bounding box center [781, 292] width 1 height 9
checkbox input "true"
click at [785, 299] on div "UPS SurePost 1LB or Greater" at bounding box center [868, 294] width 175 height 16
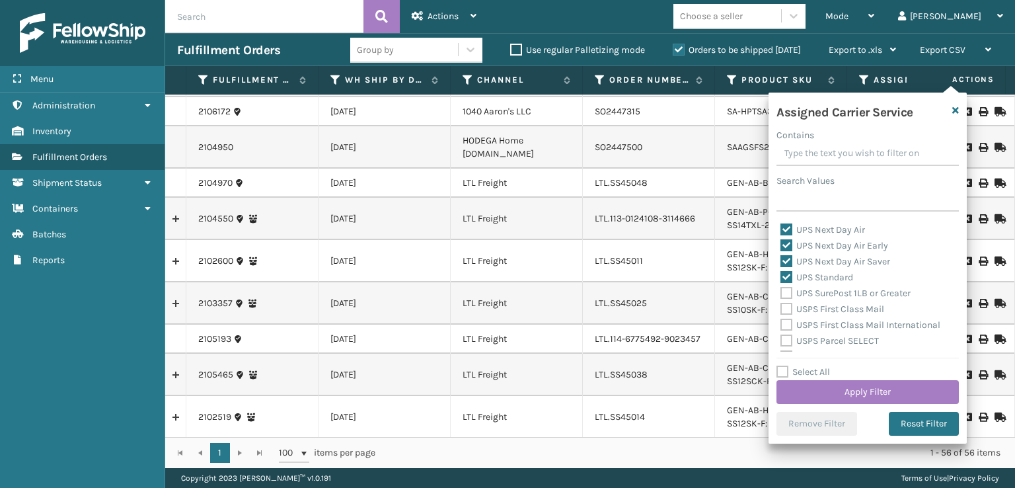
drag, startPoint x: 783, startPoint y: 289, endPoint x: 783, endPoint y: 300, distance: 11.3
click at [783, 290] on label "UPS SurePost 1LB or Greater" at bounding box center [846, 293] width 130 height 11
click at [781, 290] on input "UPS SurePost 1LB or Greater" at bounding box center [781, 290] width 1 height 9
checkbox input "true"
click at [799, 387] on button "Apply Filter" at bounding box center [868, 392] width 182 height 24
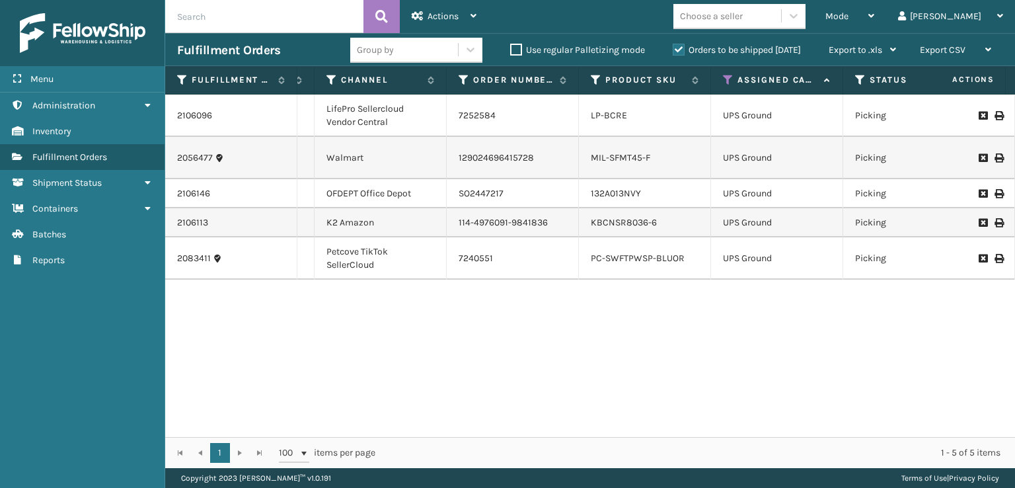
scroll to position [0, 139]
click at [857, 77] on icon at bounding box center [858, 80] width 11 height 12
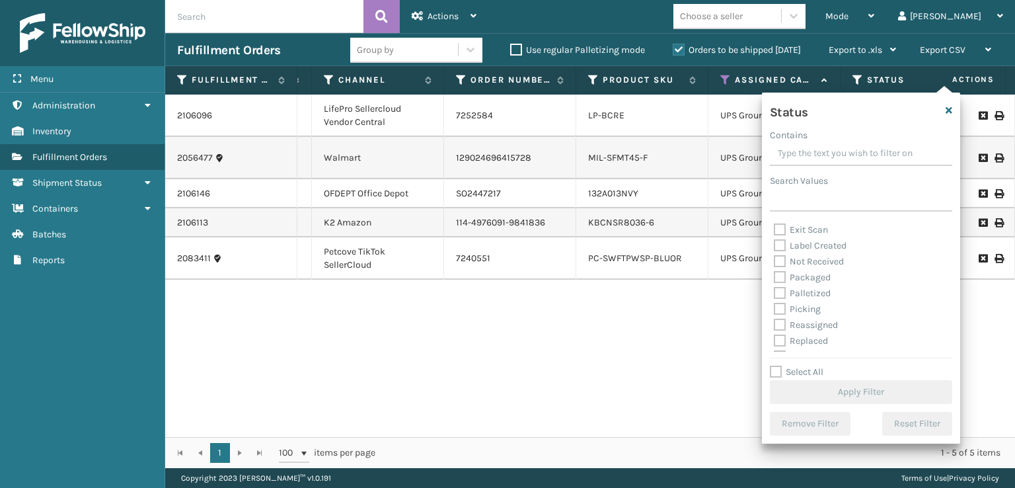
scroll to position [66, 0]
click at [782, 284] on label "Picking" at bounding box center [797, 287] width 47 height 11
click at [775, 284] on input "Picking" at bounding box center [774, 284] width 1 height 9
checkbox input "true"
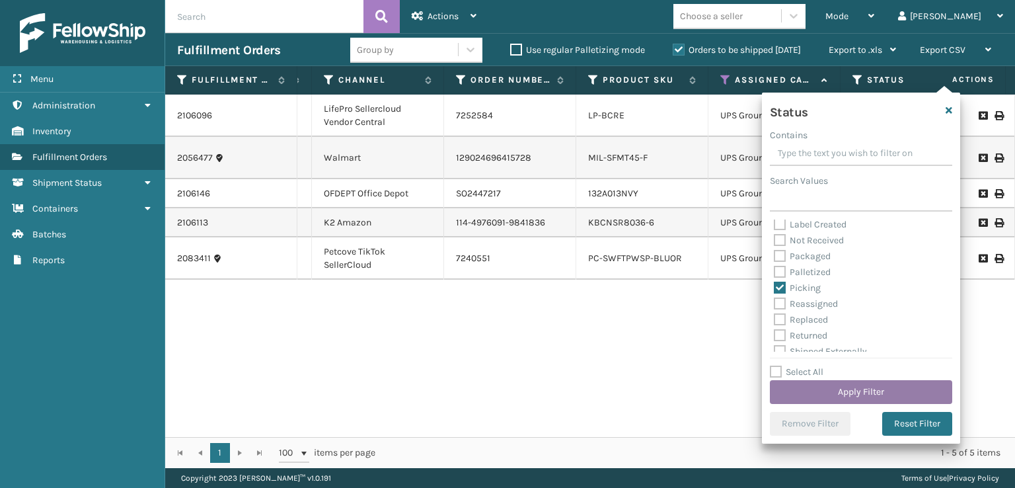
click at [832, 387] on button "Apply Filter" at bounding box center [861, 392] width 182 height 24
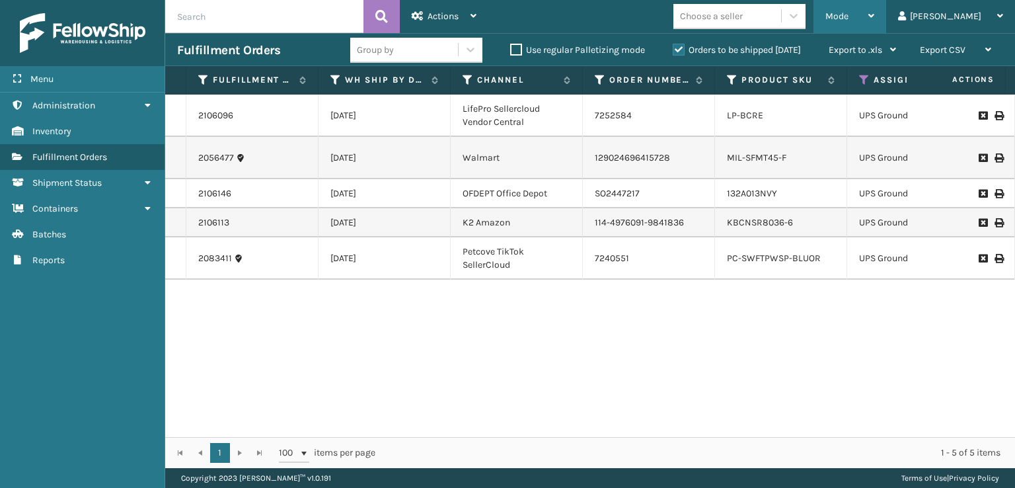
click at [875, 14] on div "Mode" at bounding box center [850, 16] width 49 height 33
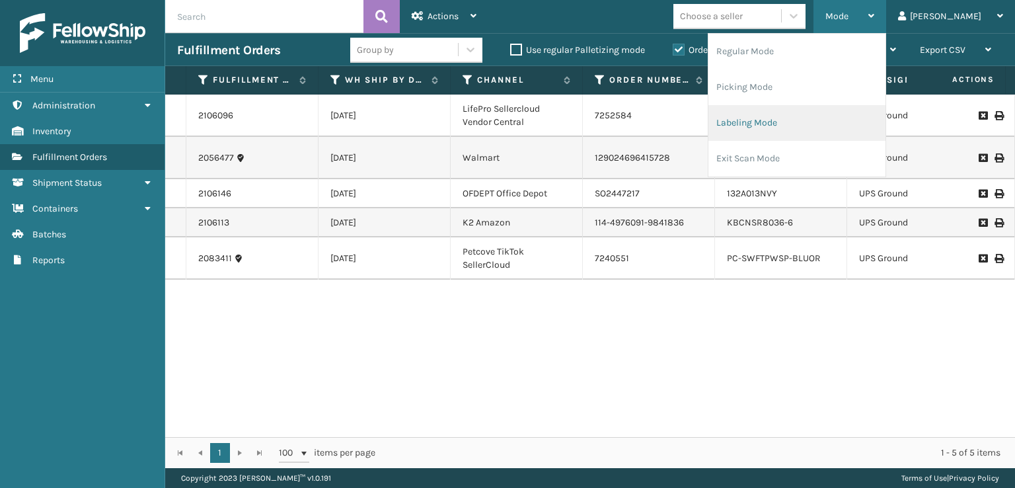
click at [793, 120] on li "Labeling Mode" at bounding box center [797, 123] width 177 height 36
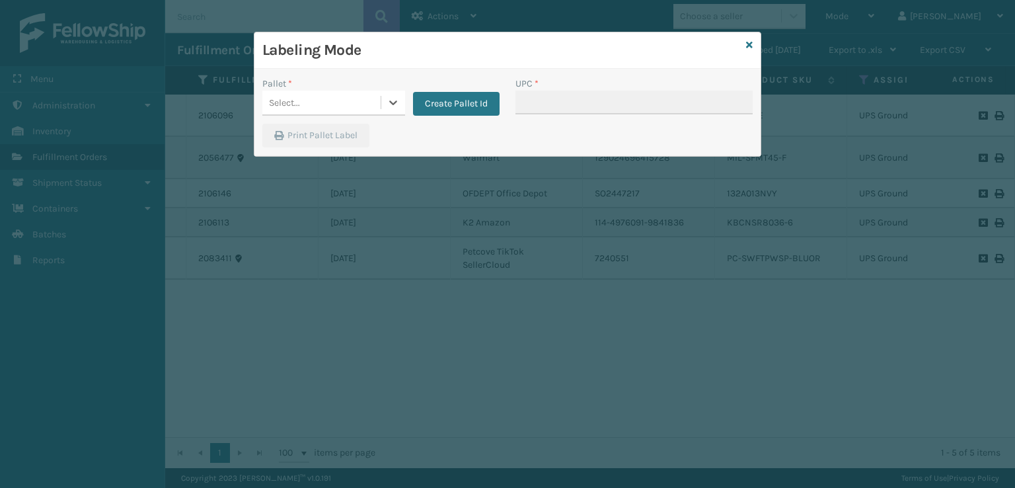
click at [358, 107] on div "Select..." at bounding box center [321, 103] width 118 height 22
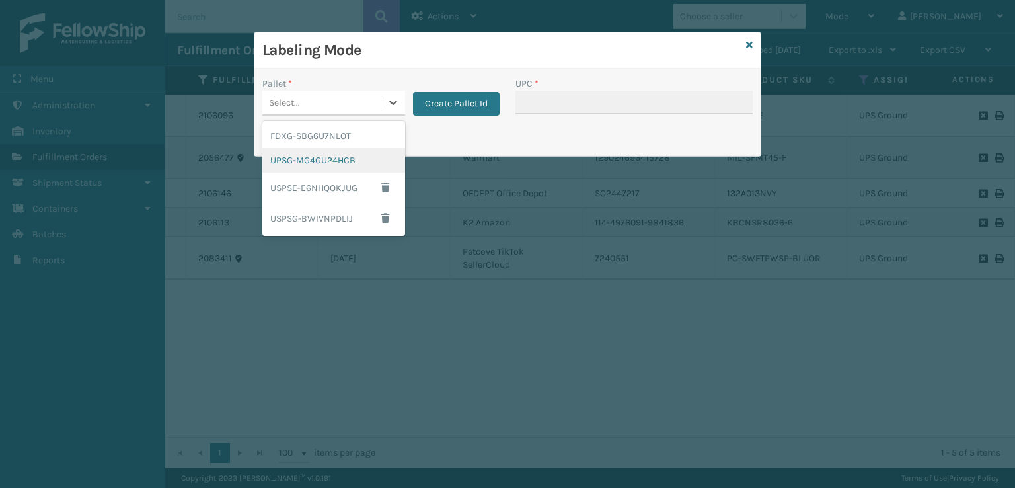
click at [337, 157] on div "UPSG-MG4GU24HCB" at bounding box center [333, 160] width 143 height 24
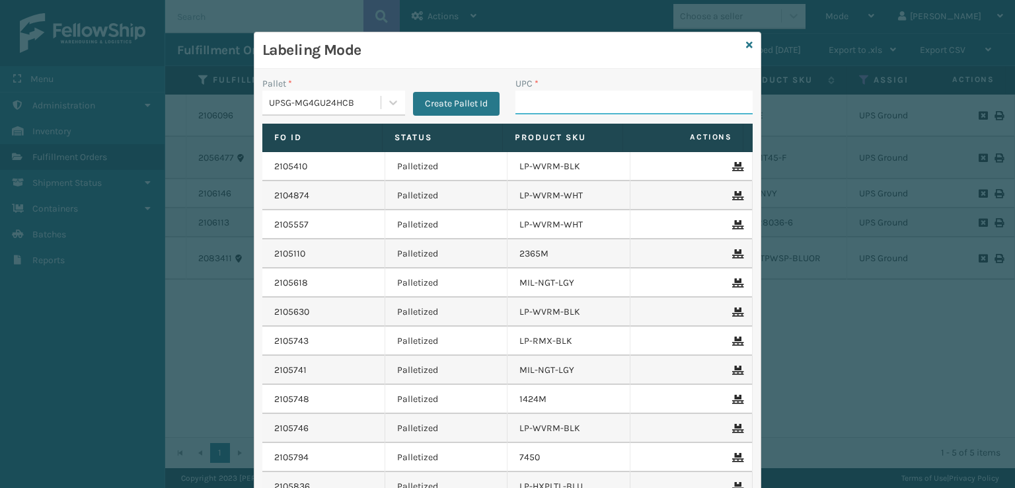
click at [527, 101] on input "UPC *" at bounding box center [634, 103] width 237 height 24
